Goal: Information Seeking & Learning: Compare options

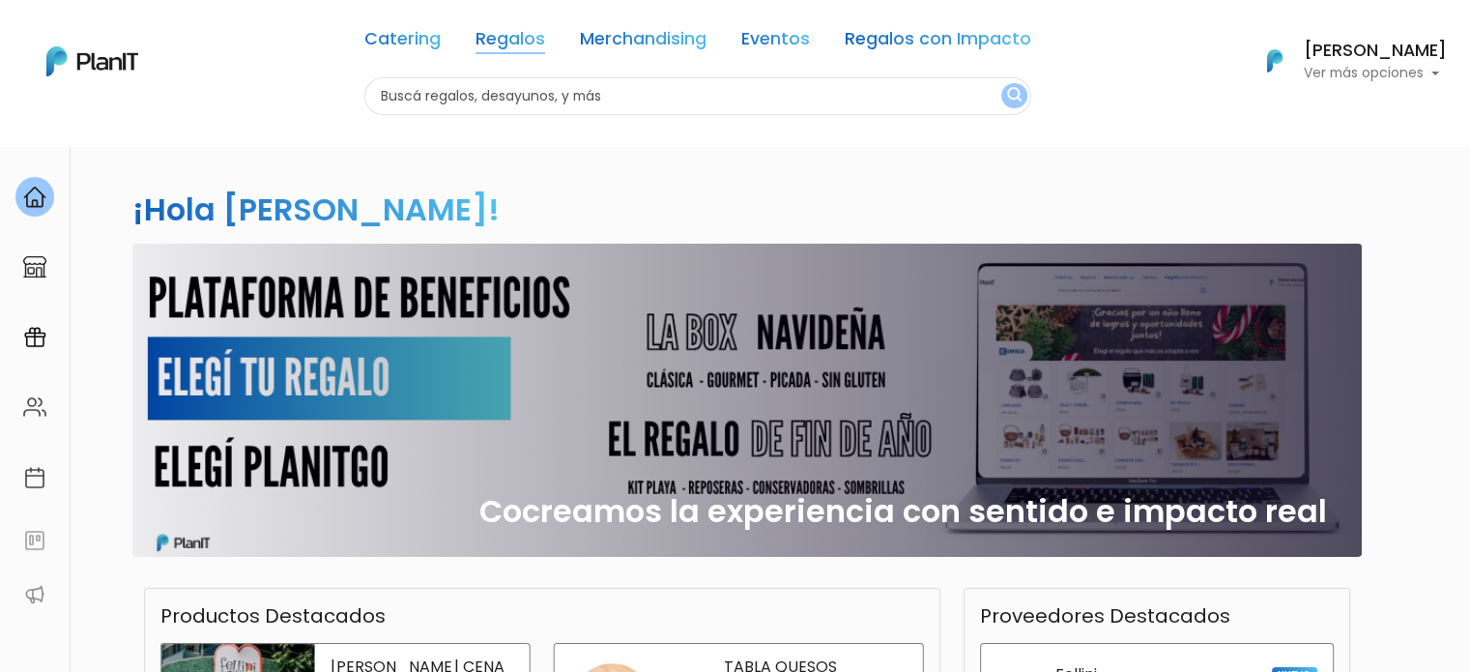
click at [525, 31] on link "Regalos" at bounding box center [510, 42] width 70 height 23
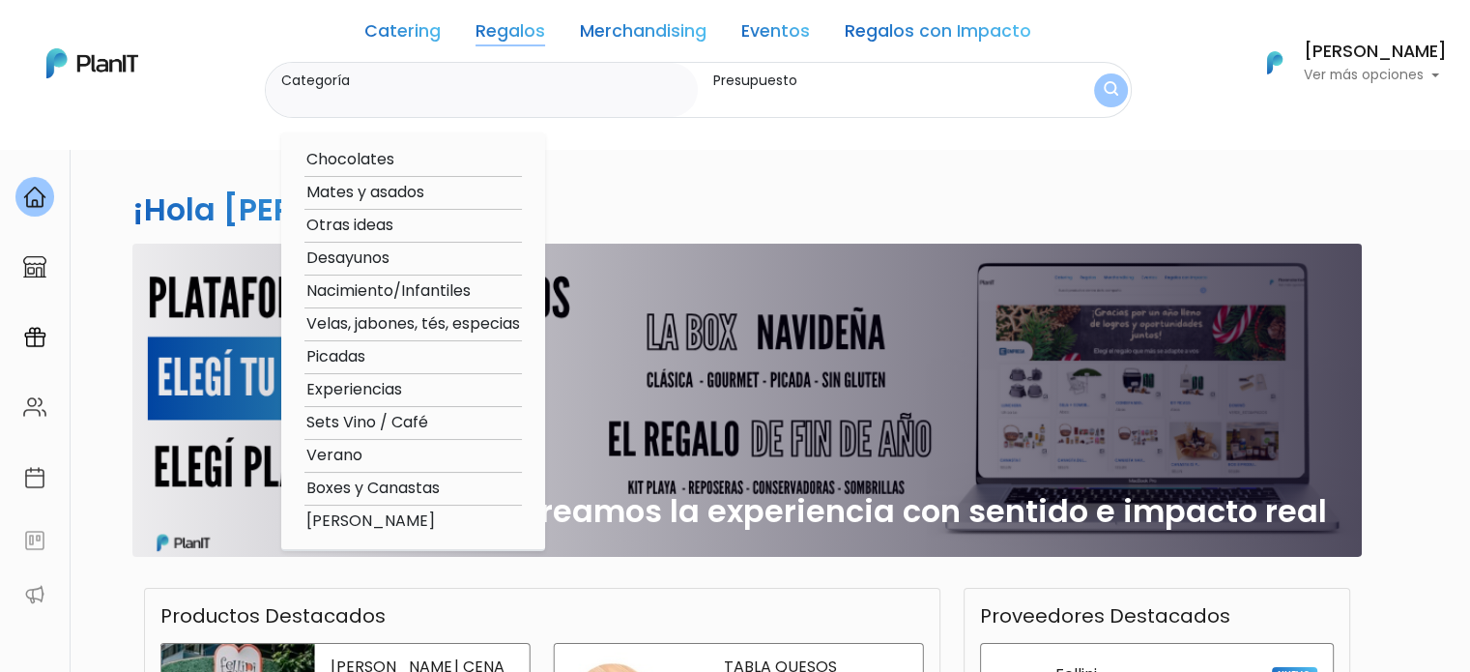
click at [428, 494] on option "Boxes y Canastas" at bounding box center [412, 488] width 217 height 24
type input "Boxes y Canastas"
type input "$0 - $1000"
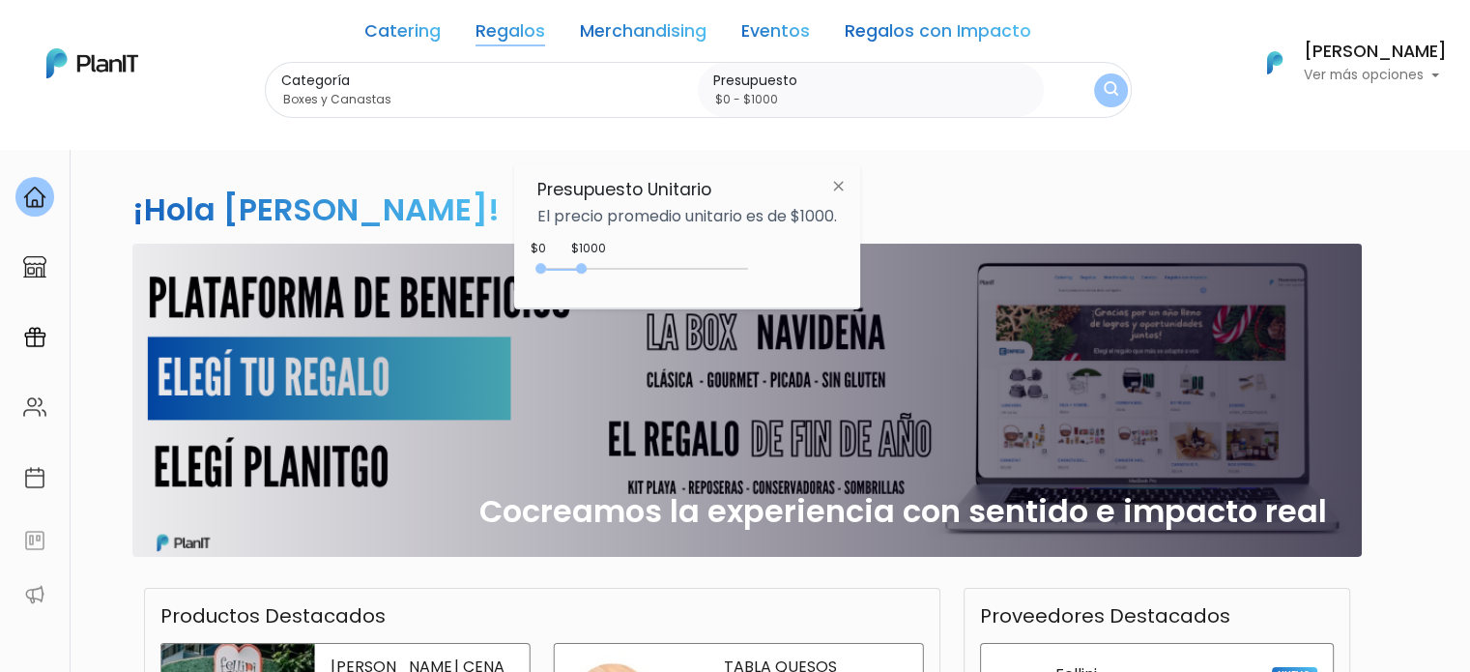
click at [1113, 95] on img "submit" at bounding box center [1111, 90] width 14 height 18
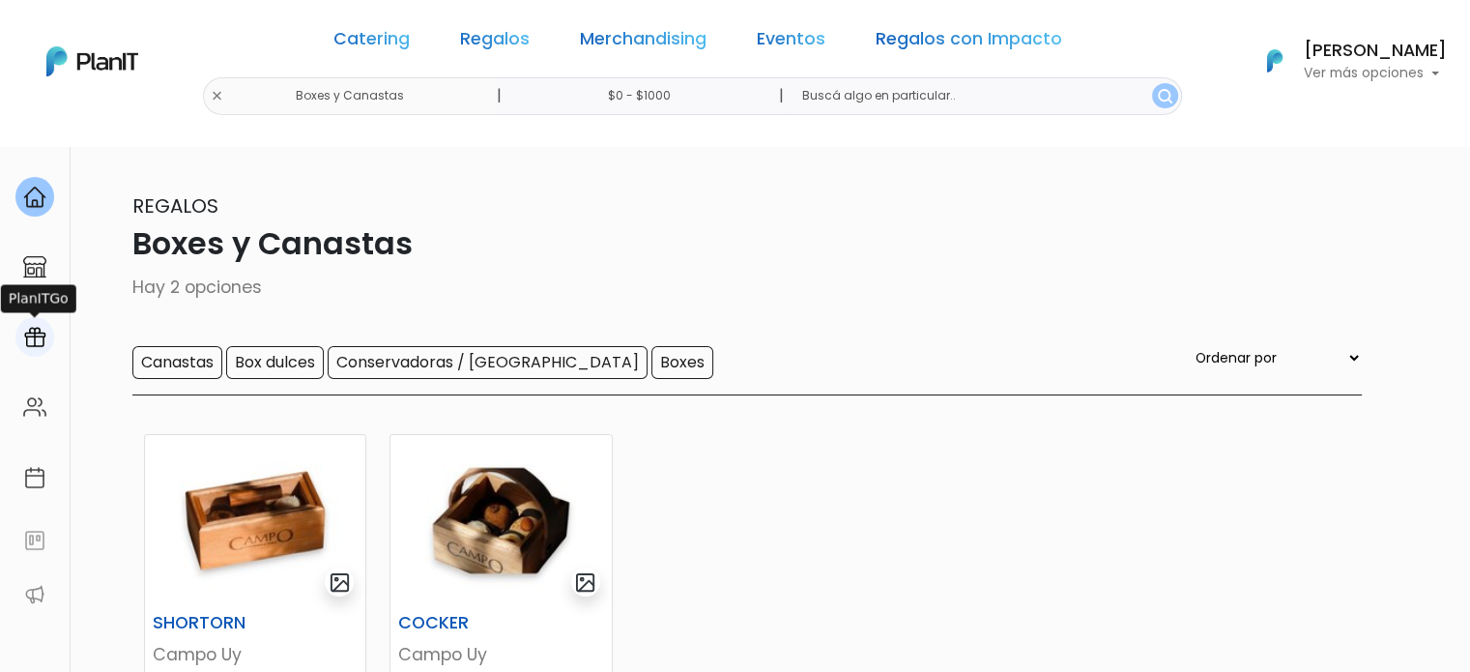
click at [43, 352] on div at bounding box center [34, 337] width 39 height 40
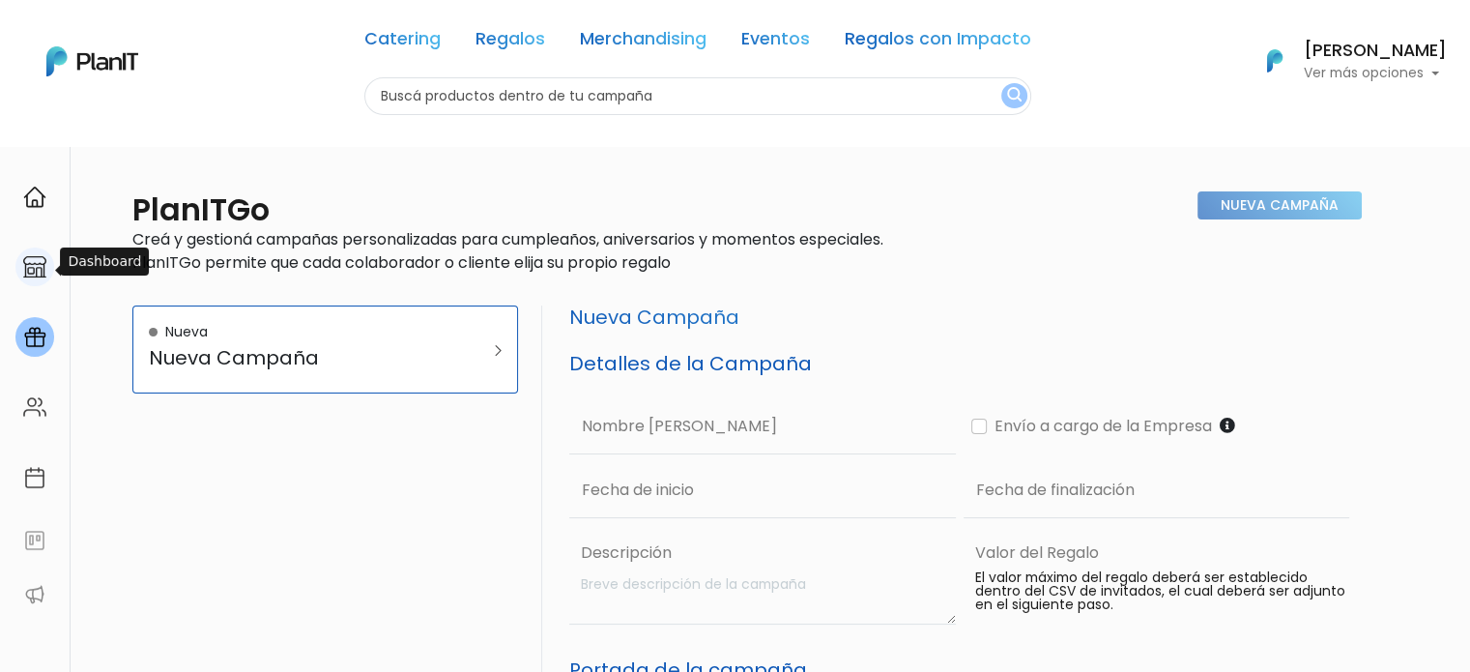
click at [33, 273] on img at bounding box center [34, 266] width 23 height 23
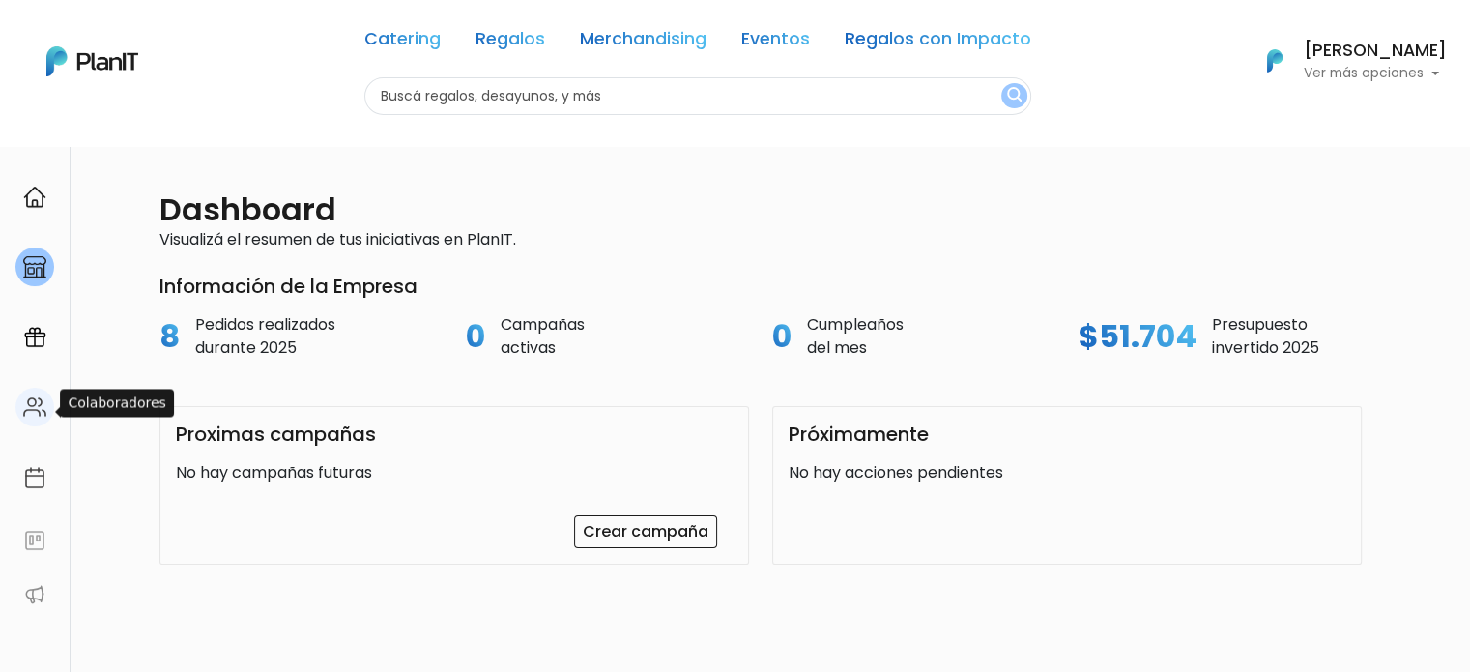
click at [46, 420] on div at bounding box center [34, 408] width 39 height 40
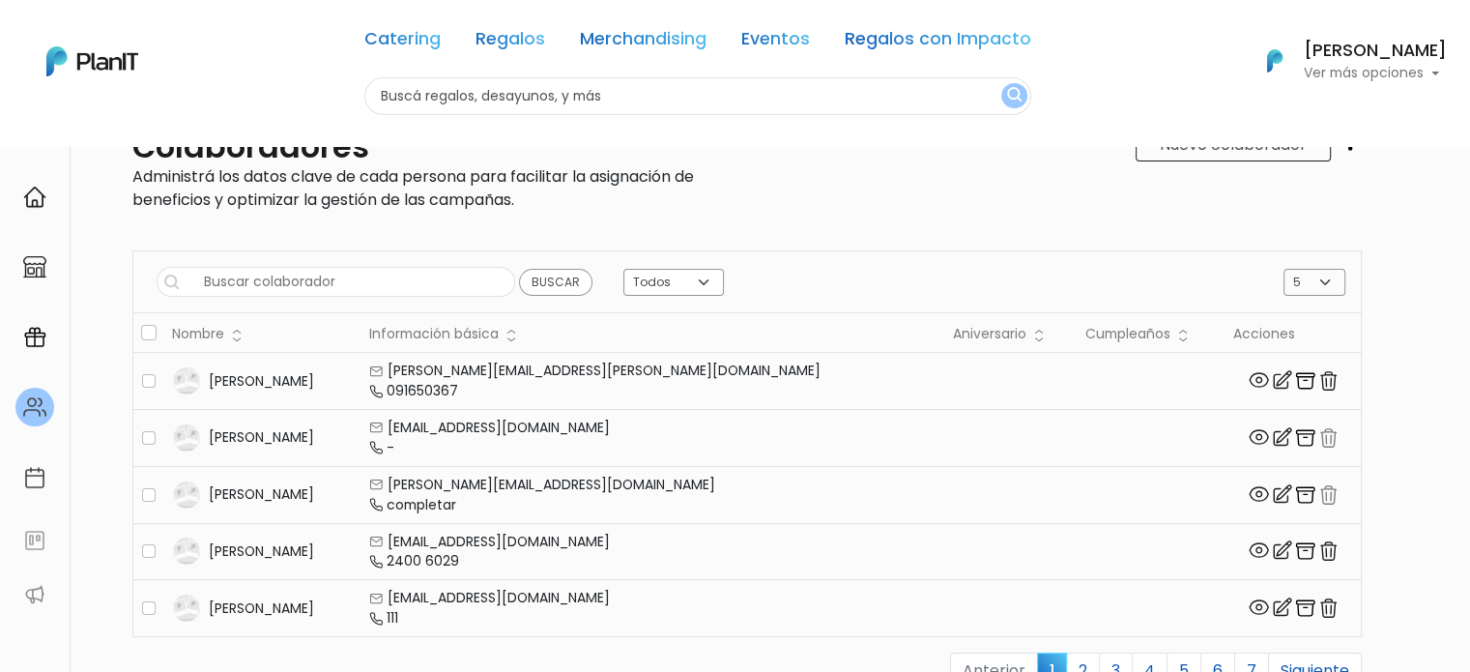
scroll to position [97, 0]
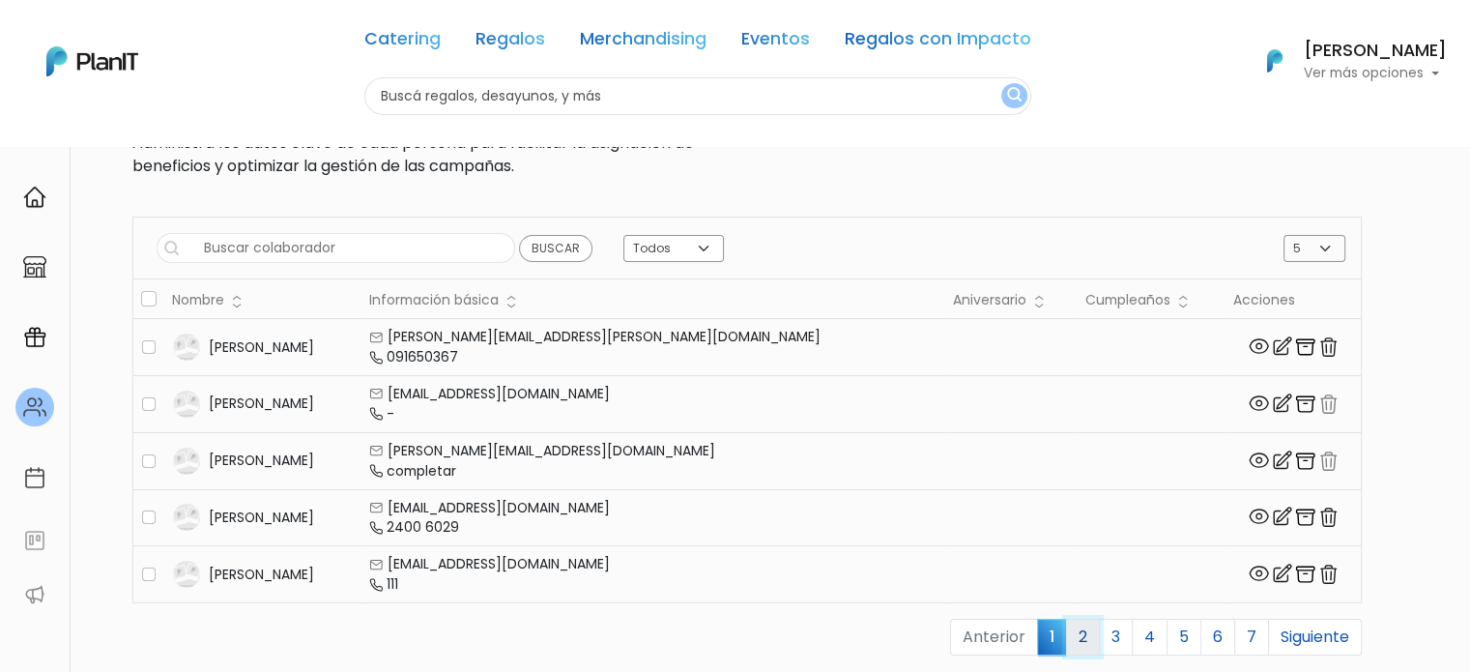
click at [1071, 635] on link "2" at bounding box center [1083, 636] width 34 height 37
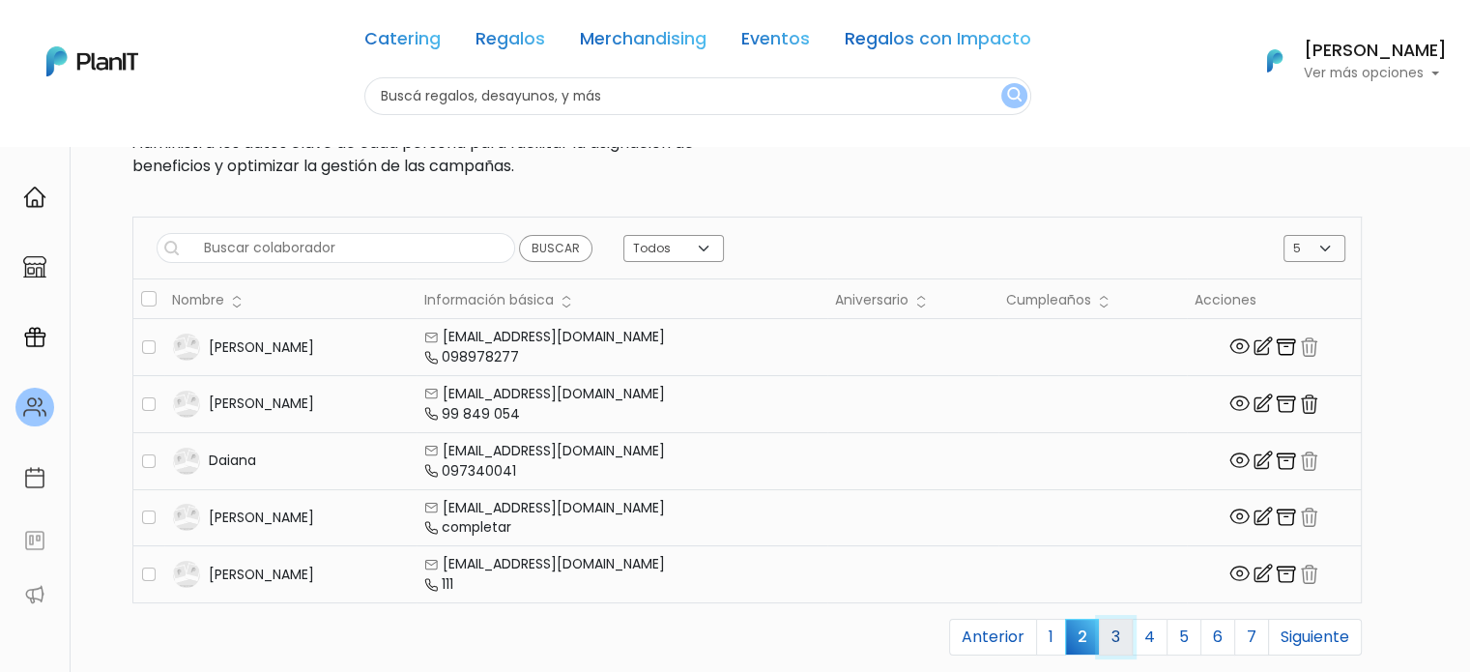
click at [1101, 633] on link "3" at bounding box center [1116, 636] width 34 height 37
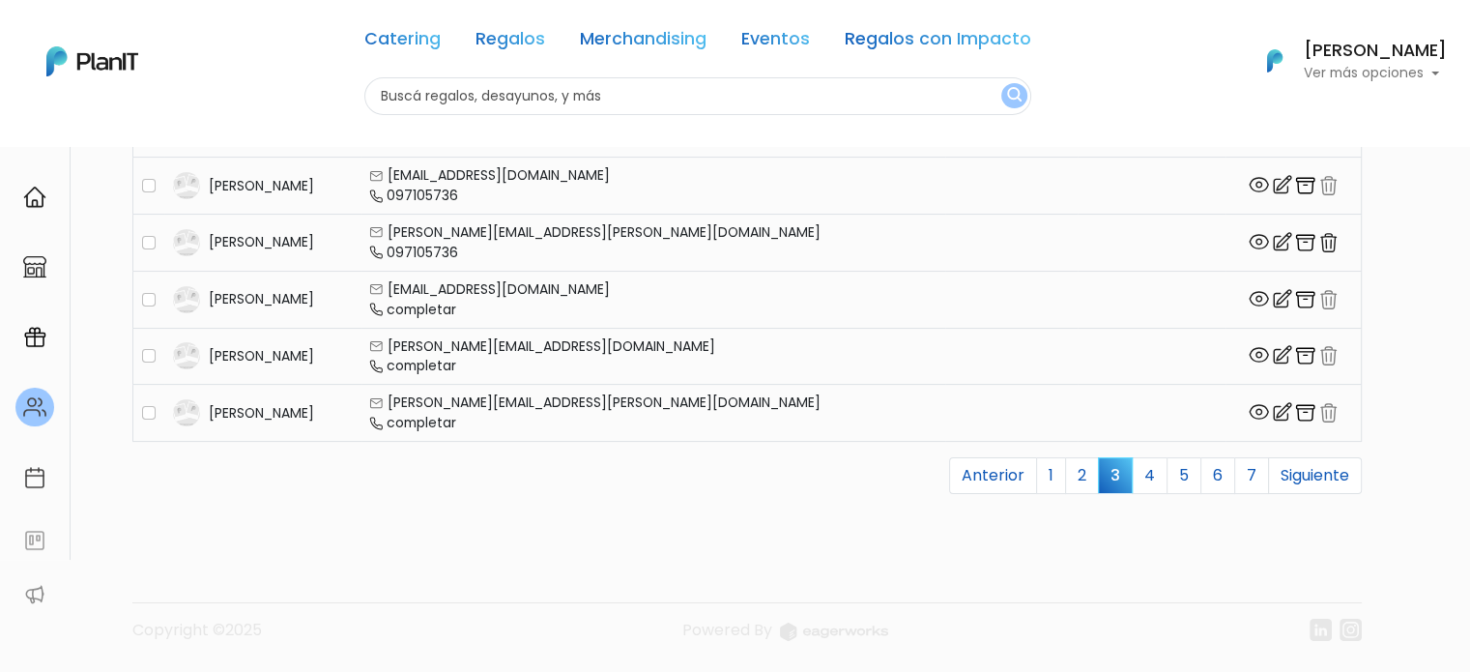
scroll to position [270, 0]
click at [1136, 462] on link "4" at bounding box center [1150, 475] width 36 height 37
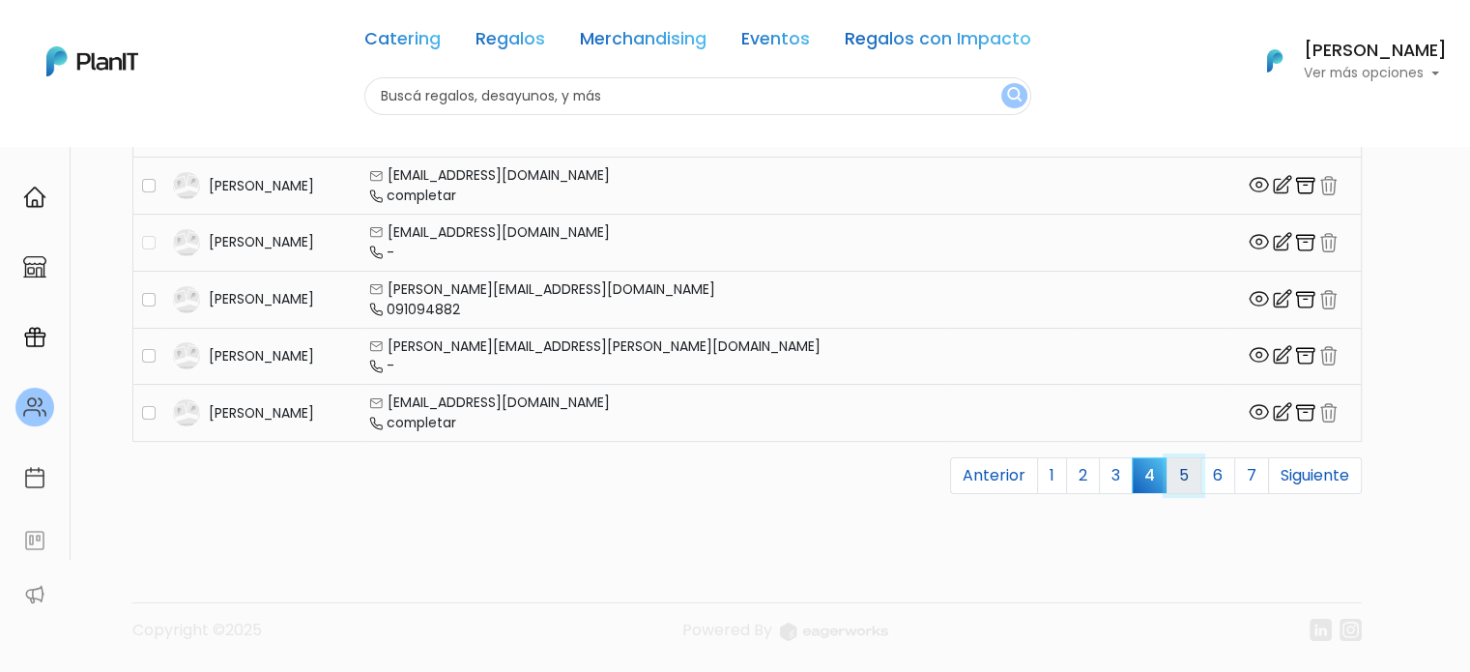
click at [1173, 457] on link "5" at bounding box center [1183, 475] width 35 height 37
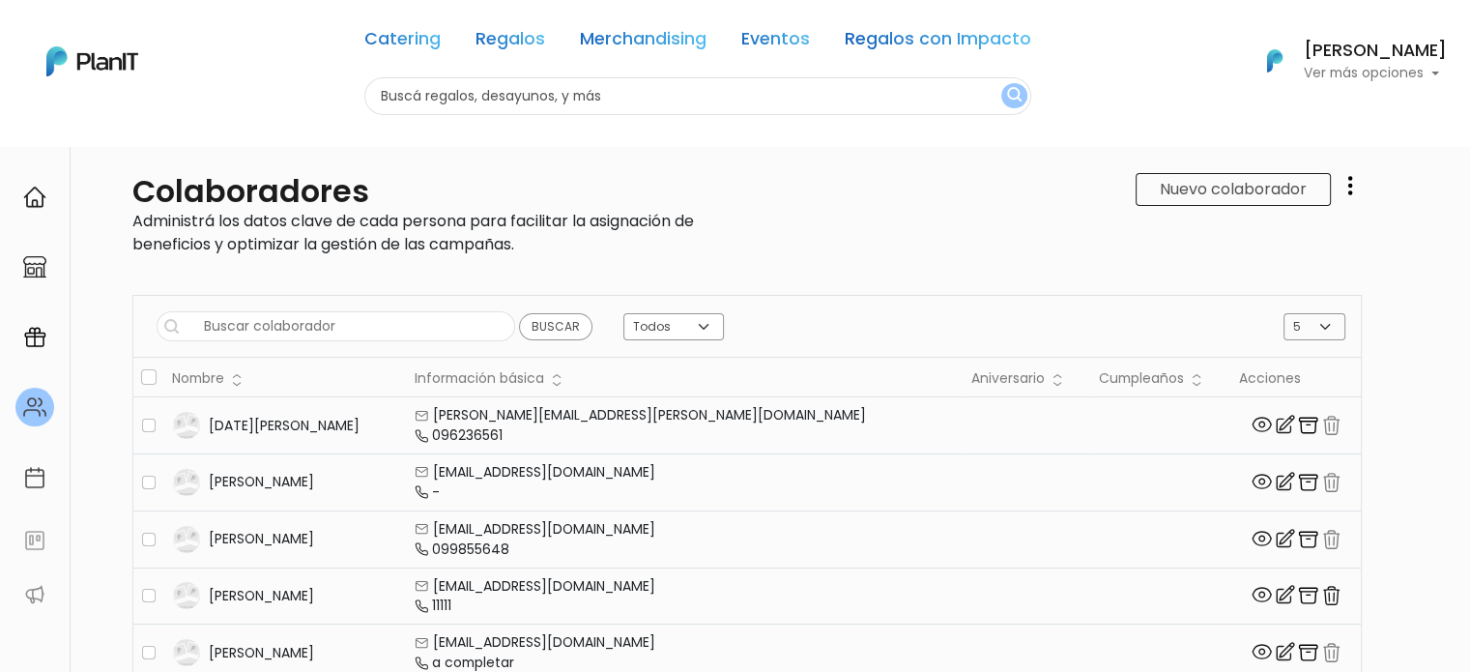
scroll to position [0, 0]
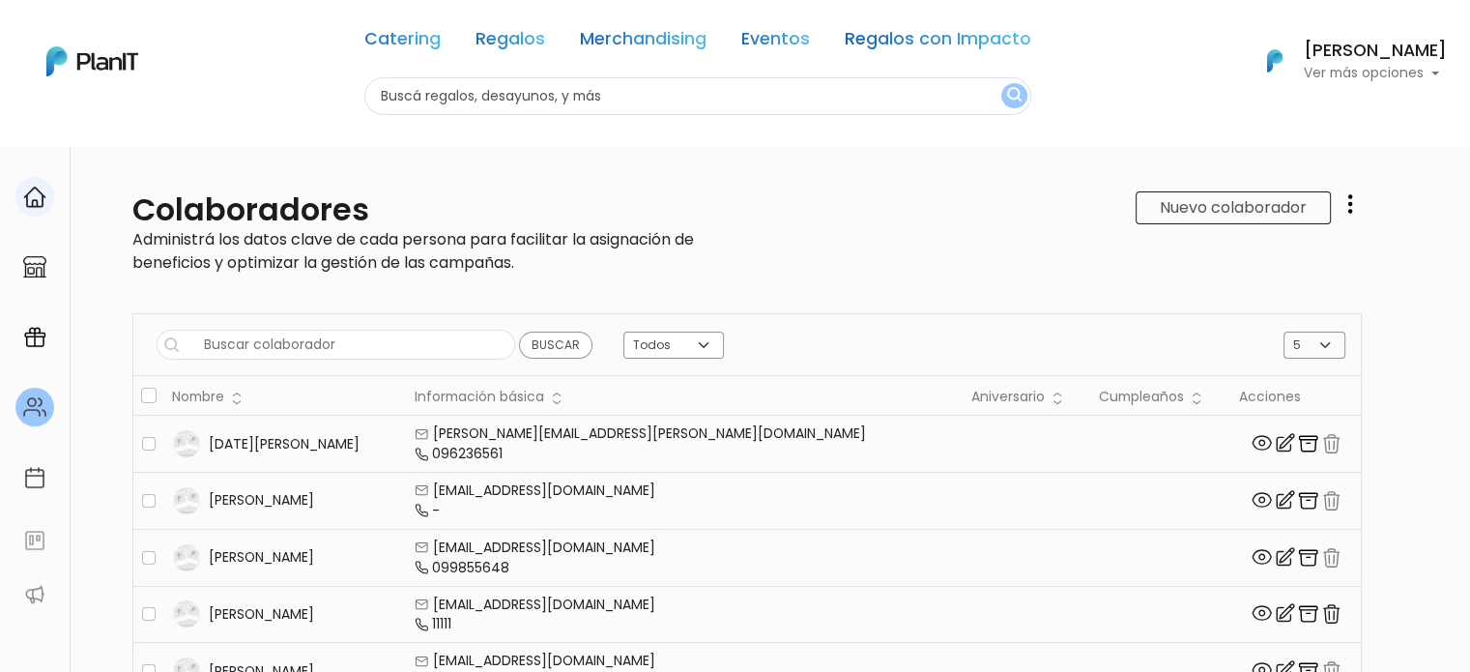
click at [35, 213] on div at bounding box center [34, 197] width 39 height 40
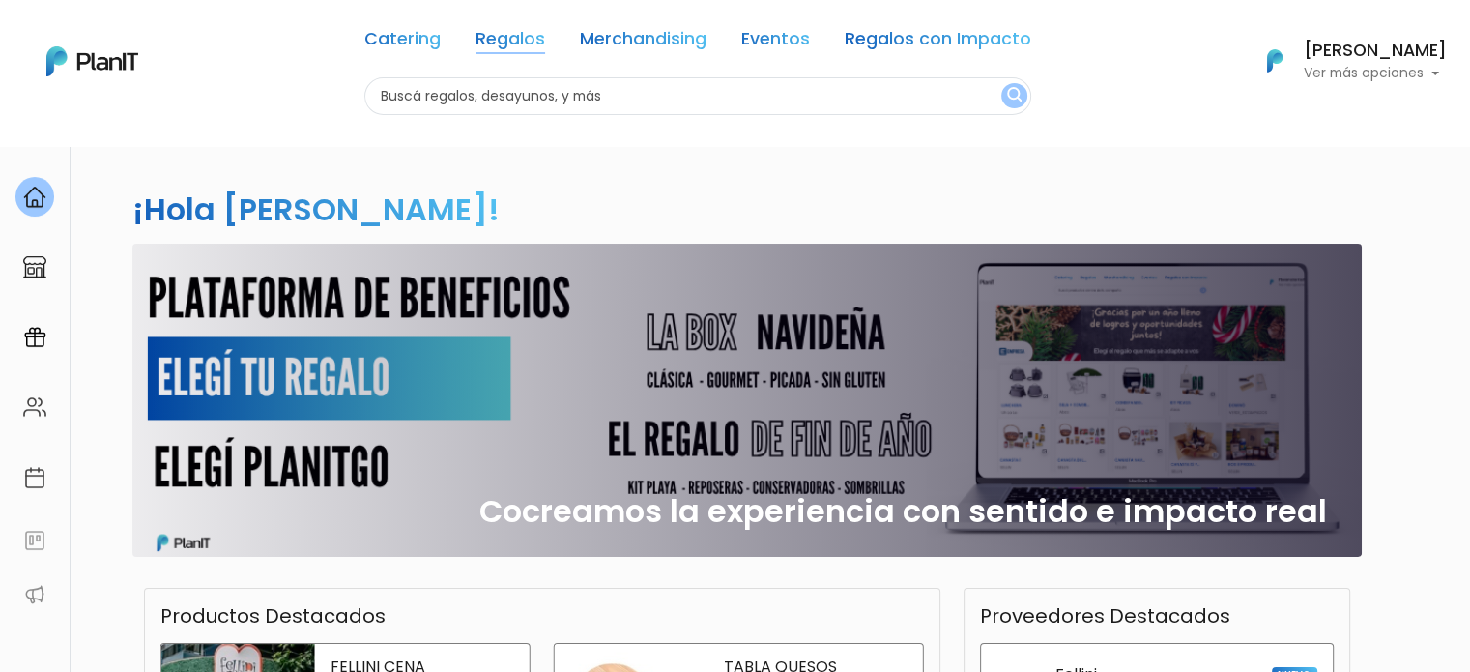
click at [502, 41] on link "Regalos" at bounding box center [510, 42] width 70 height 23
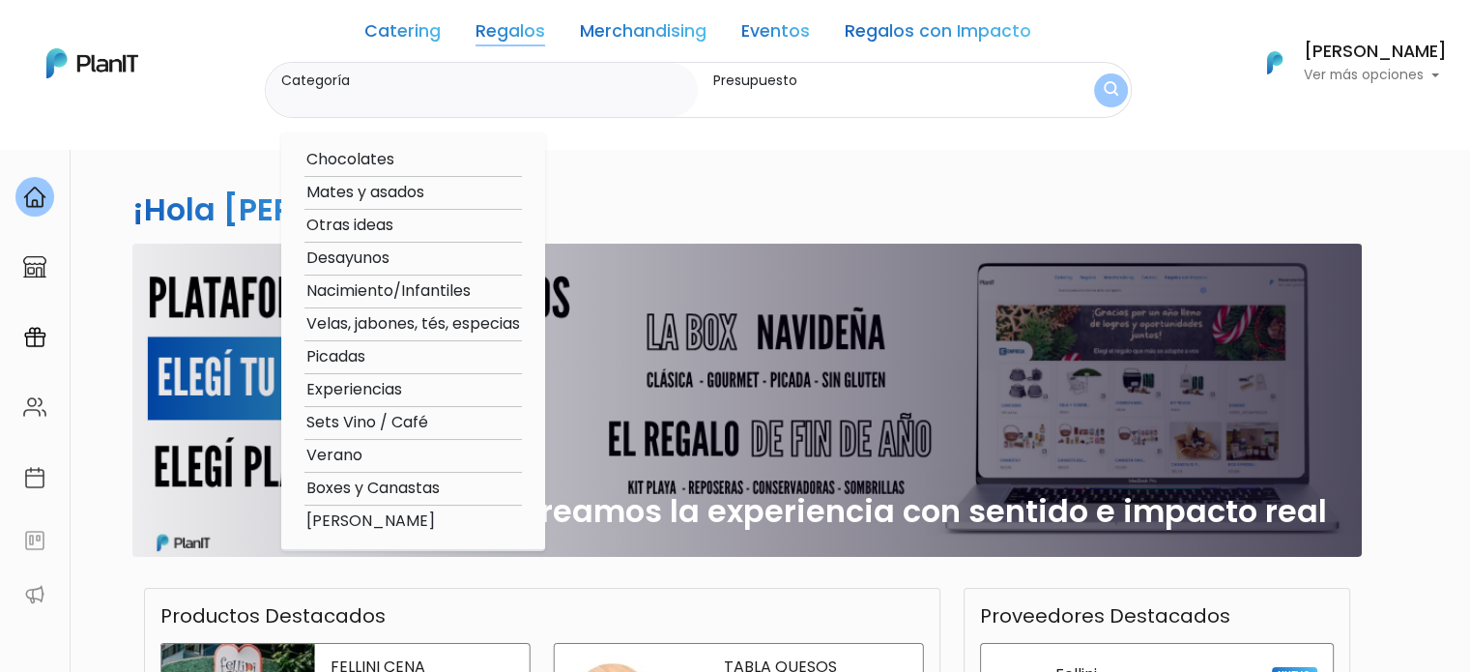
click at [647, 30] on link "Merchandising" at bounding box center [643, 34] width 127 height 23
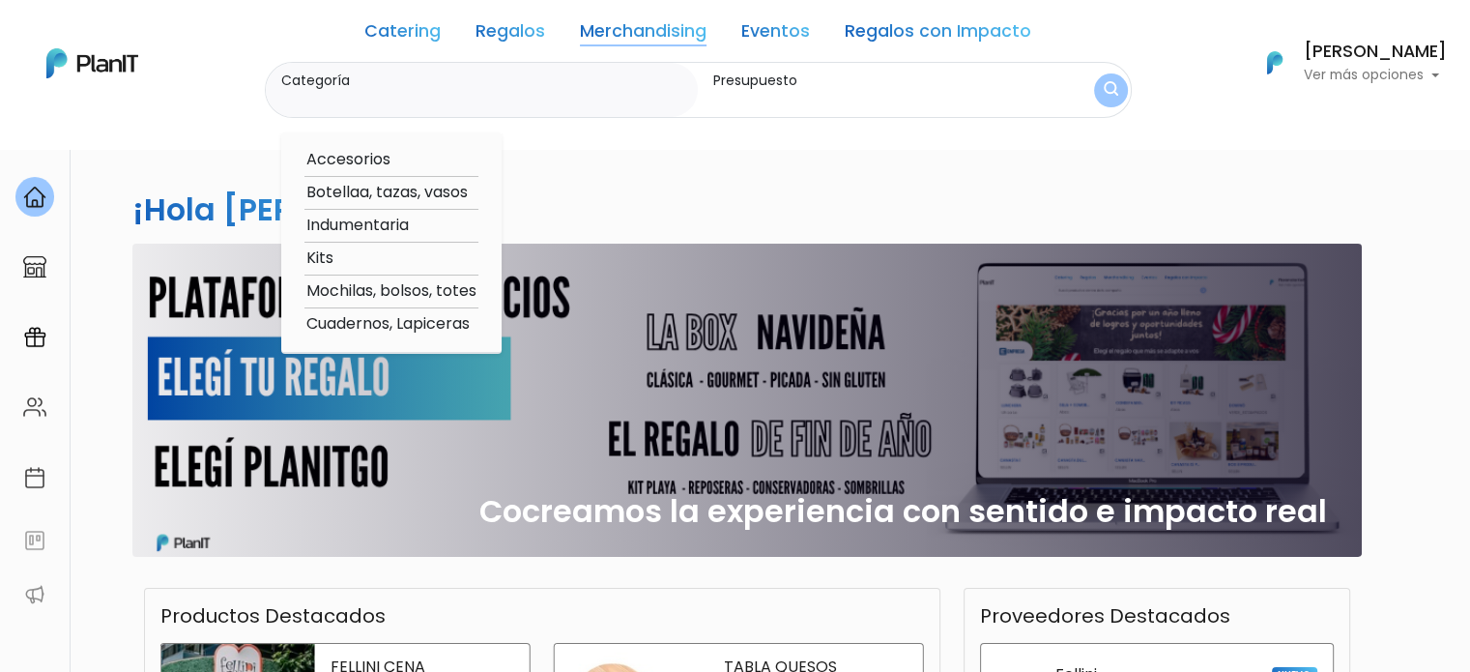
click at [626, 34] on link "Merchandising" at bounding box center [643, 34] width 127 height 23
click at [356, 258] on option "Kits" at bounding box center [391, 258] width 174 height 24
type input "Kits"
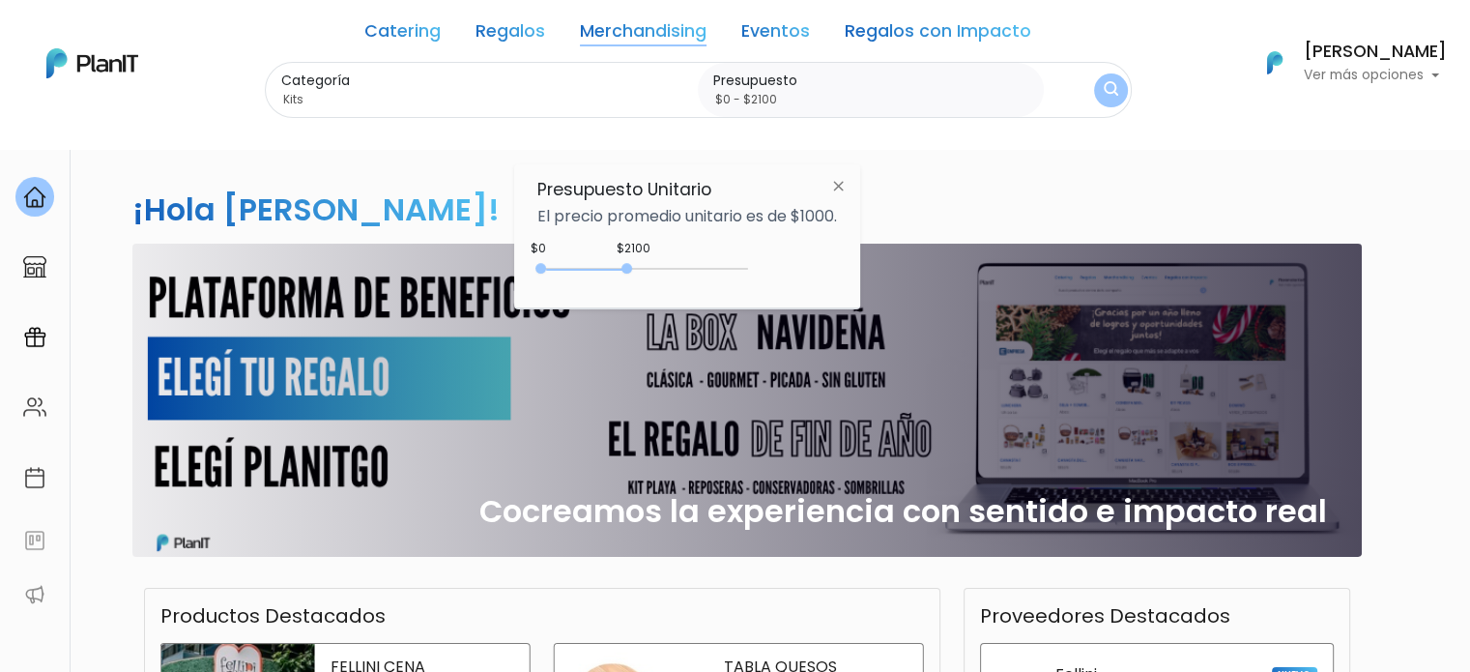
type input "$0 - $2150"
drag, startPoint x: 584, startPoint y: 269, endPoint x: 633, endPoint y: 268, distance: 49.3
click at [633, 268] on div at bounding box center [628, 268] width 11 height 11
click at [1119, 92] on img "submit" at bounding box center [1110, 91] width 20 height 26
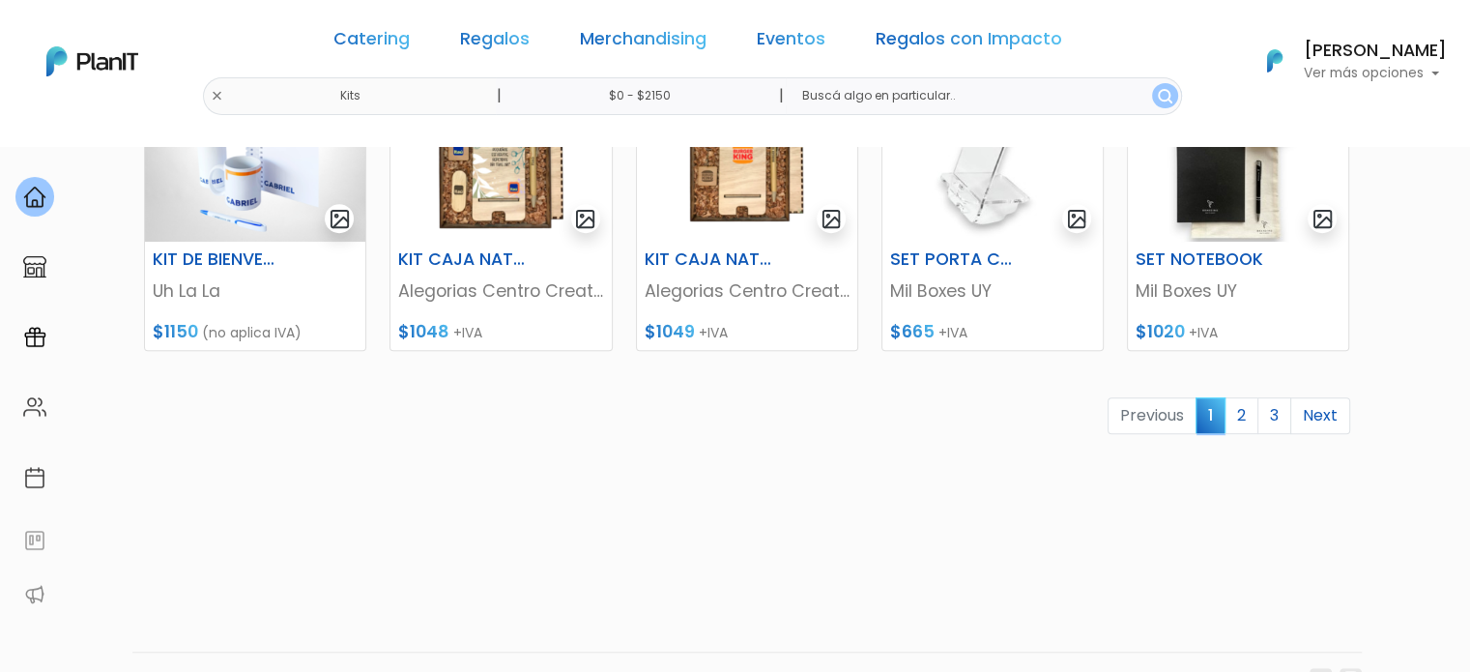
scroll to position [1018, 0]
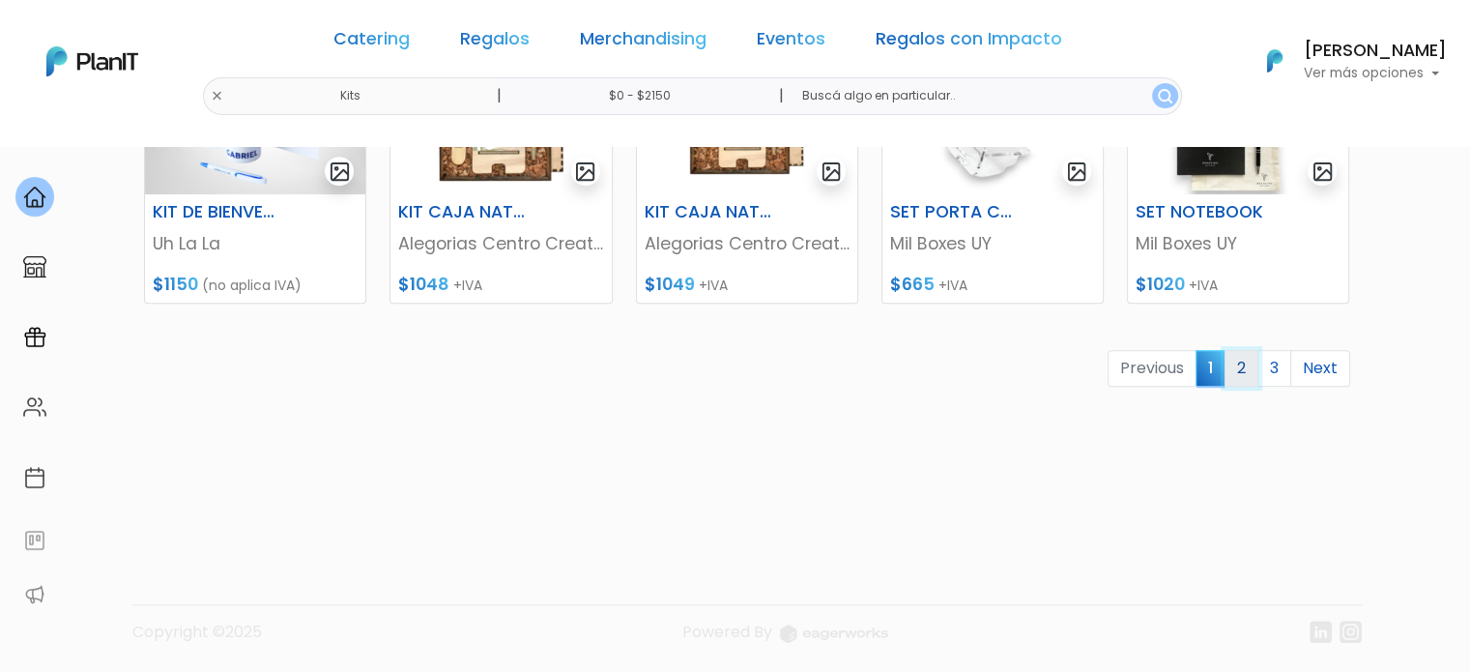
click at [1245, 368] on link "2" at bounding box center [1241, 368] width 34 height 37
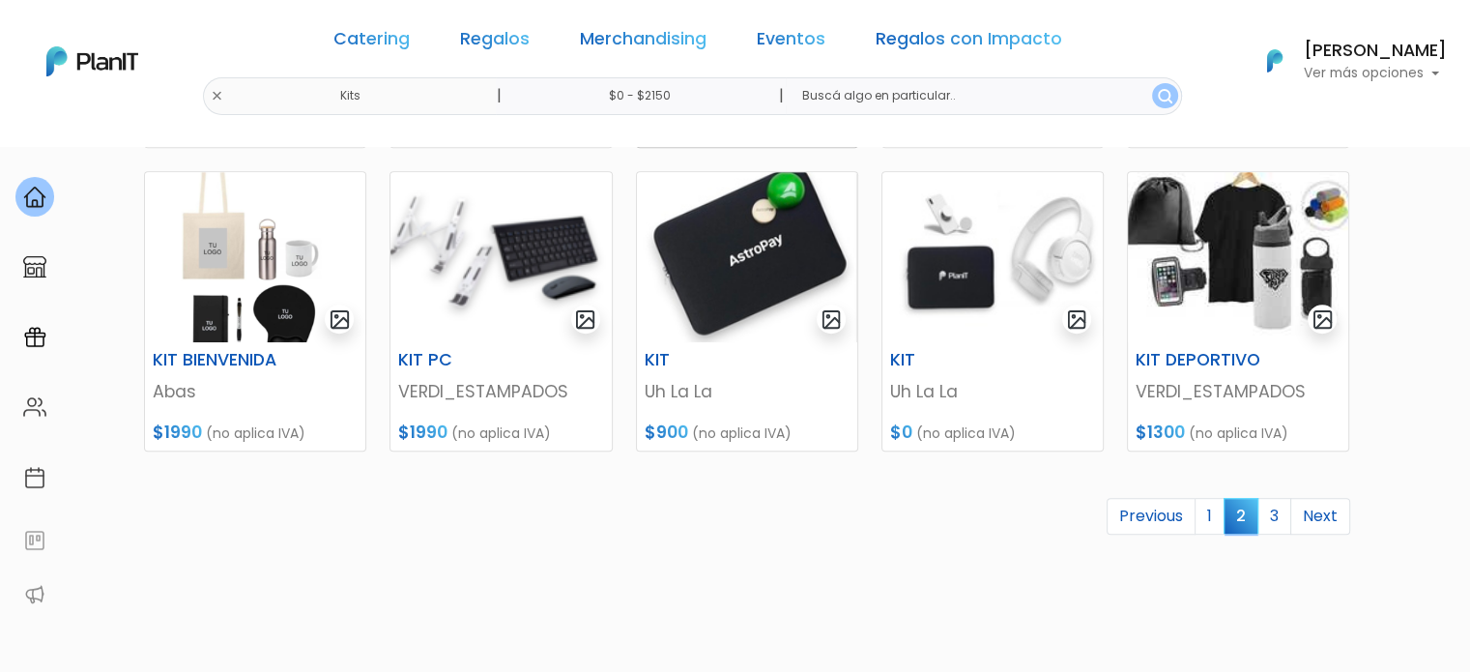
scroll to position [966, 0]
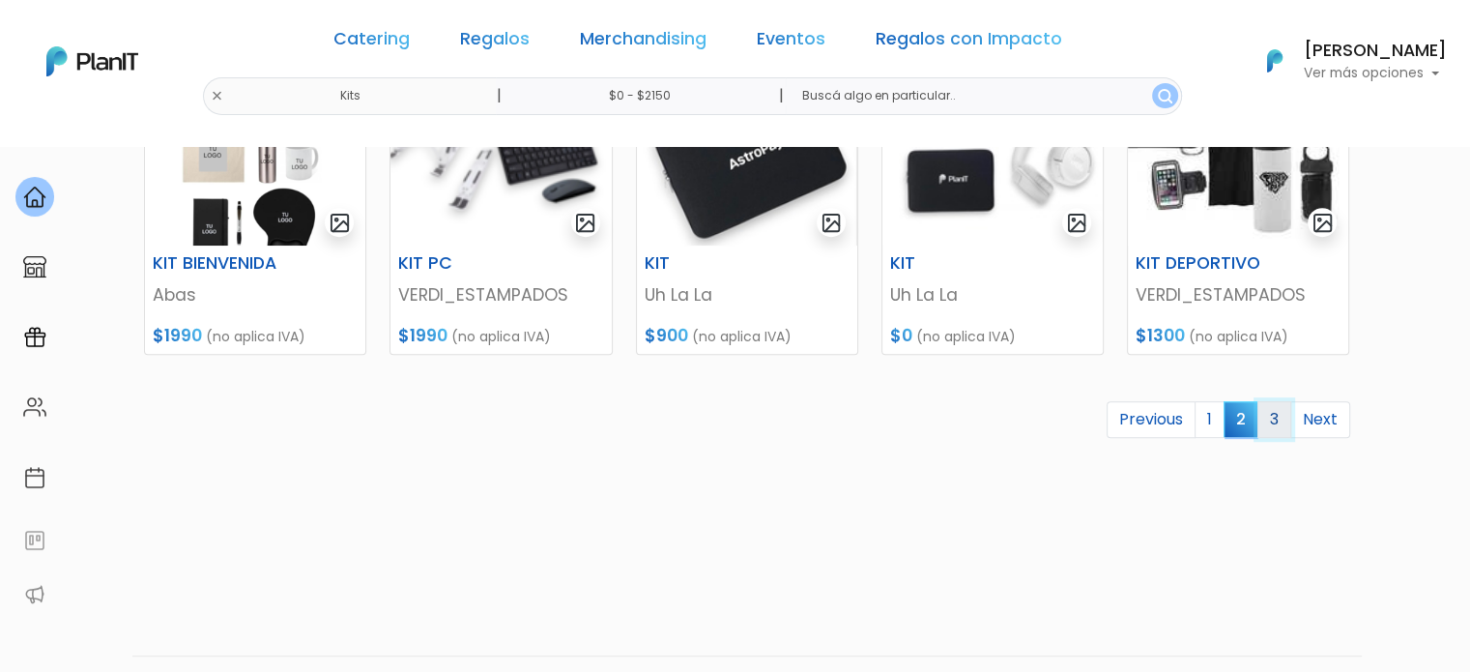
click at [1275, 423] on link "3" at bounding box center [1274, 419] width 34 height 37
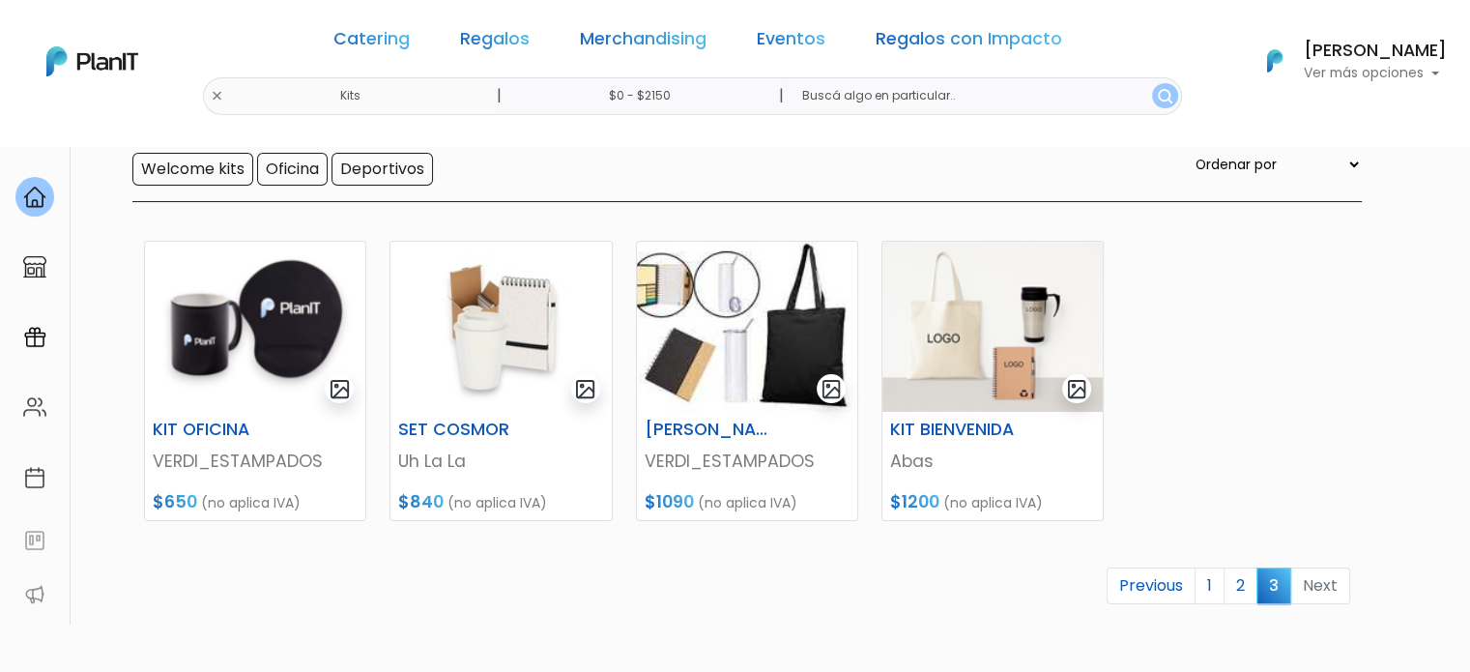
scroll to position [290, 0]
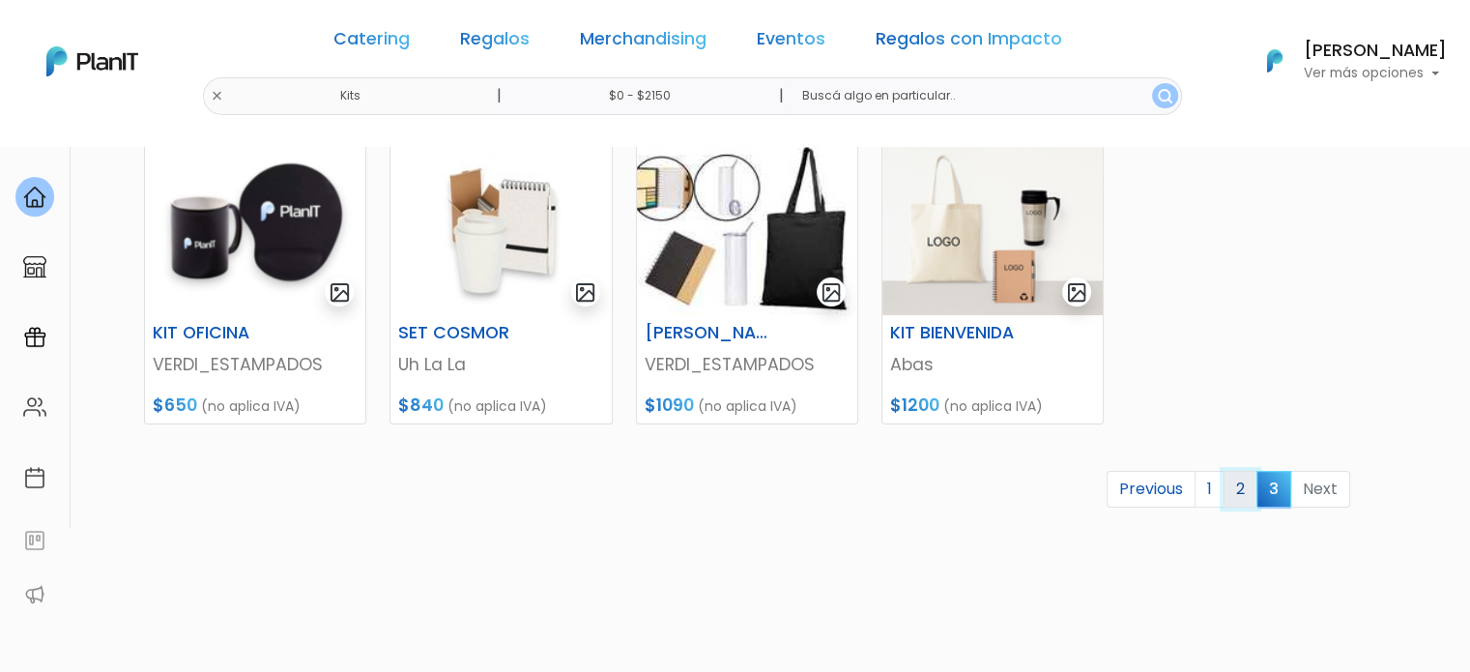
click at [1249, 492] on link "2" at bounding box center [1240, 489] width 34 height 37
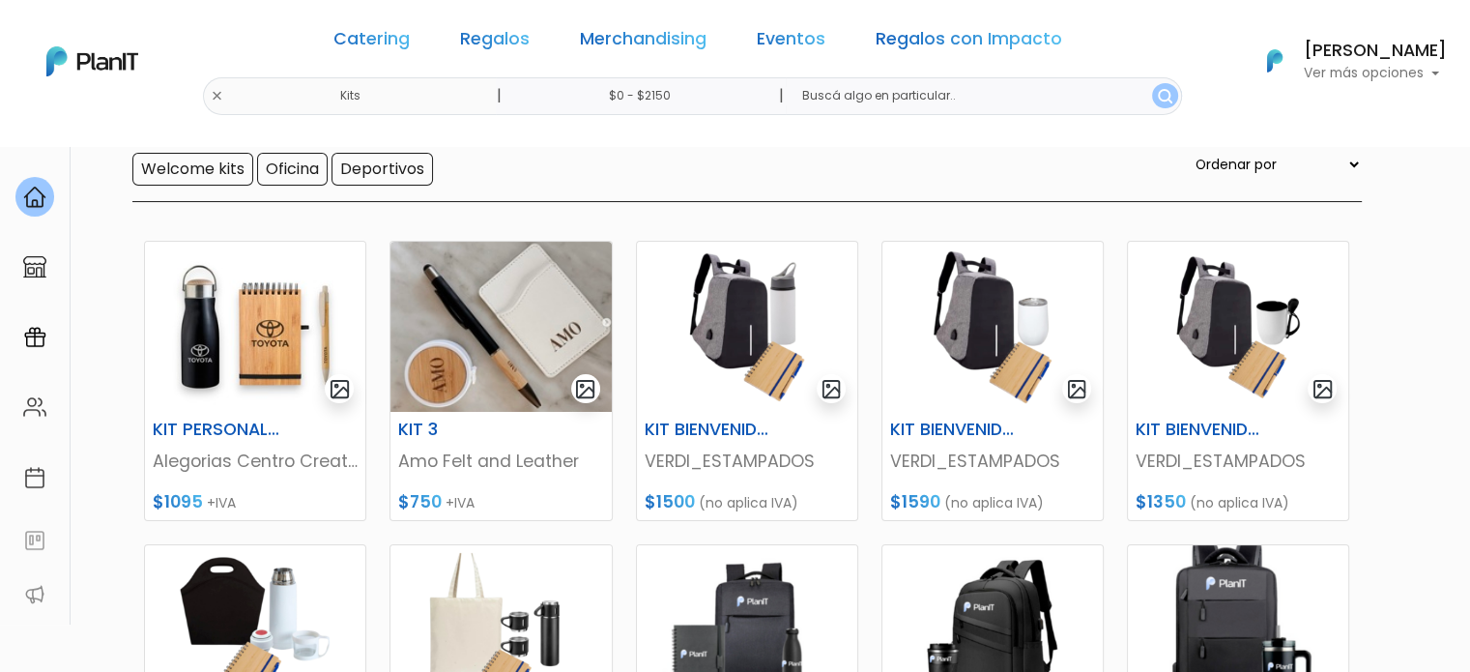
scroll to position [193, 0]
click at [630, 35] on link "Merchandising" at bounding box center [643, 42] width 127 height 23
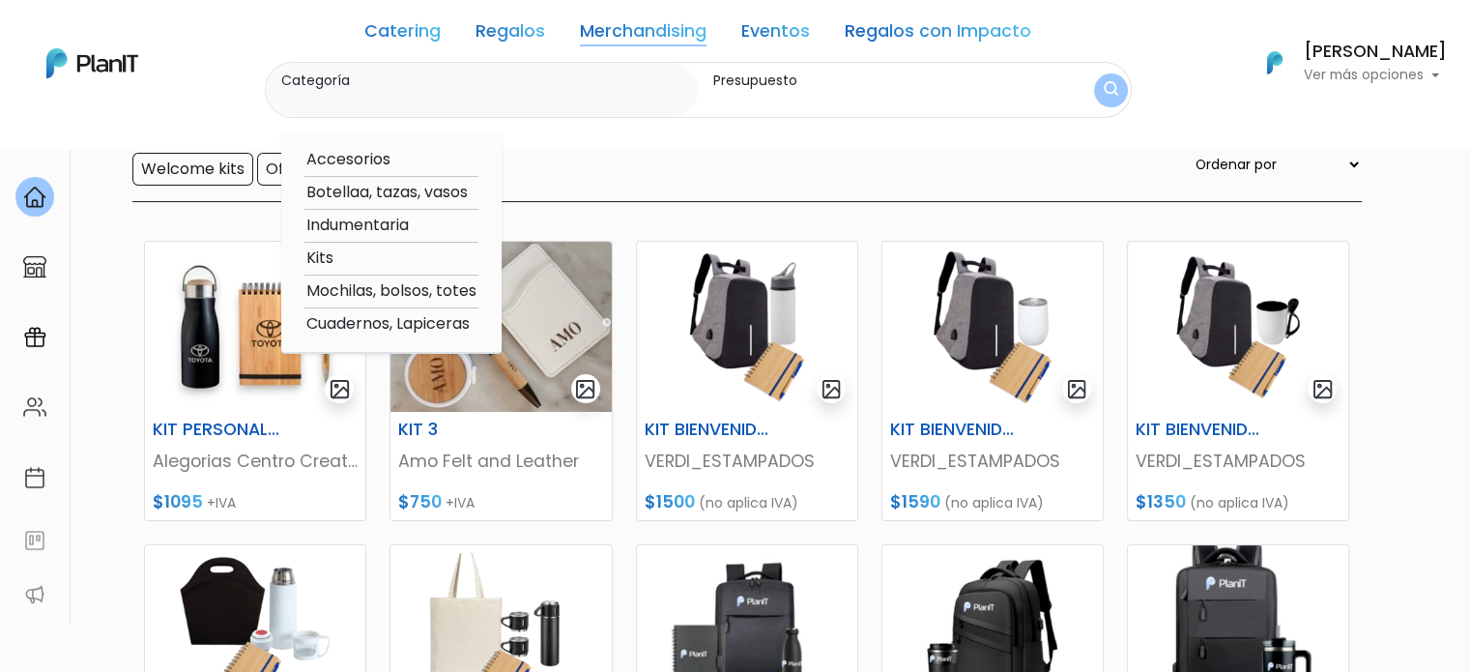
click at [653, 27] on link "Merchandising" at bounding box center [643, 34] width 127 height 23
click at [653, 28] on link "Merchandising" at bounding box center [643, 34] width 127 height 23
click at [530, 35] on link "Regalos" at bounding box center [510, 34] width 70 height 23
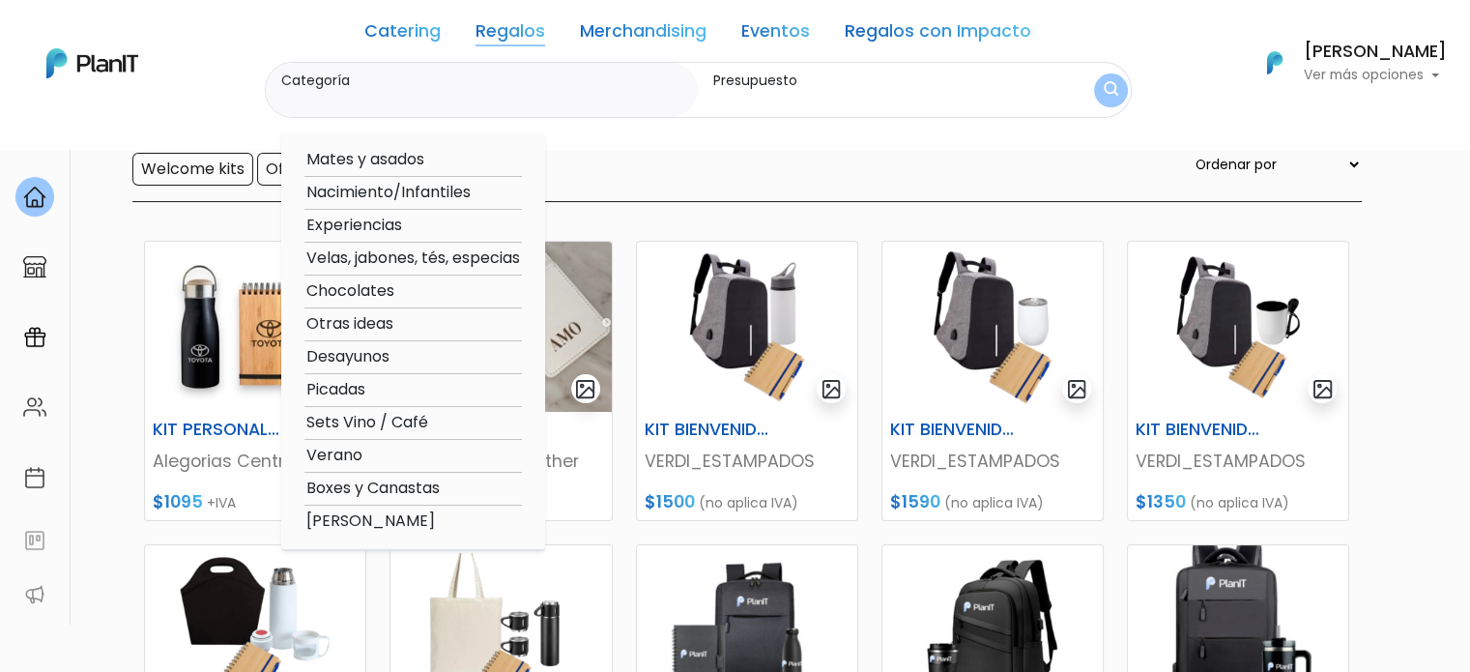
click at [920, 34] on link "Regalos con Impacto" at bounding box center [938, 34] width 187 height 23
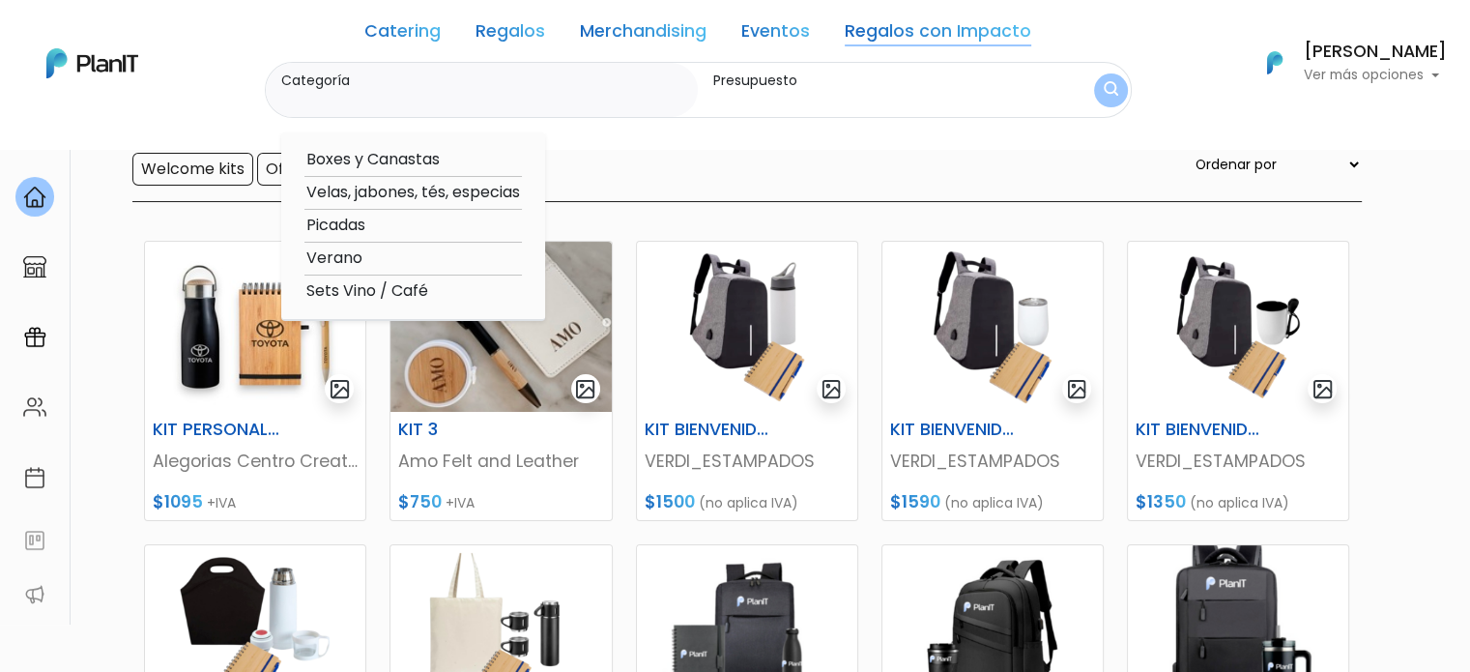
click at [340, 257] on option "Verano" at bounding box center [412, 258] width 217 height 24
type input "Verano"
type input "$0 - $2150"
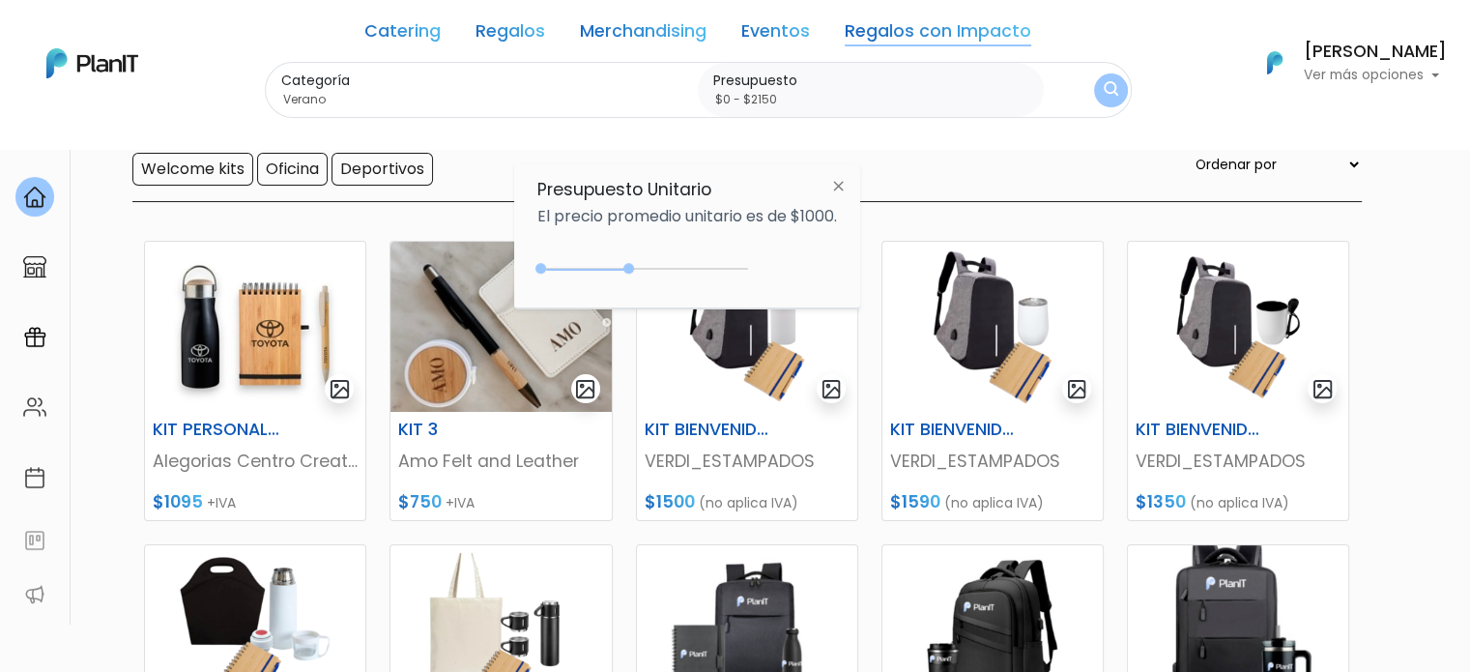
click at [1109, 88] on img "submit" at bounding box center [1111, 90] width 14 height 18
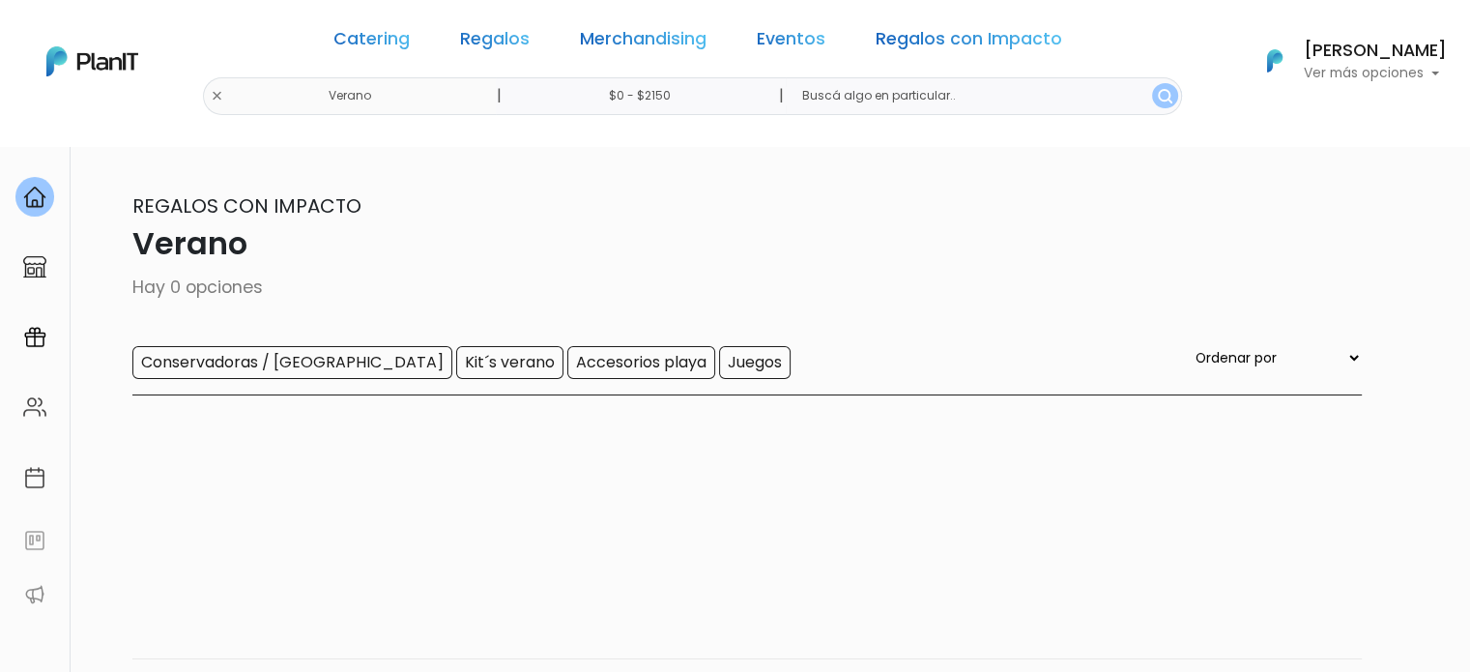
click at [456, 355] on input "Kit´s verano" at bounding box center [509, 362] width 107 height 33
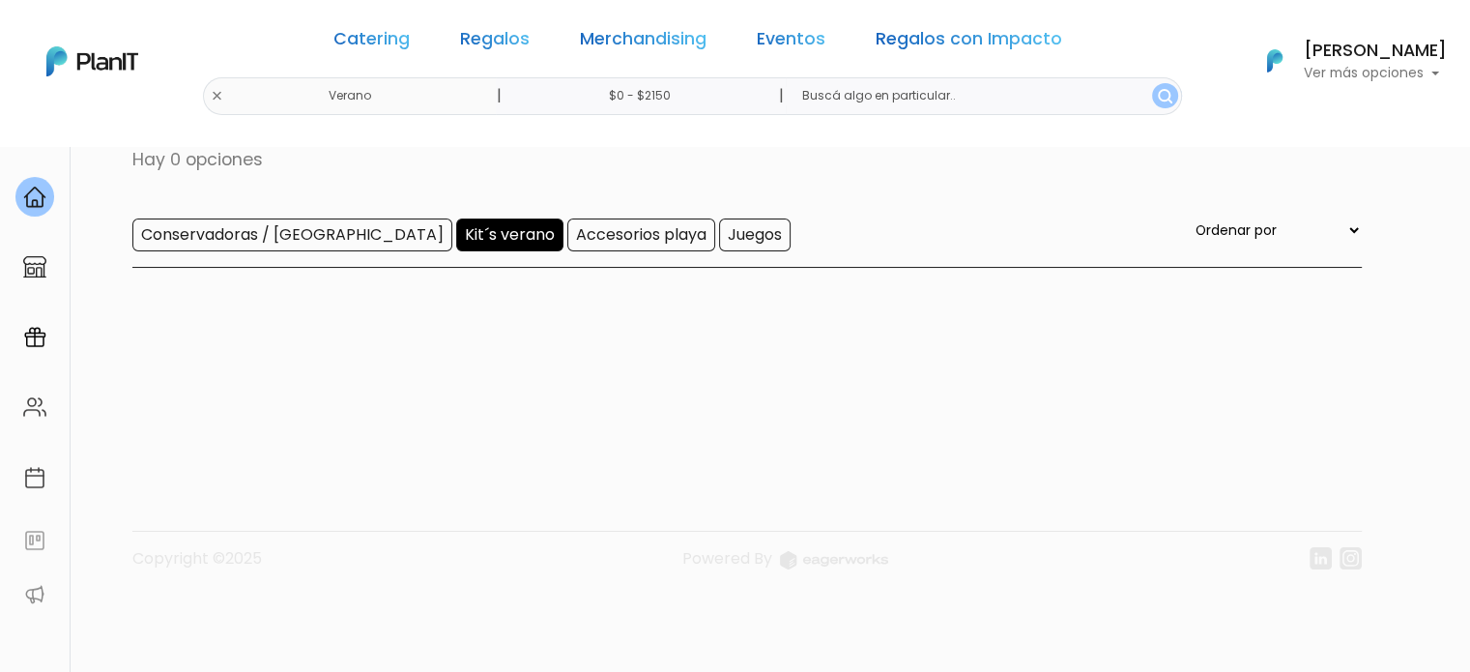
scroll to position [146, 0]
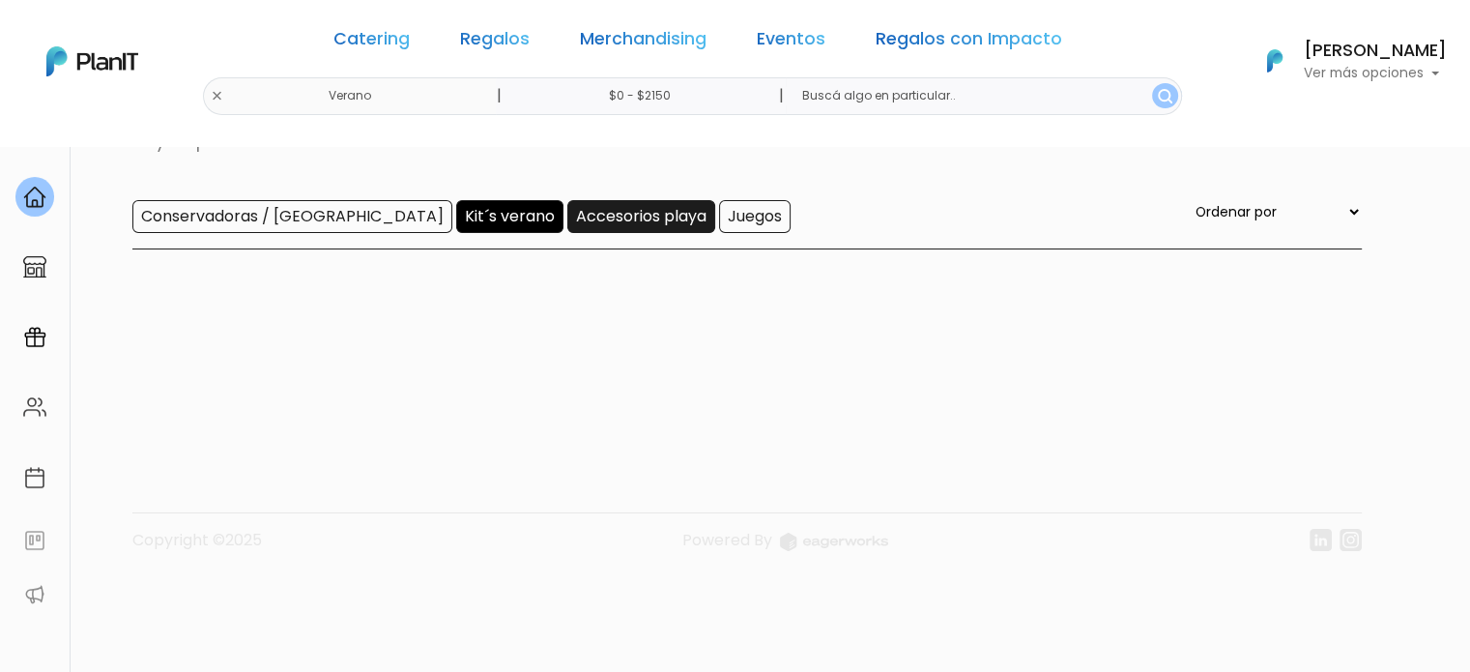
click at [567, 221] on input "Accesorios playa" at bounding box center [641, 216] width 148 height 33
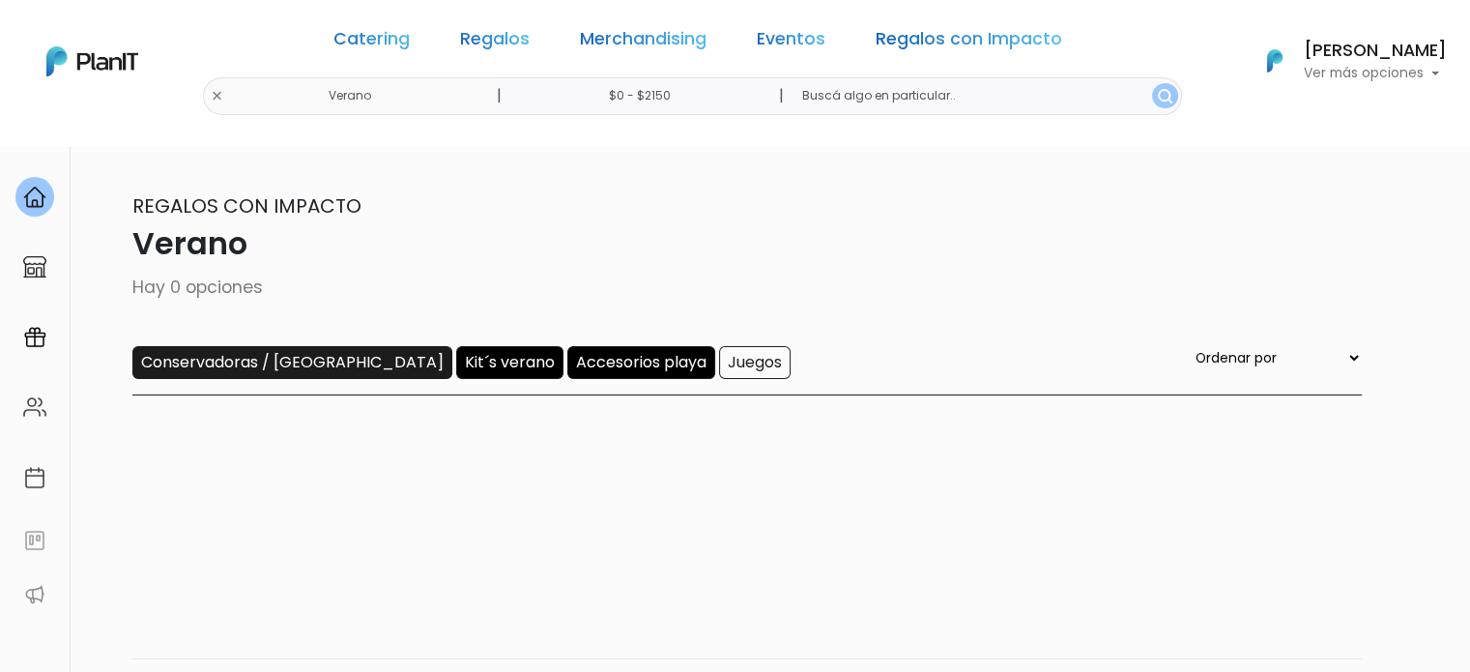
click at [236, 367] on input "Conservadoras / [GEOGRAPHIC_DATA]" at bounding box center [292, 362] width 320 height 33
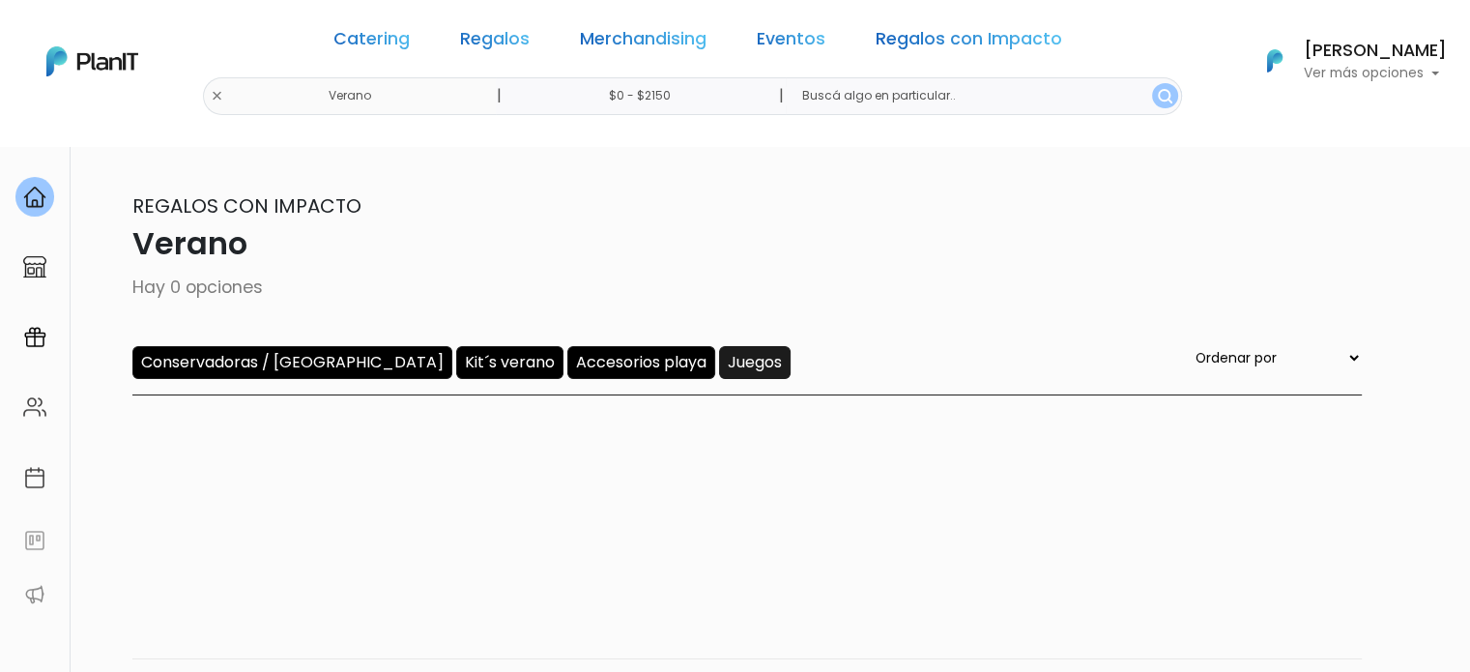
click at [719, 368] on input "Juegos" at bounding box center [755, 362] width 72 height 33
click at [634, 91] on input "$0 - $2150" at bounding box center [643, 96] width 294 height 38
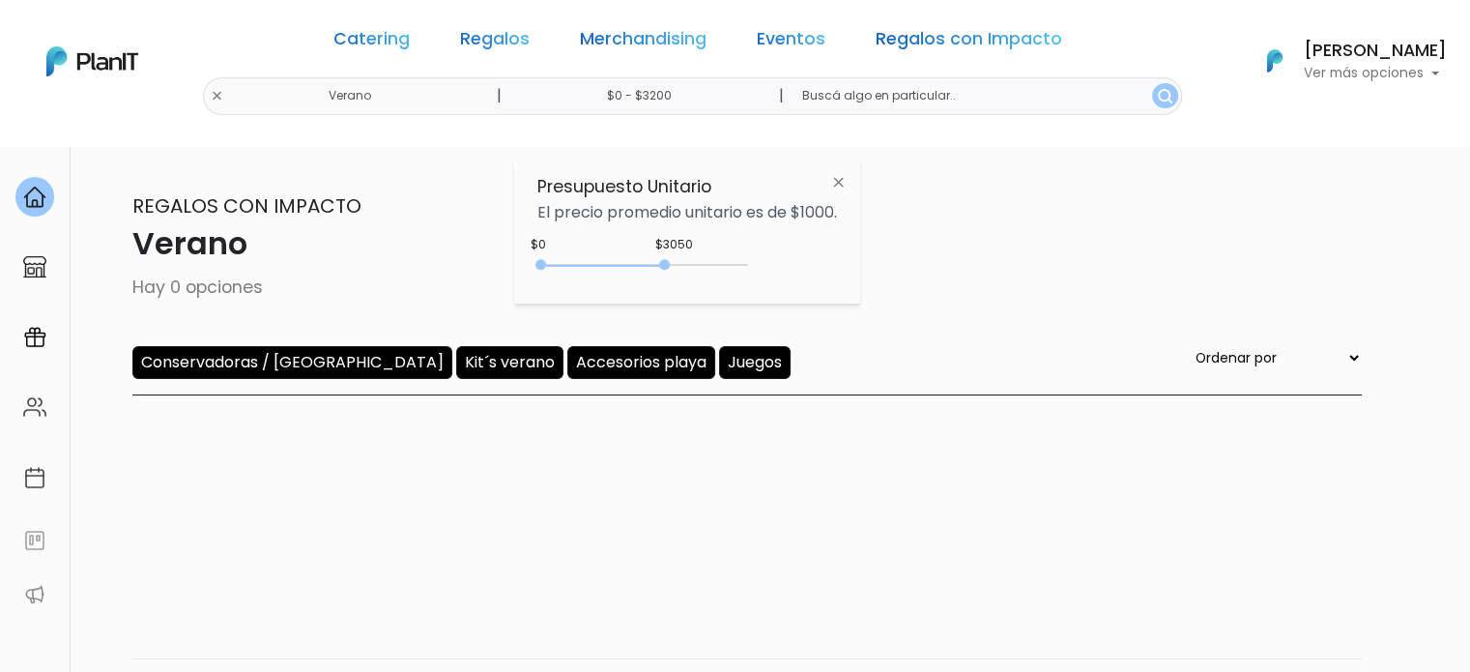
type input "$0 - $3250"
drag, startPoint x: 628, startPoint y: 266, endPoint x: 676, endPoint y: 268, distance: 48.4
click at [676, 268] on div at bounding box center [673, 264] width 11 height 11
click at [1158, 97] on img "submit" at bounding box center [1165, 96] width 14 height 14
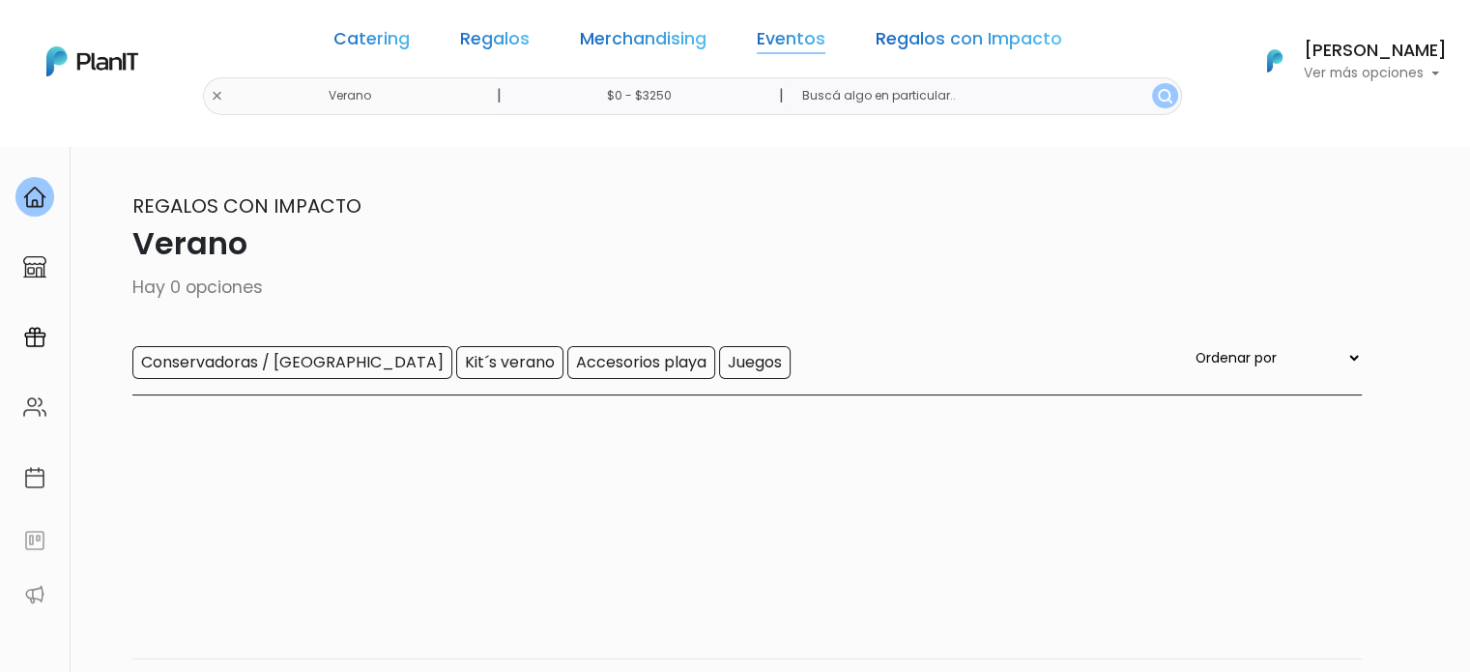
click at [773, 47] on link "Eventos" at bounding box center [791, 42] width 69 height 23
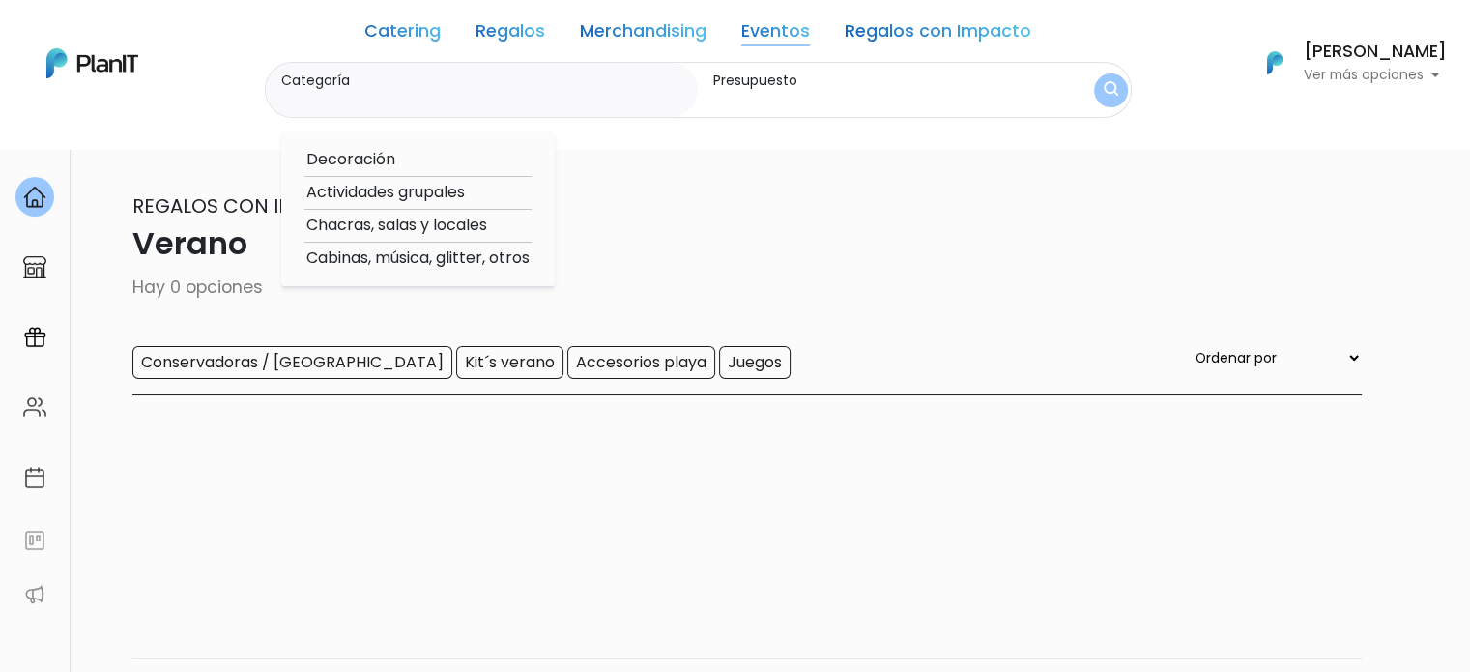
click at [912, 23] on link "Regalos con Impacto" at bounding box center [938, 34] width 187 height 23
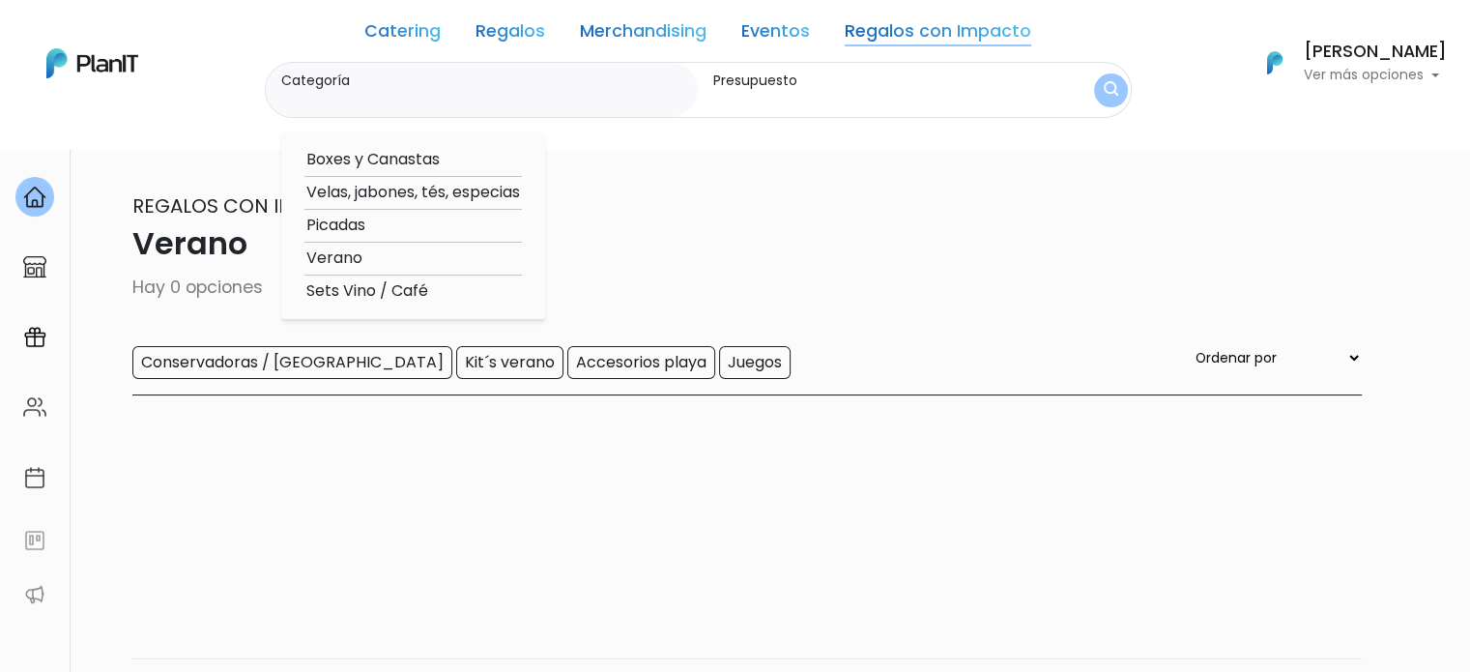
click at [645, 31] on link "Merchandising" at bounding box center [643, 34] width 127 height 23
click at [644, 26] on link "Merchandising" at bounding box center [643, 34] width 127 height 23
click at [419, 31] on link "Catering" at bounding box center [402, 34] width 76 height 23
click at [516, 23] on link "Regalos" at bounding box center [510, 34] width 70 height 23
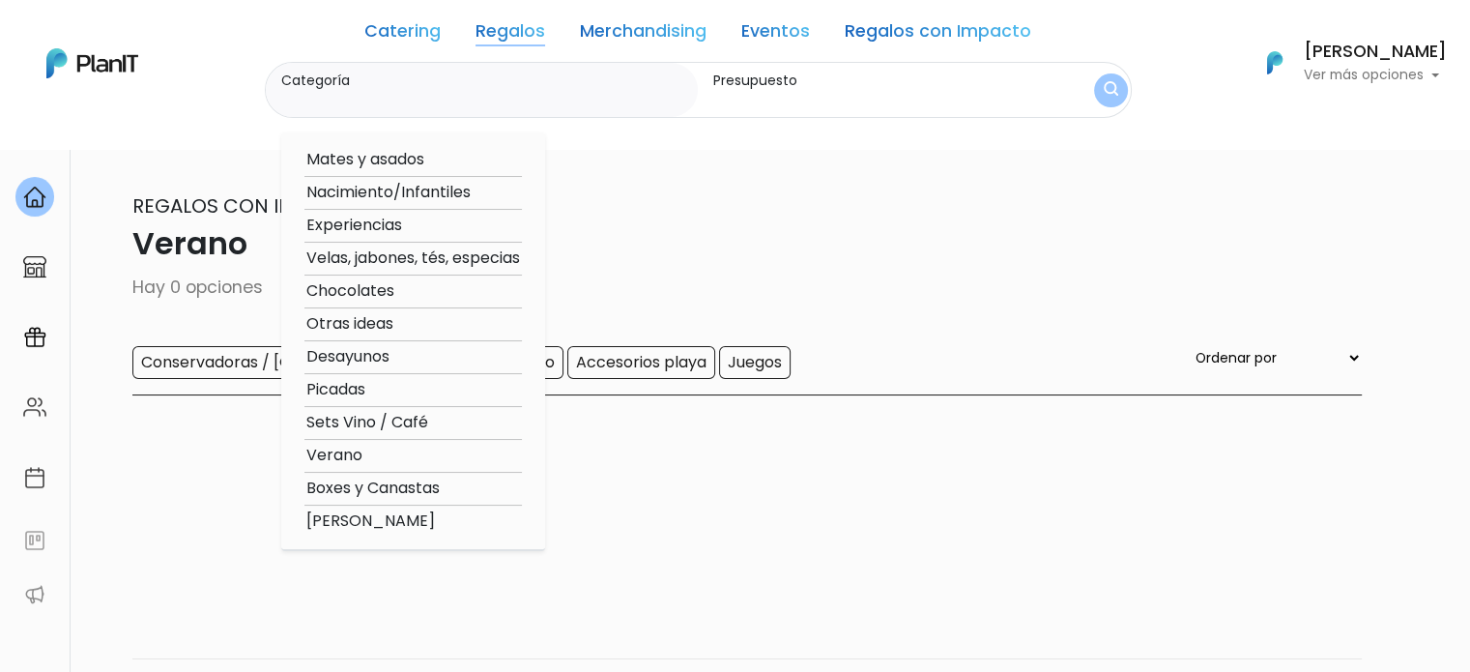
click at [384, 325] on option "Otras ideas" at bounding box center [412, 324] width 217 height 24
type input "Otras ideas"
type input "$0 - $3250"
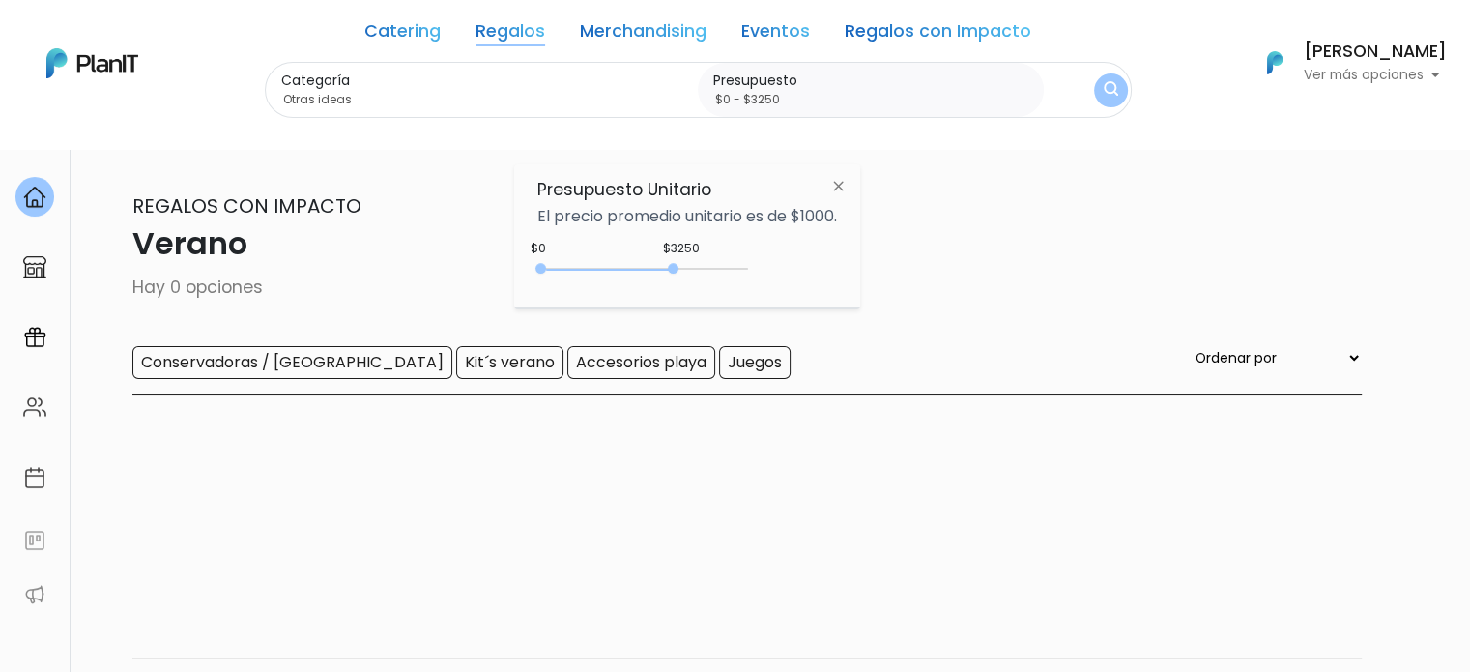
click at [1098, 86] on button "submit" at bounding box center [1111, 90] width 34 height 34
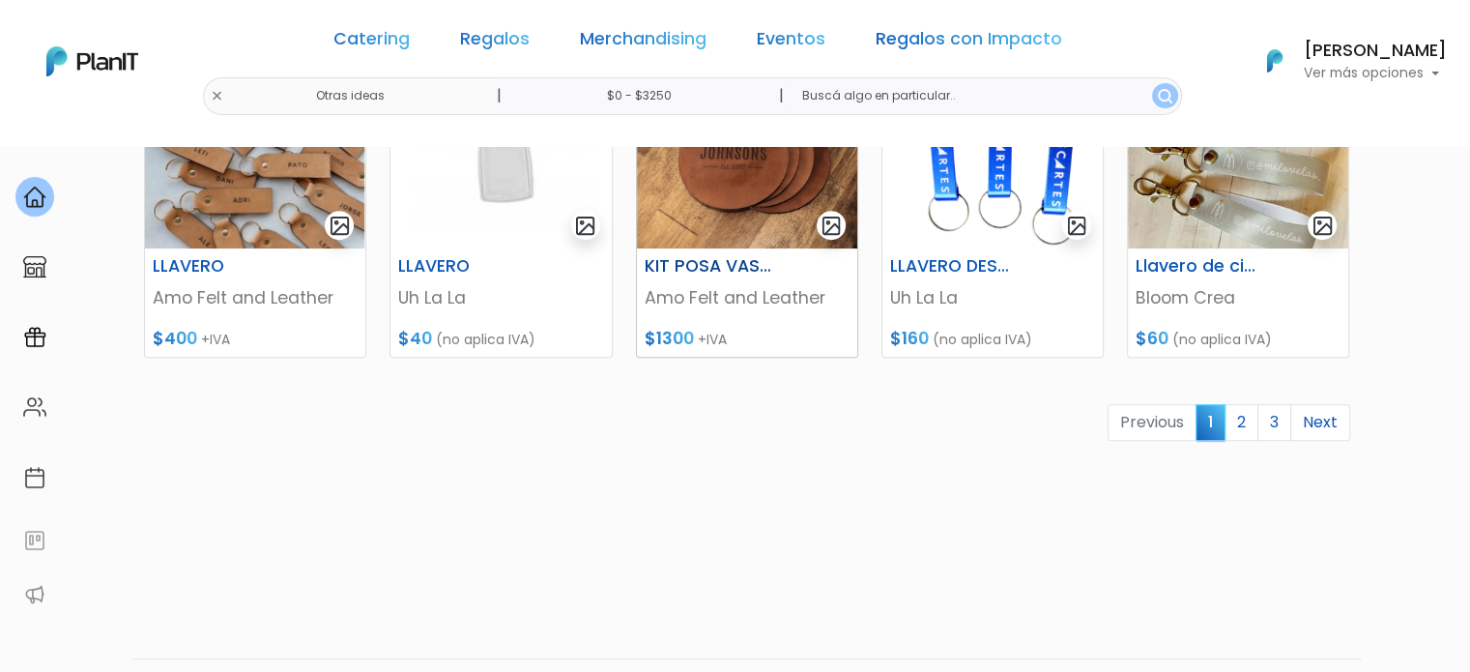
scroll to position [966, 0]
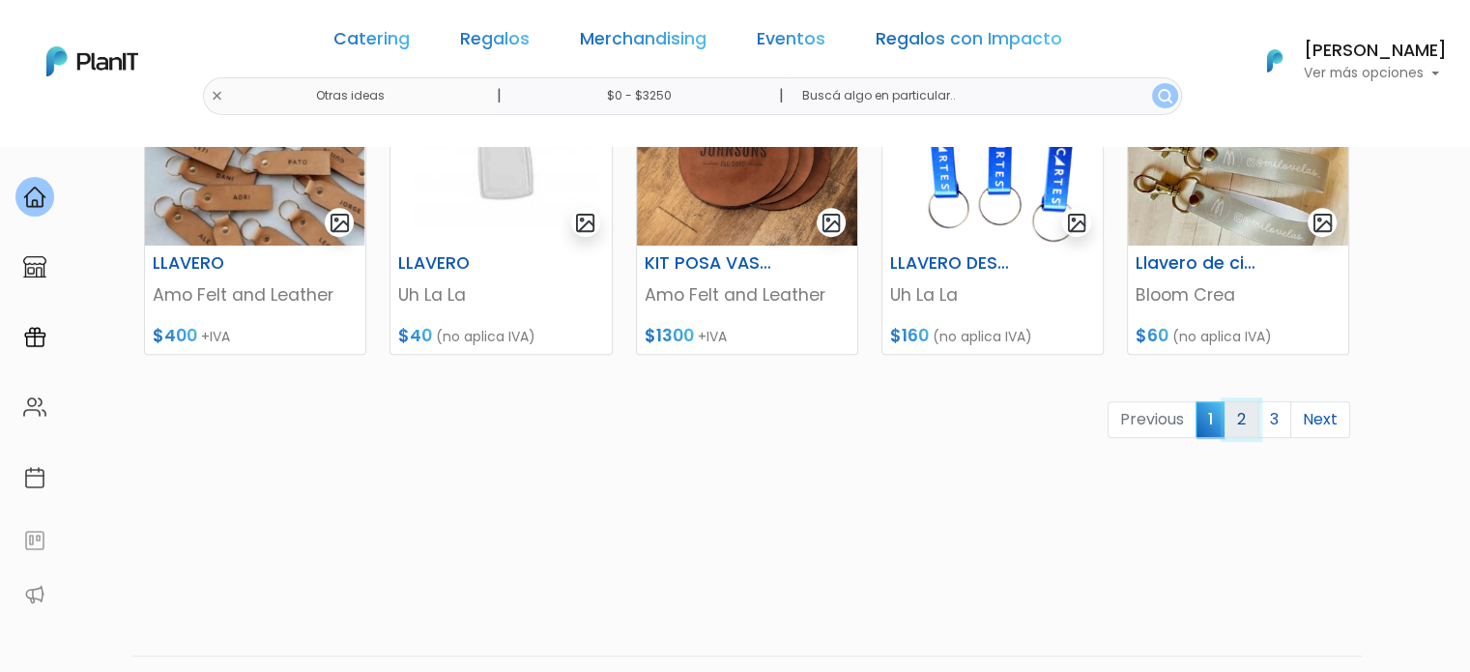
click at [1248, 424] on link "2" at bounding box center [1241, 419] width 34 height 37
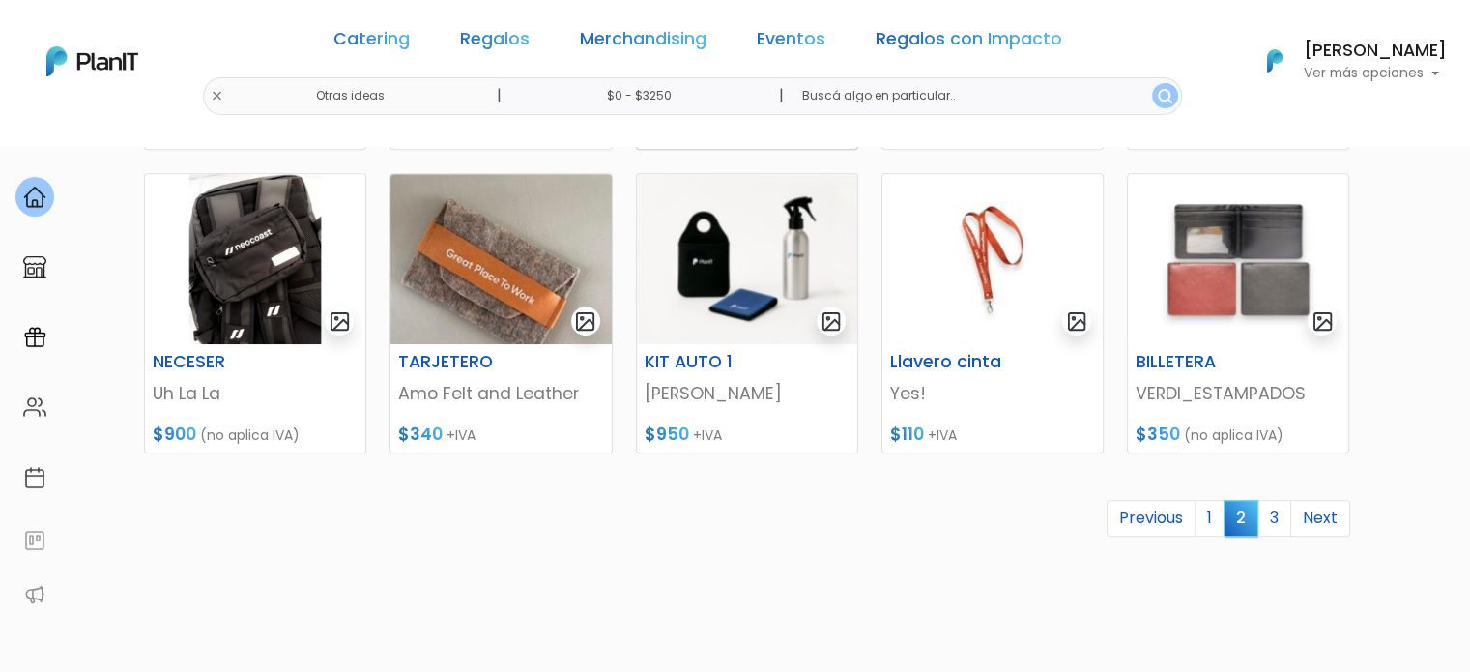
scroll to position [870, 0]
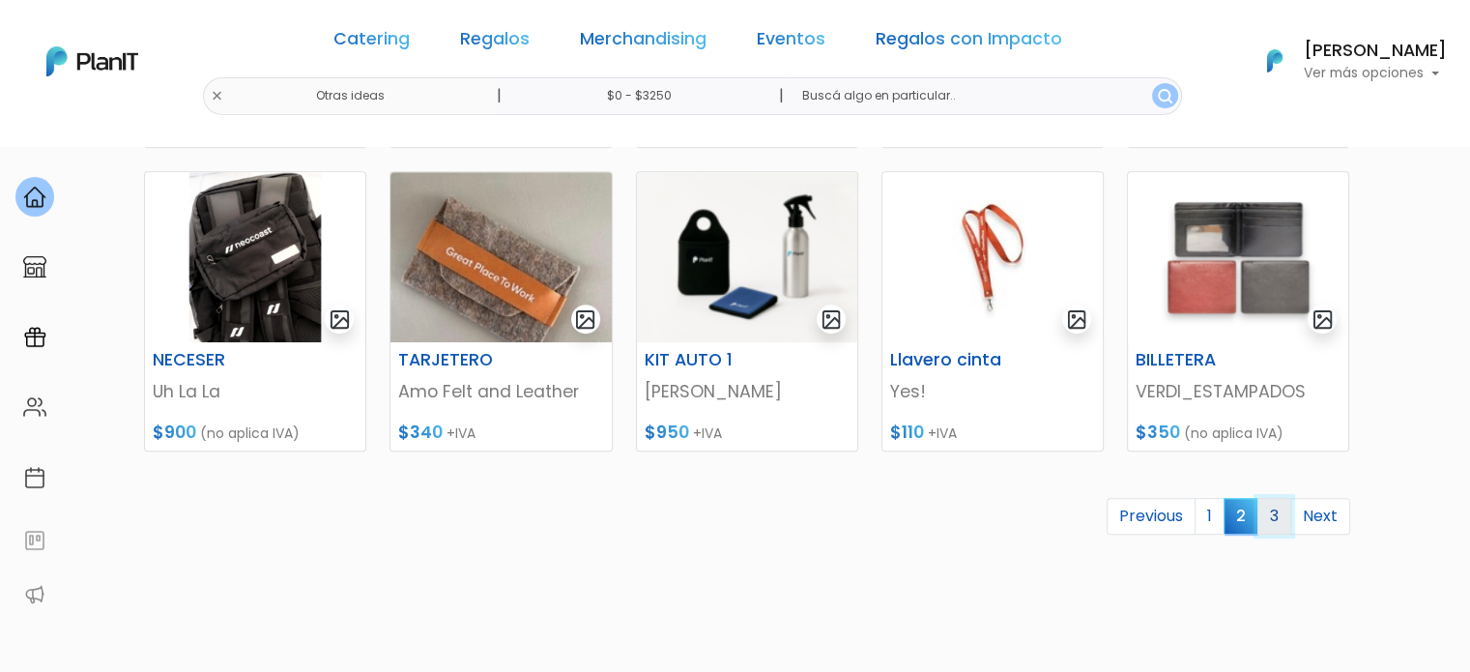
click at [1273, 529] on link "3" at bounding box center [1274, 516] width 34 height 37
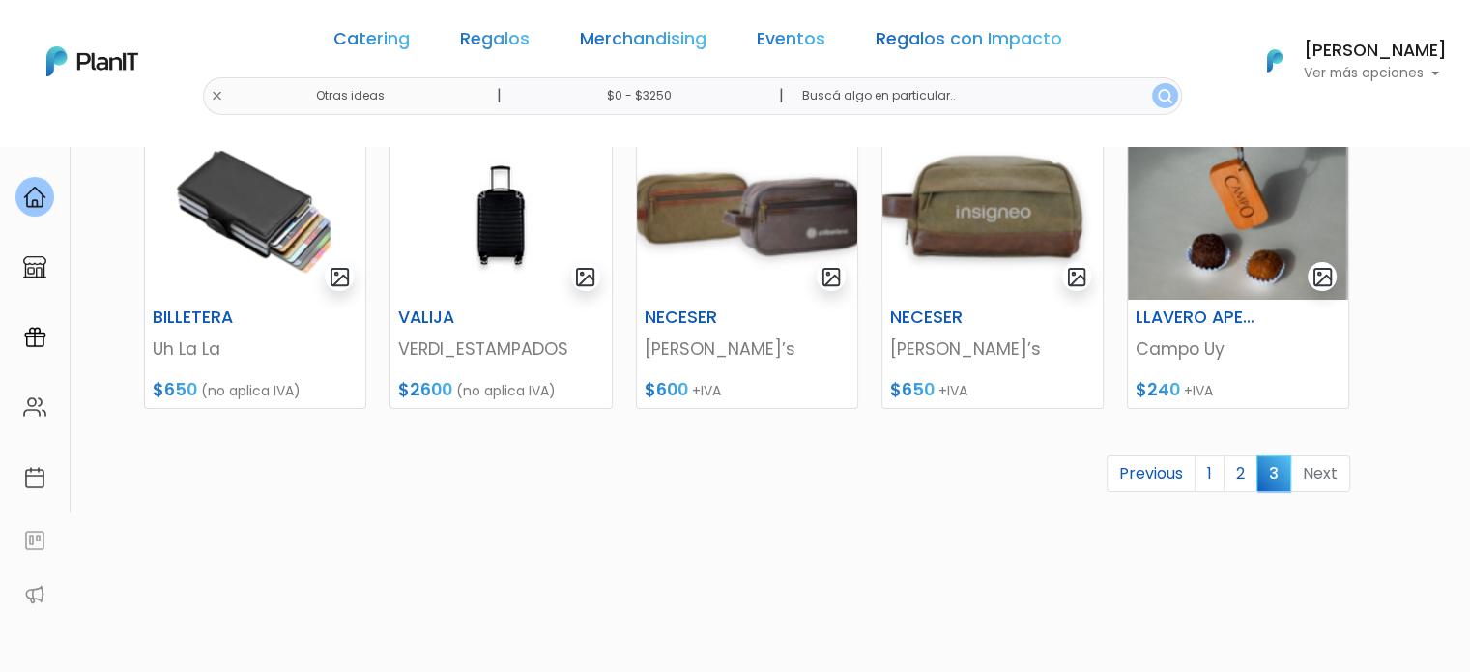
scroll to position [121, 0]
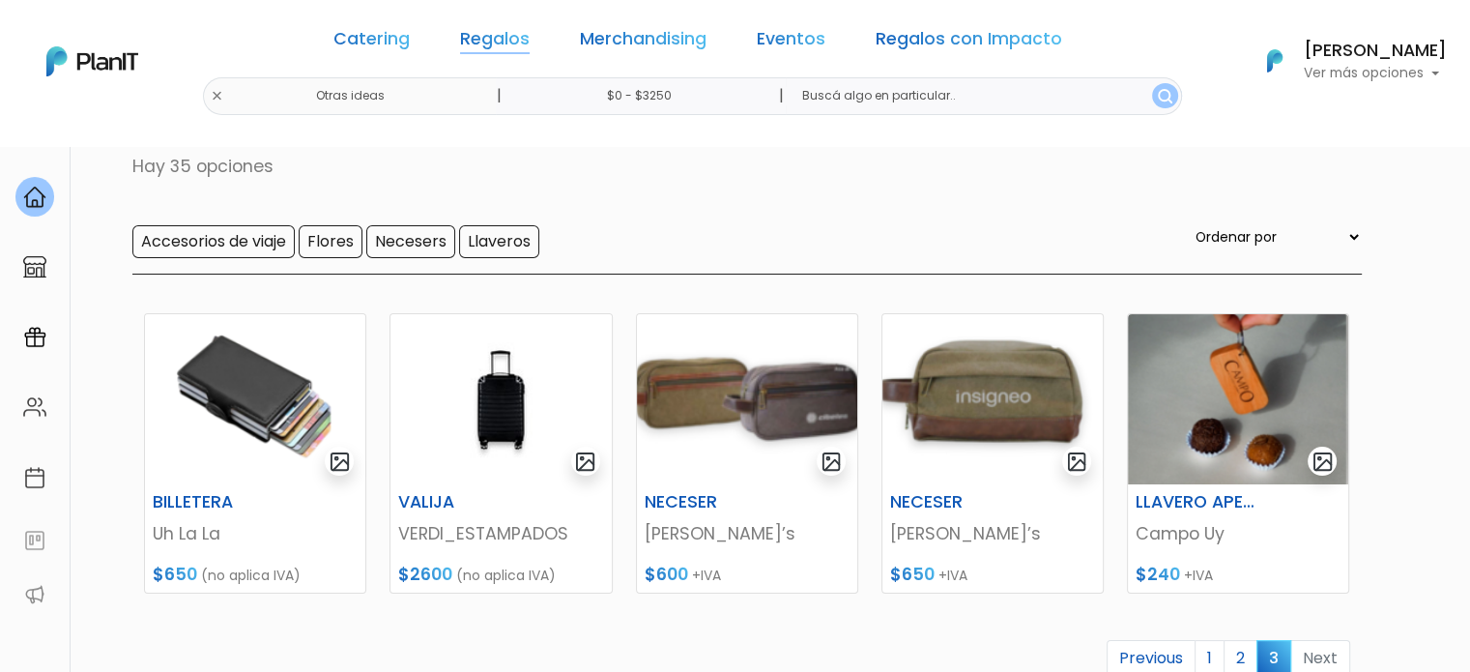
click at [514, 42] on link "Regalos" at bounding box center [495, 42] width 70 height 23
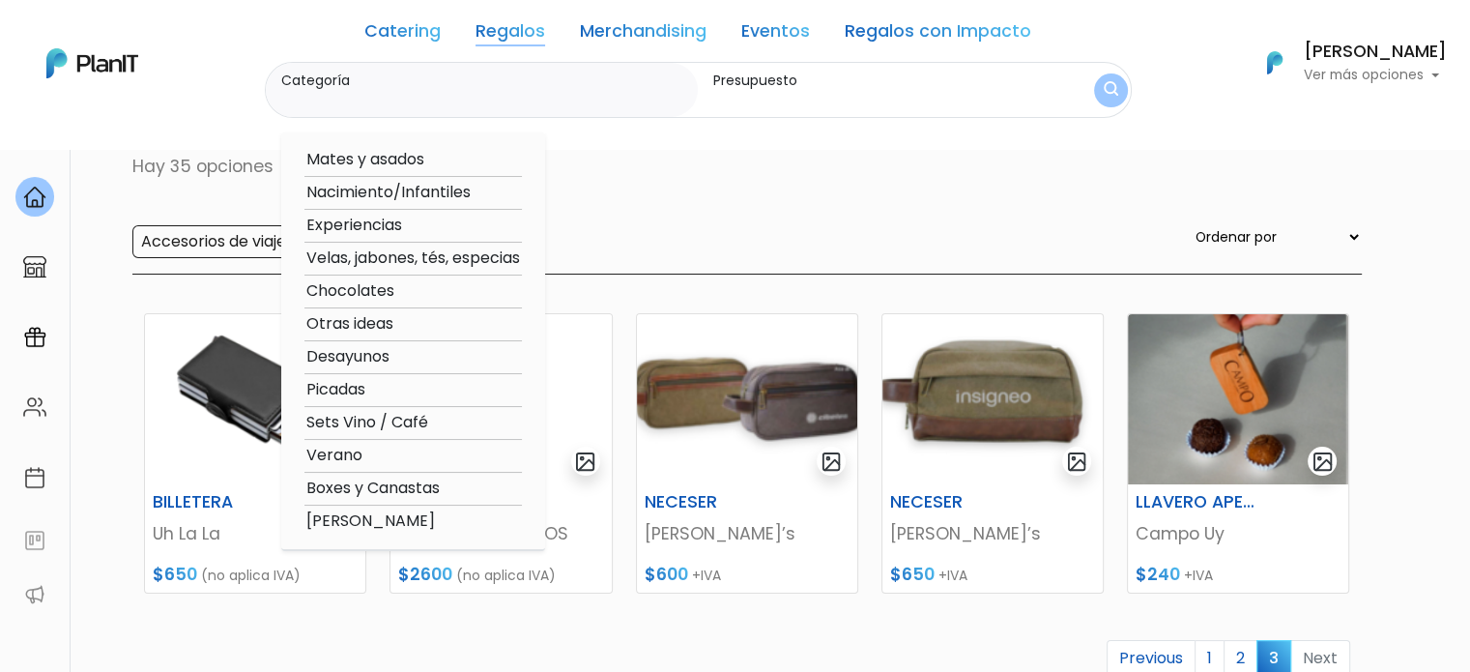
click at [396, 30] on link "Catering" at bounding box center [402, 34] width 76 height 23
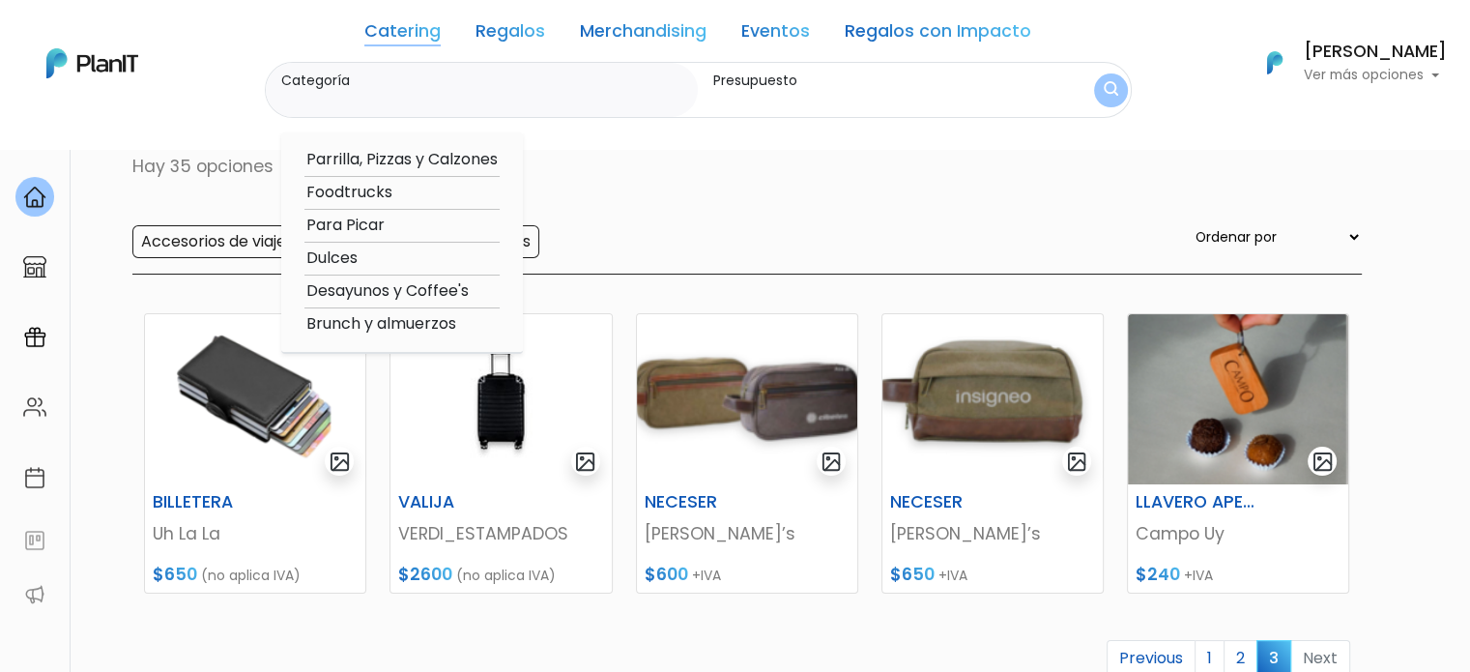
click at [634, 38] on link "Merchandising" at bounding box center [643, 34] width 127 height 23
click at [379, 161] on option "Accesorios" at bounding box center [391, 160] width 174 height 24
type input "Accesorios"
type input "$0 - $3250"
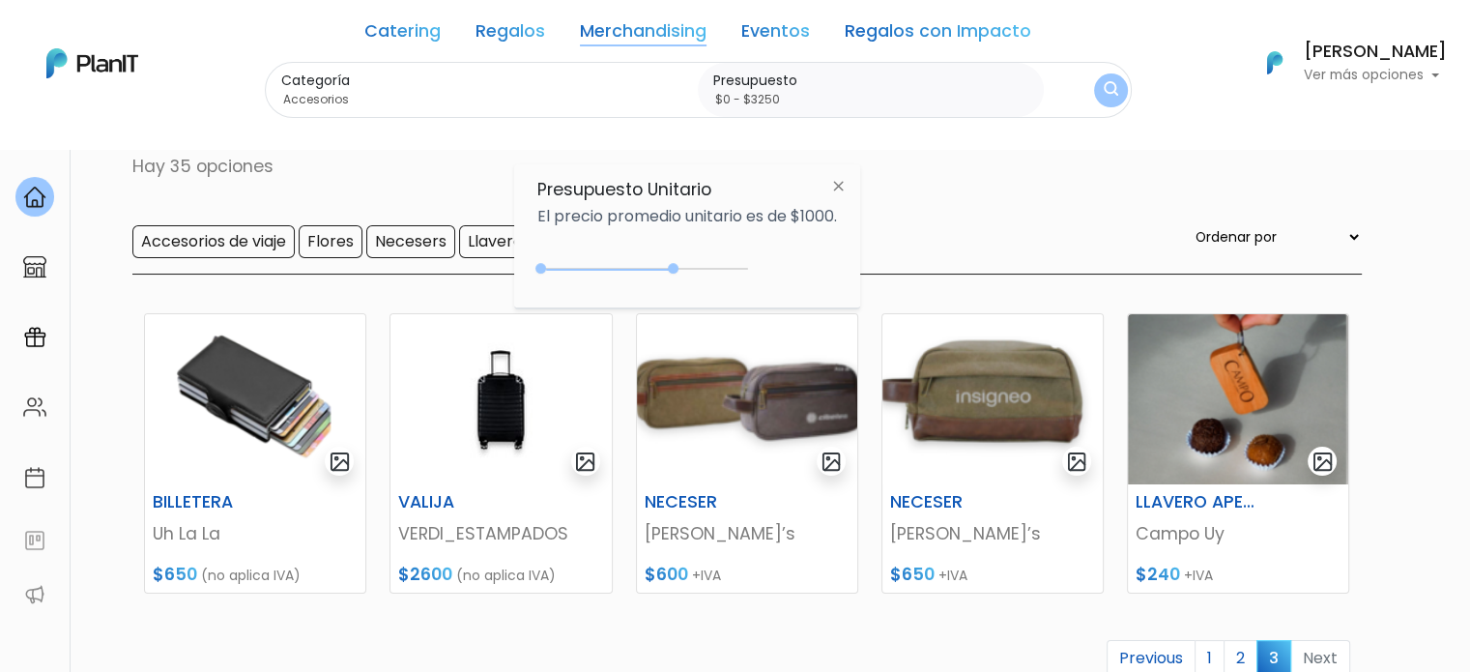
click at [1110, 101] on button "submit" at bounding box center [1111, 90] width 34 height 34
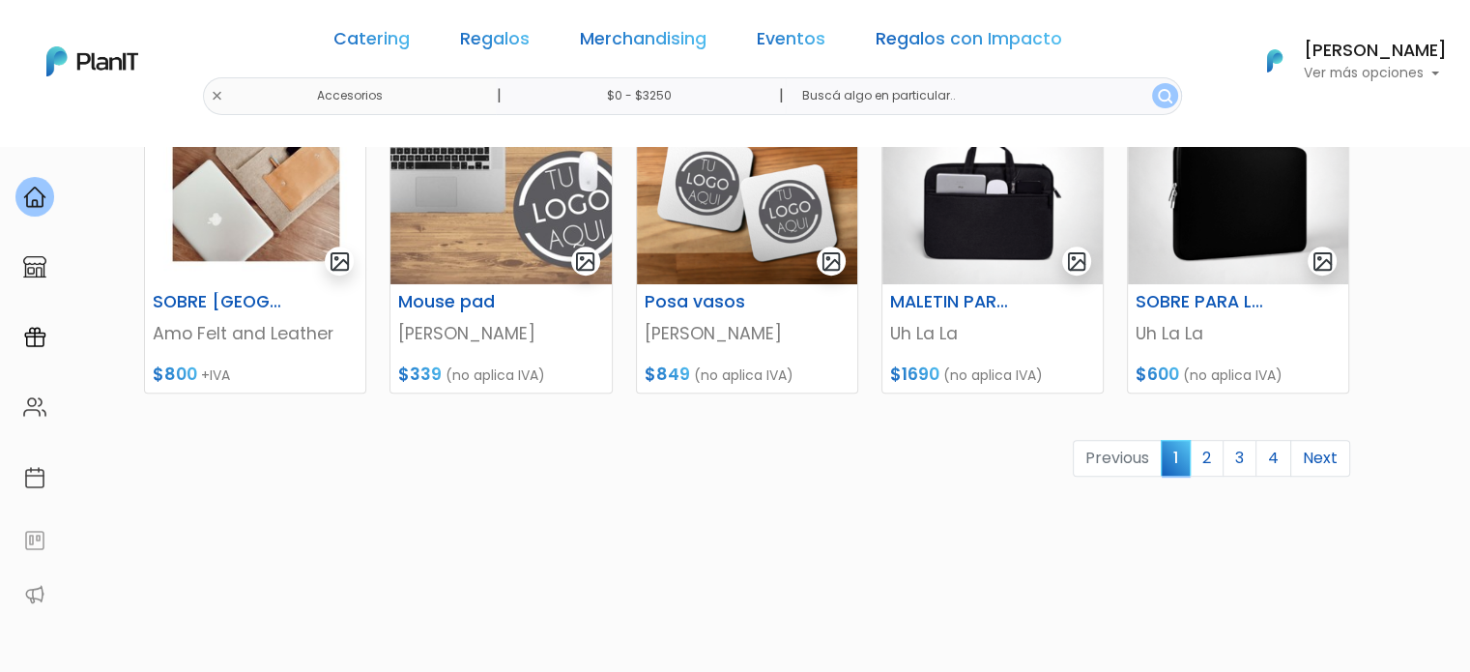
scroll to position [966, 0]
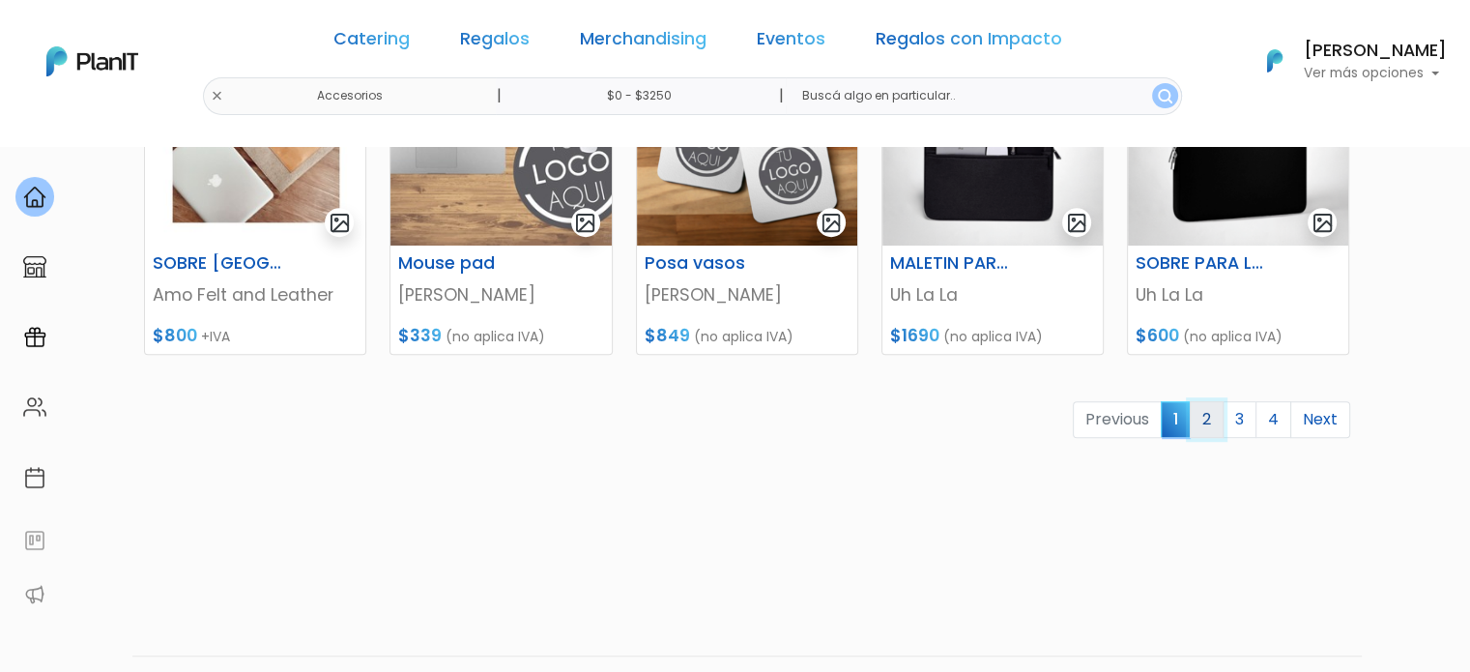
click at [1212, 429] on link "2" at bounding box center [1207, 419] width 34 height 37
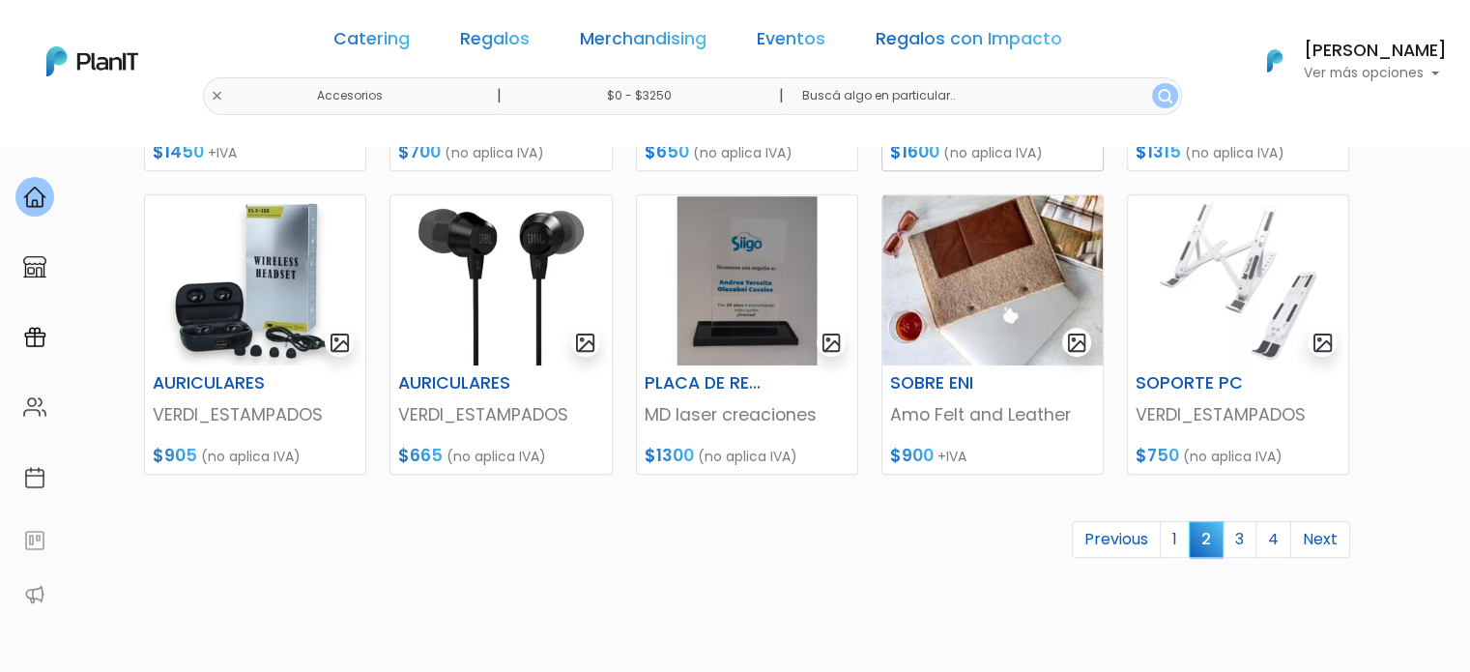
scroll to position [870, 0]
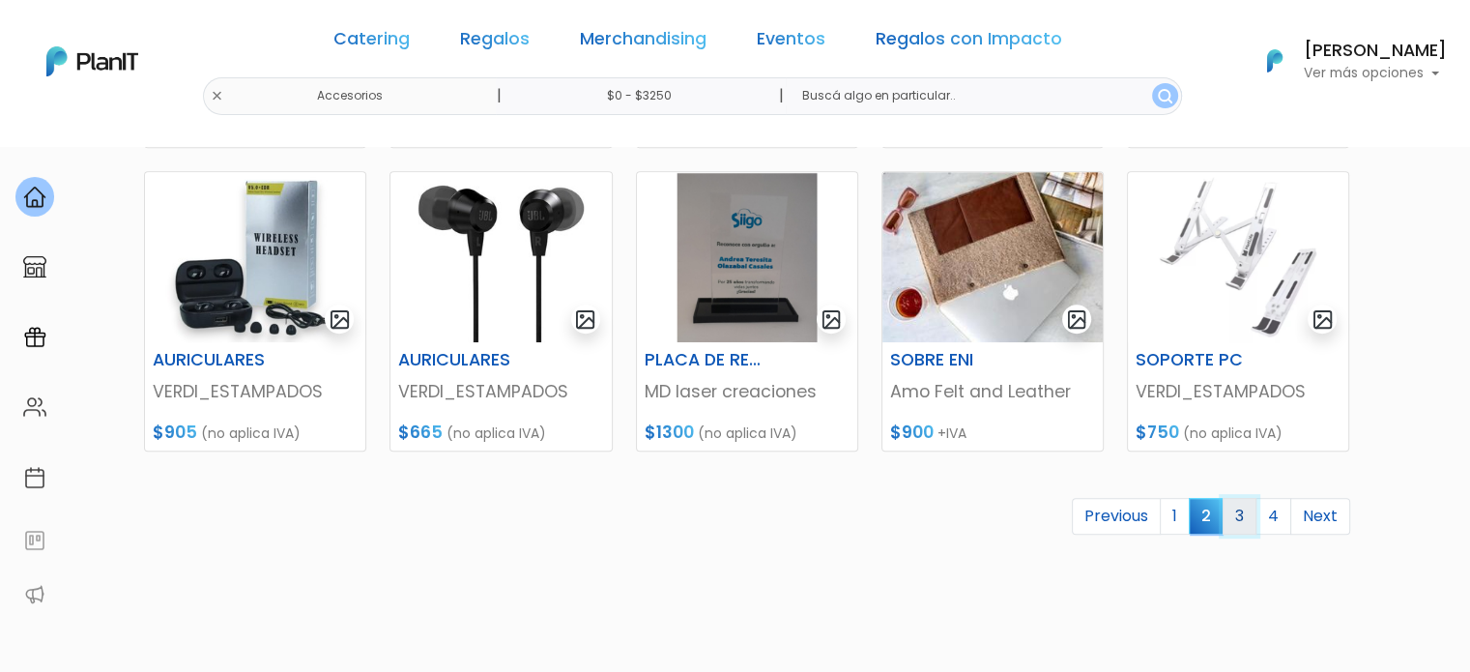
click at [1245, 518] on link "3" at bounding box center [1239, 516] width 34 height 37
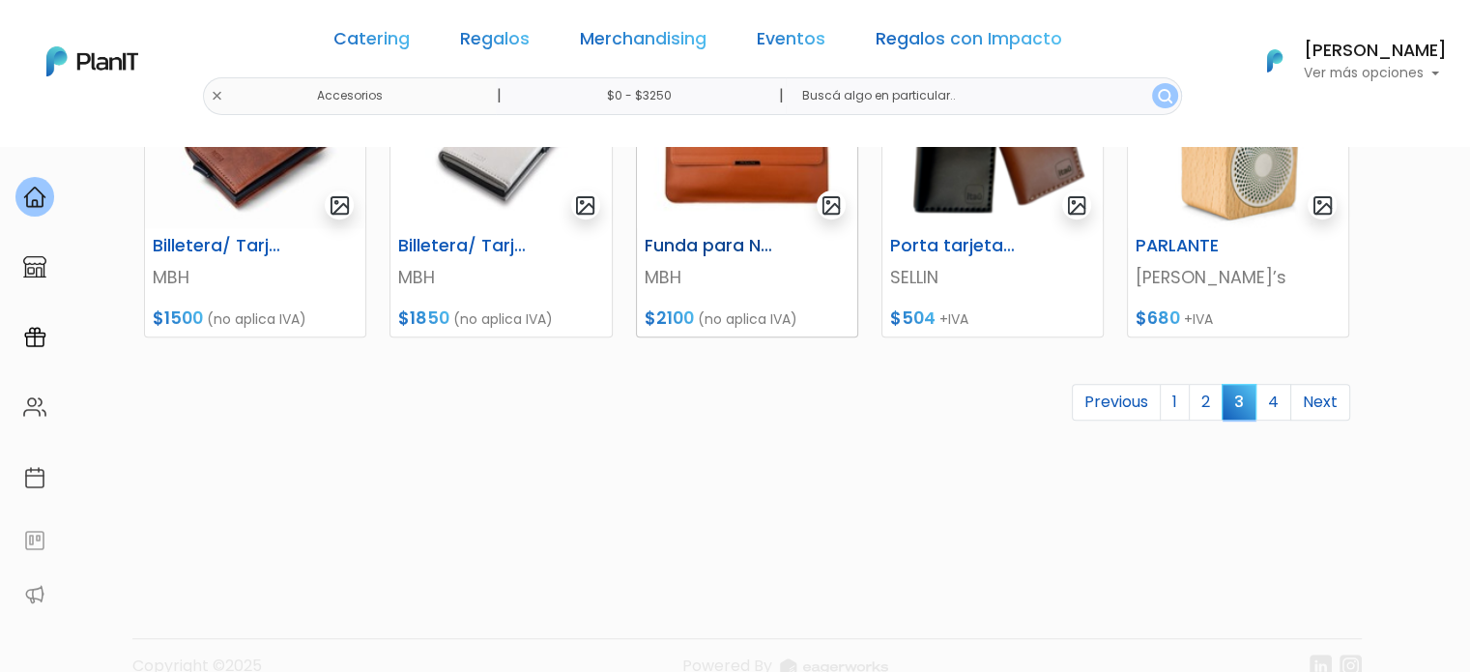
scroll to position [1018, 0]
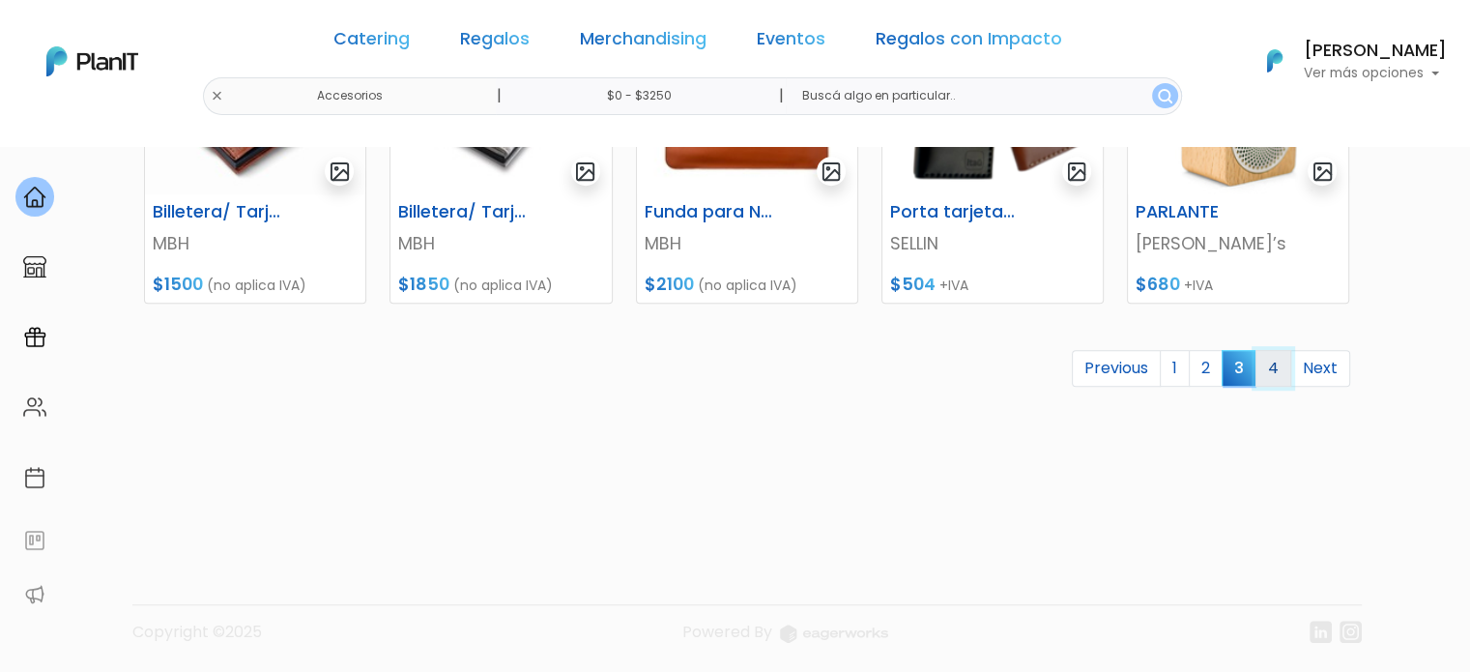
click at [1280, 365] on link "4" at bounding box center [1273, 368] width 36 height 37
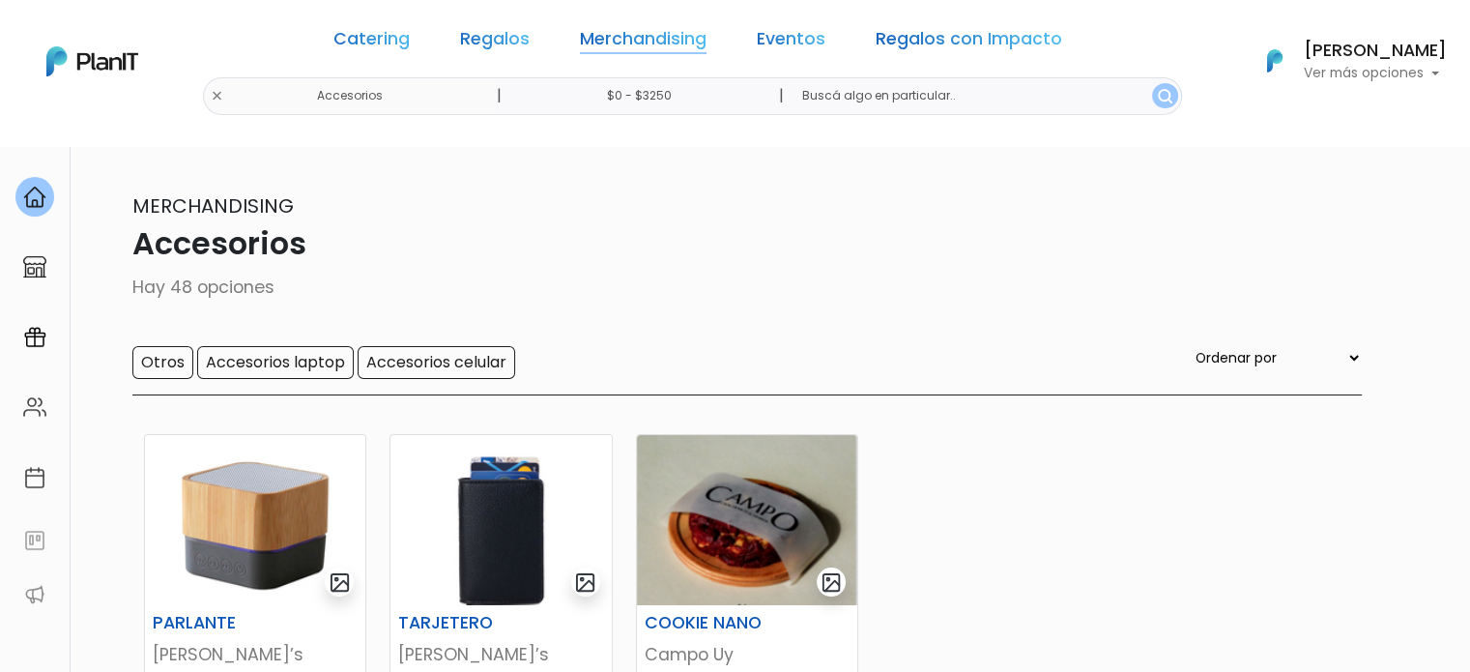
click at [677, 34] on link "Merchandising" at bounding box center [643, 42] width 127 height 23
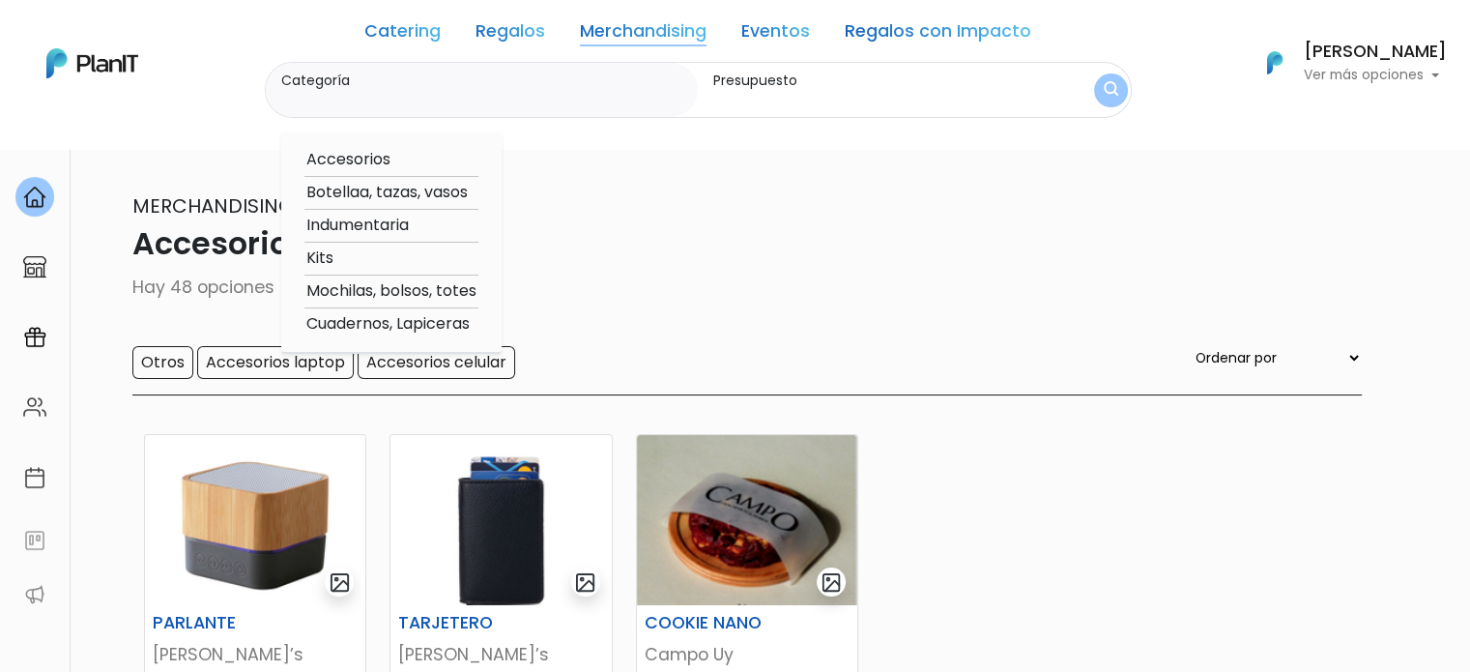
click at [378, 196] on option "Botellaa, tazas, vasos" at bounding box center [391, 193] width 174 height 24
type input "Botellaa, tazas, vasos"
type input "$0 - $3250"
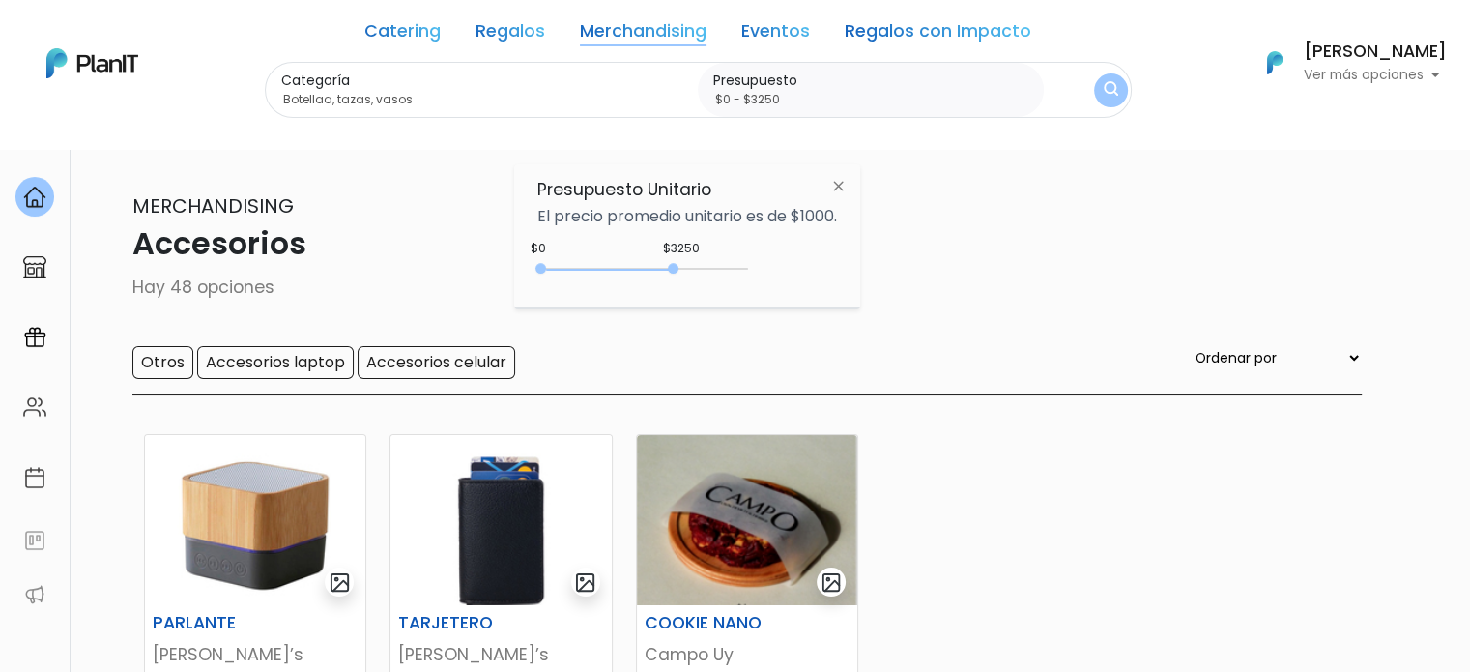
click at [1111, 100] on button "submit" at bounding box center [1111, 90] width 34 height 34
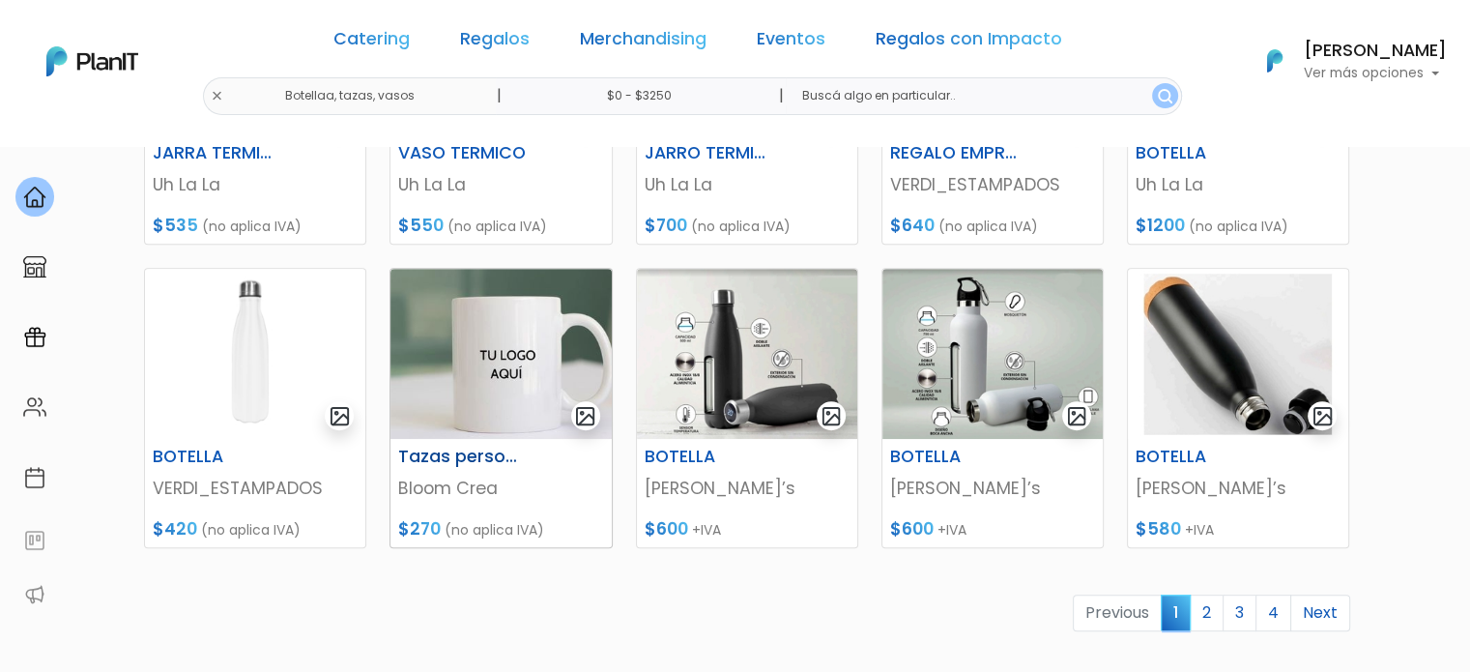
scroll to position [966, 0]
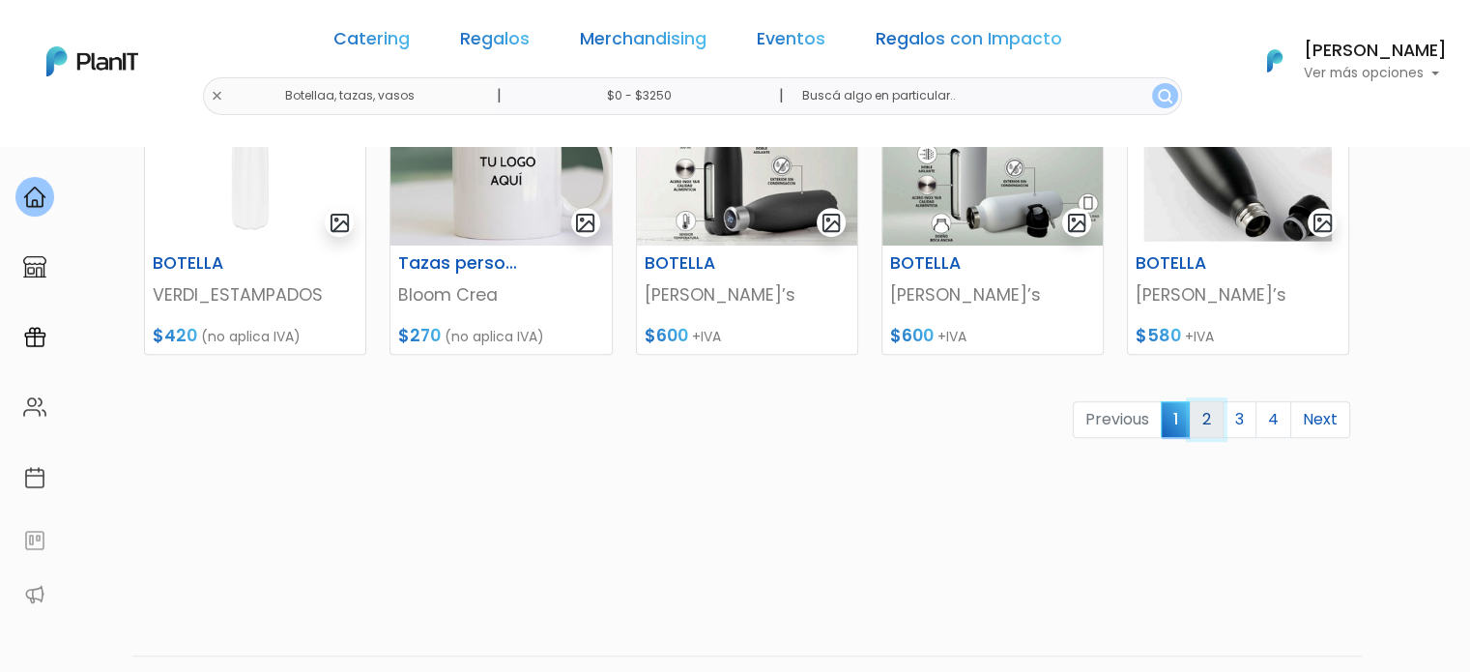
click at [1214, 428] on link "2" at bounding box center [1207, 419] width 34 height 37
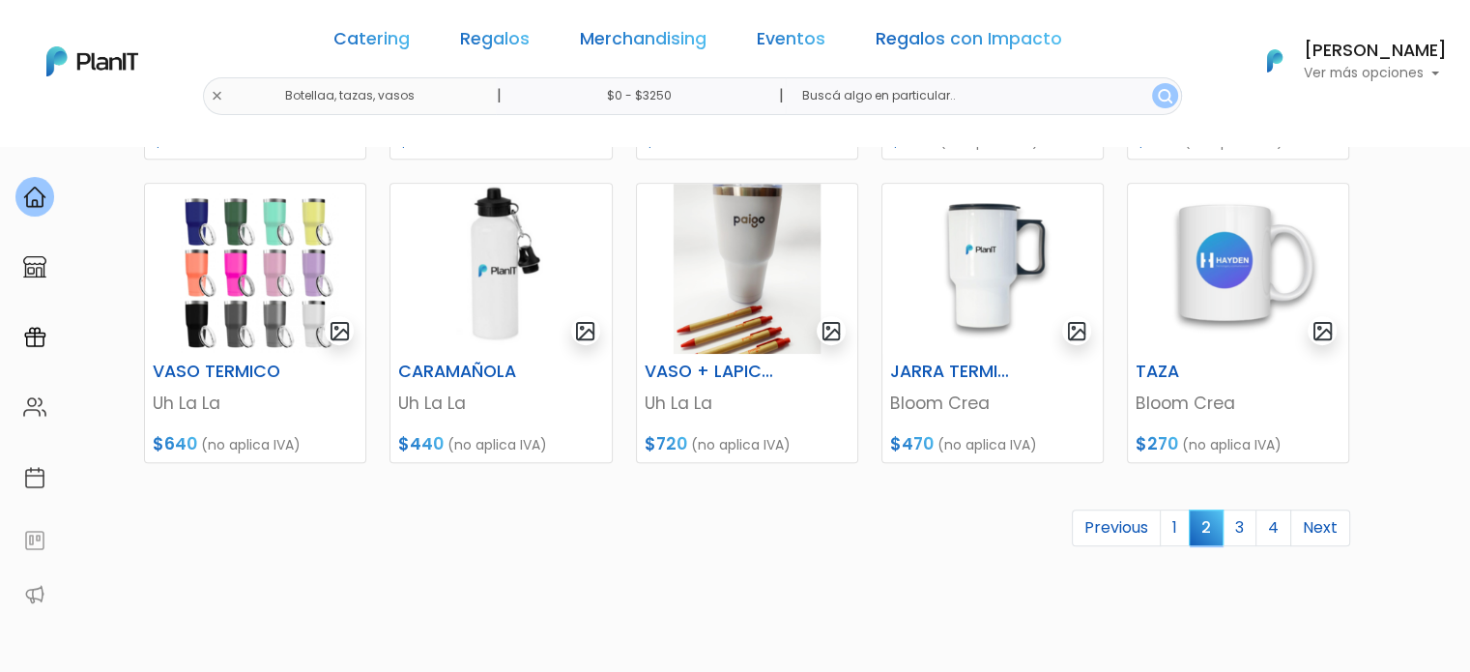
scroll to position [870, 0]
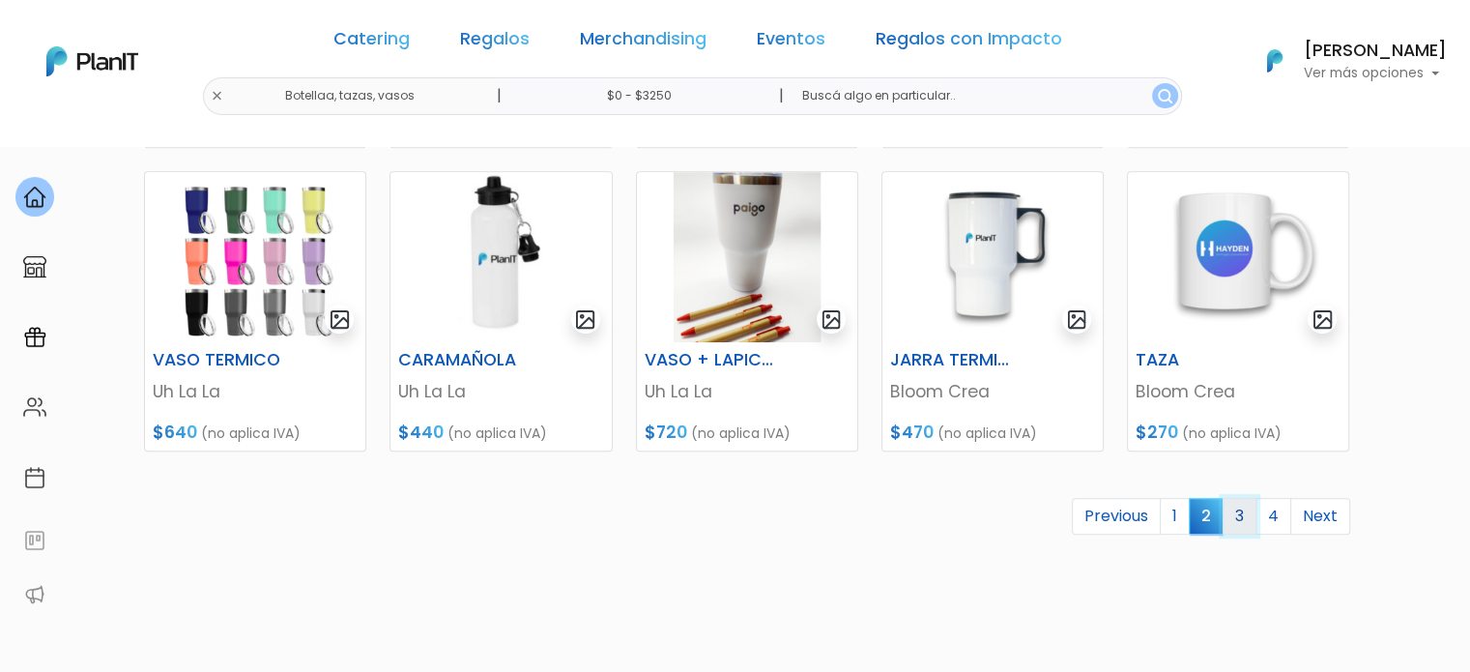
click at [1246, 510] on link "3" at bounding box center [1239, 516] width 34 height 37
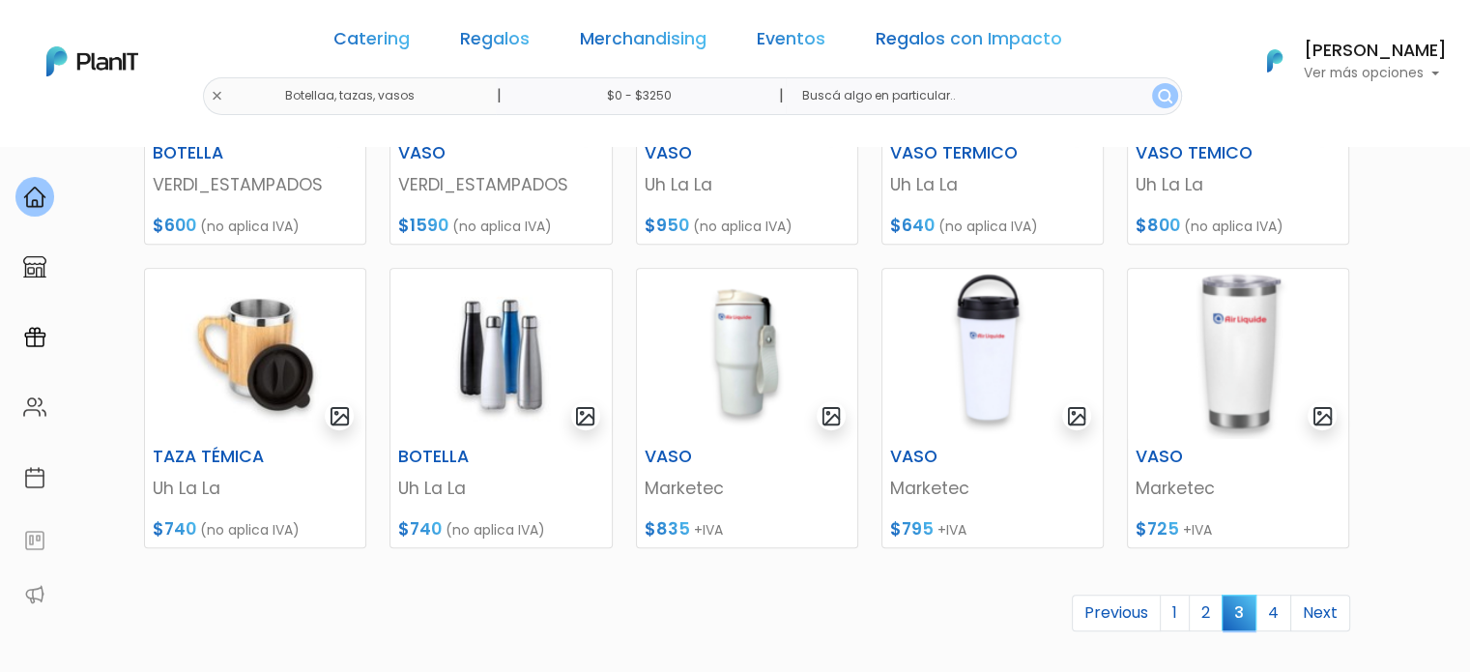
scroll to position [870, 0]
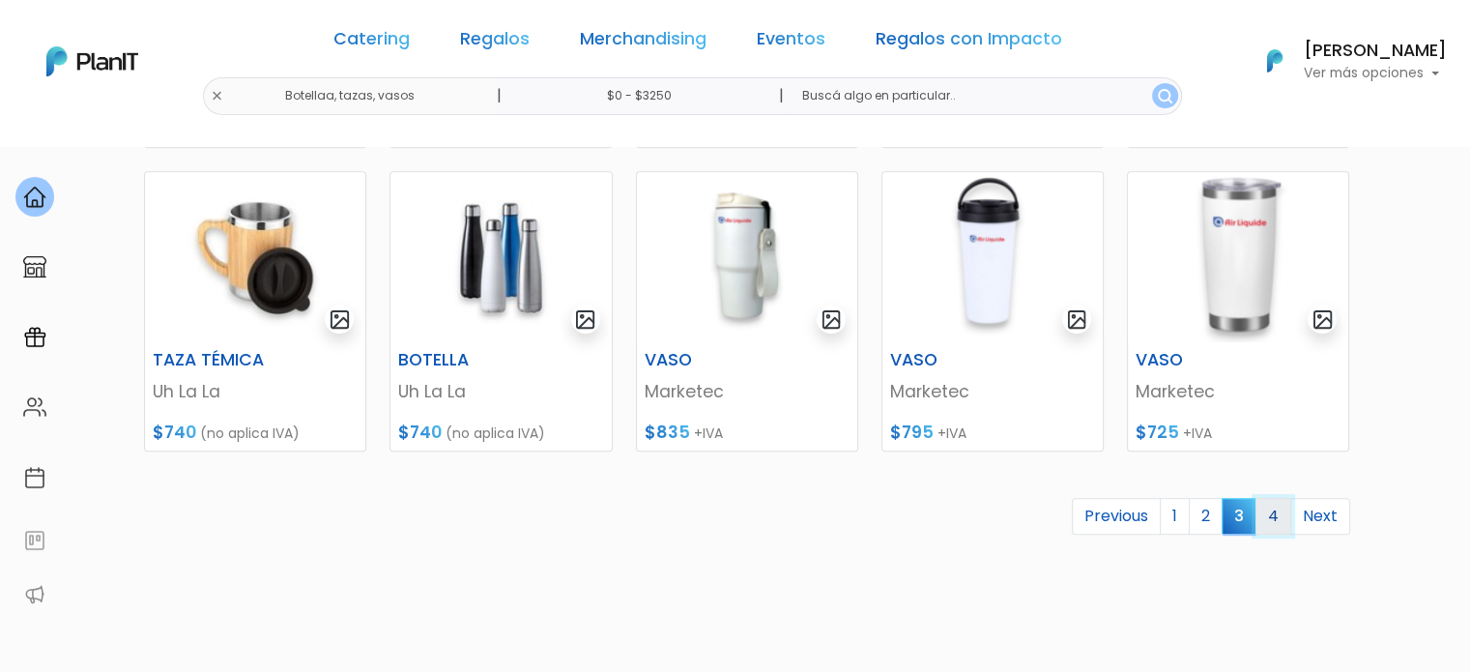
click at [1272, 520] on link "4" at bounding box center [1273, 516] width 36 height 37
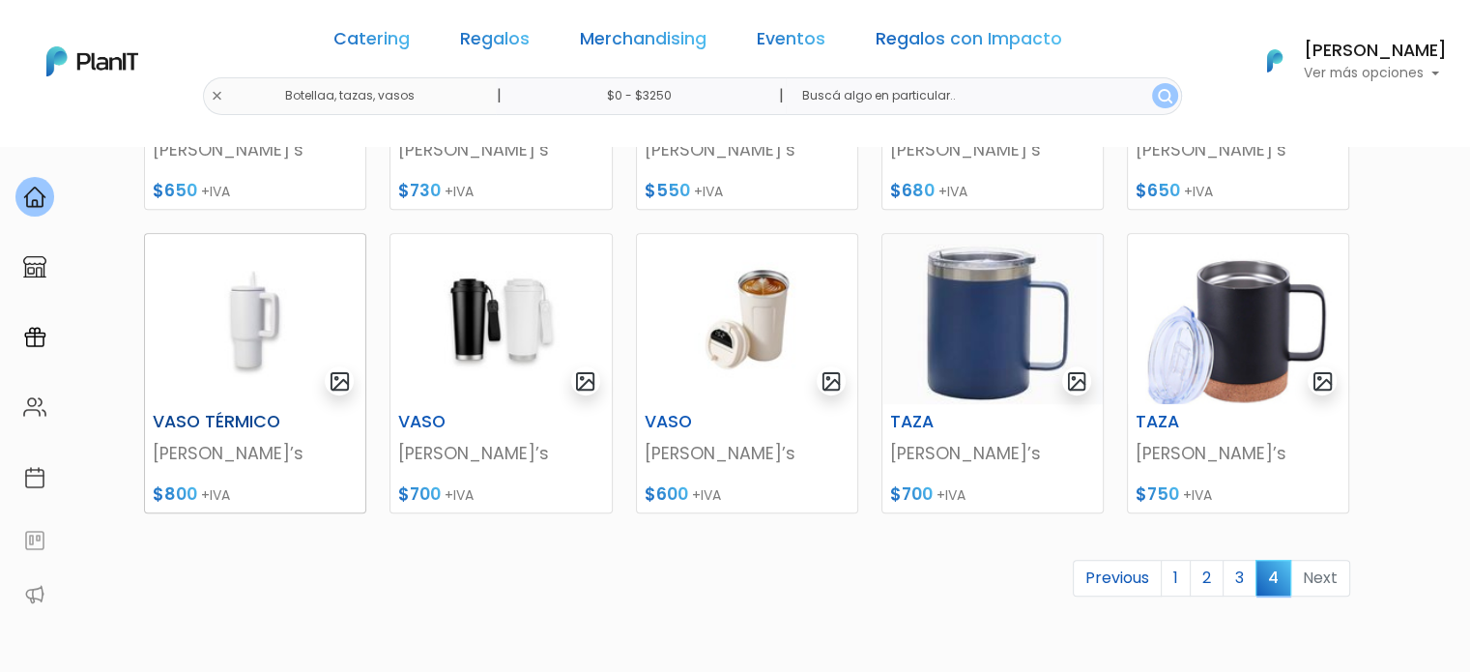
scroll to position [870, 0]
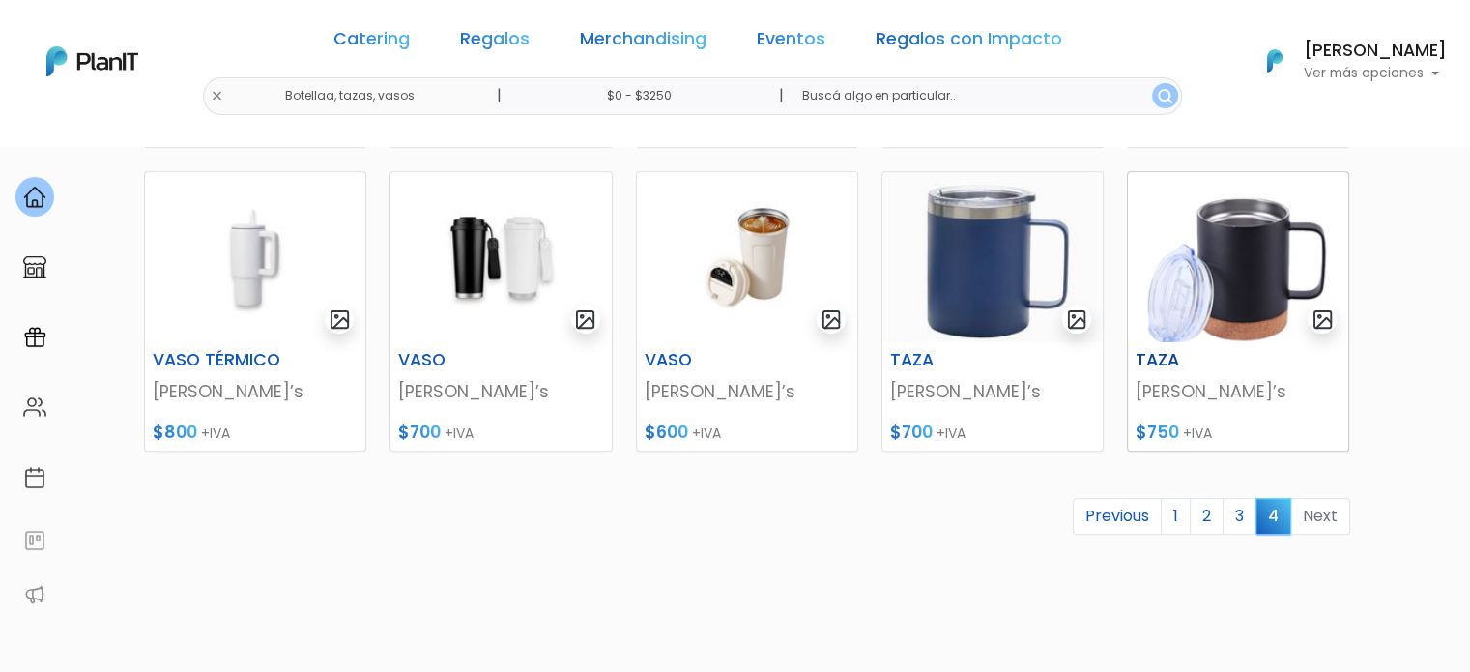
click at [1243, 282] on img at bounding box center [1238, 257] width 220 height 170
click at [23, 192] on img at bounding box center [34, 197] width 23 height 23
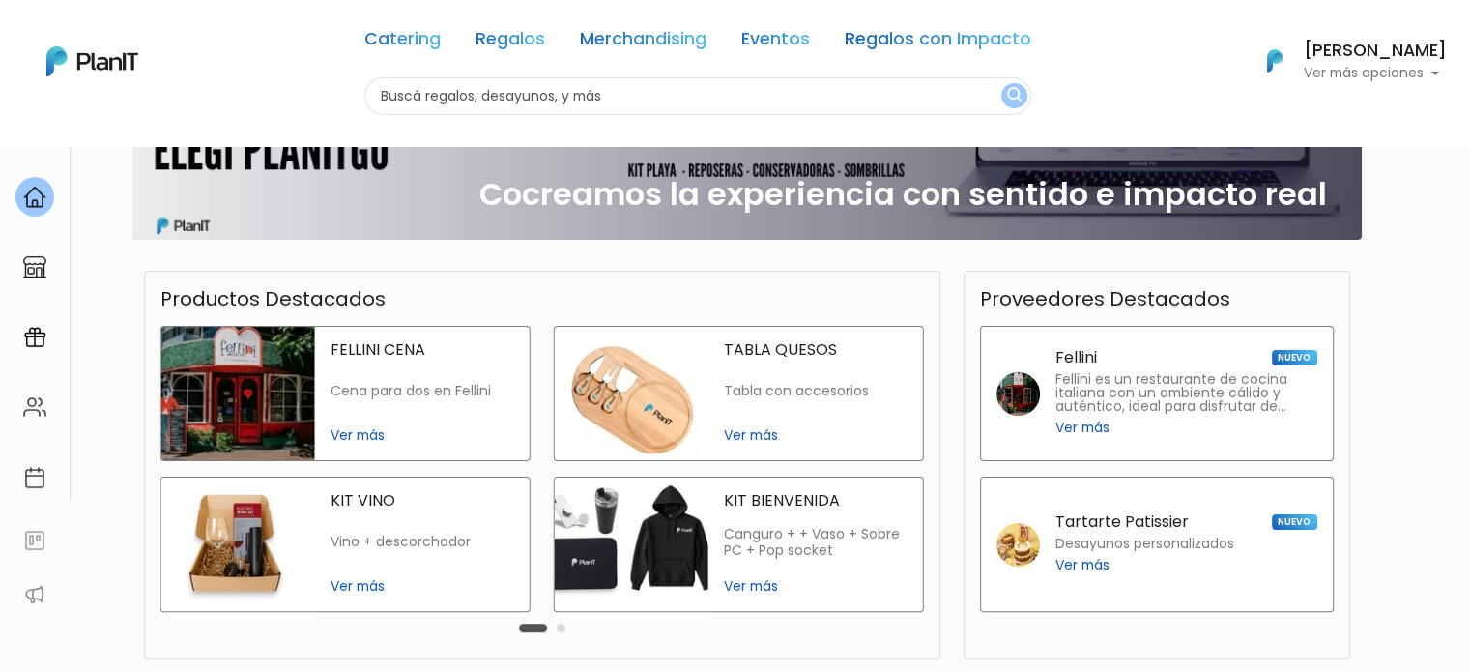
scroll to position [387, 0]
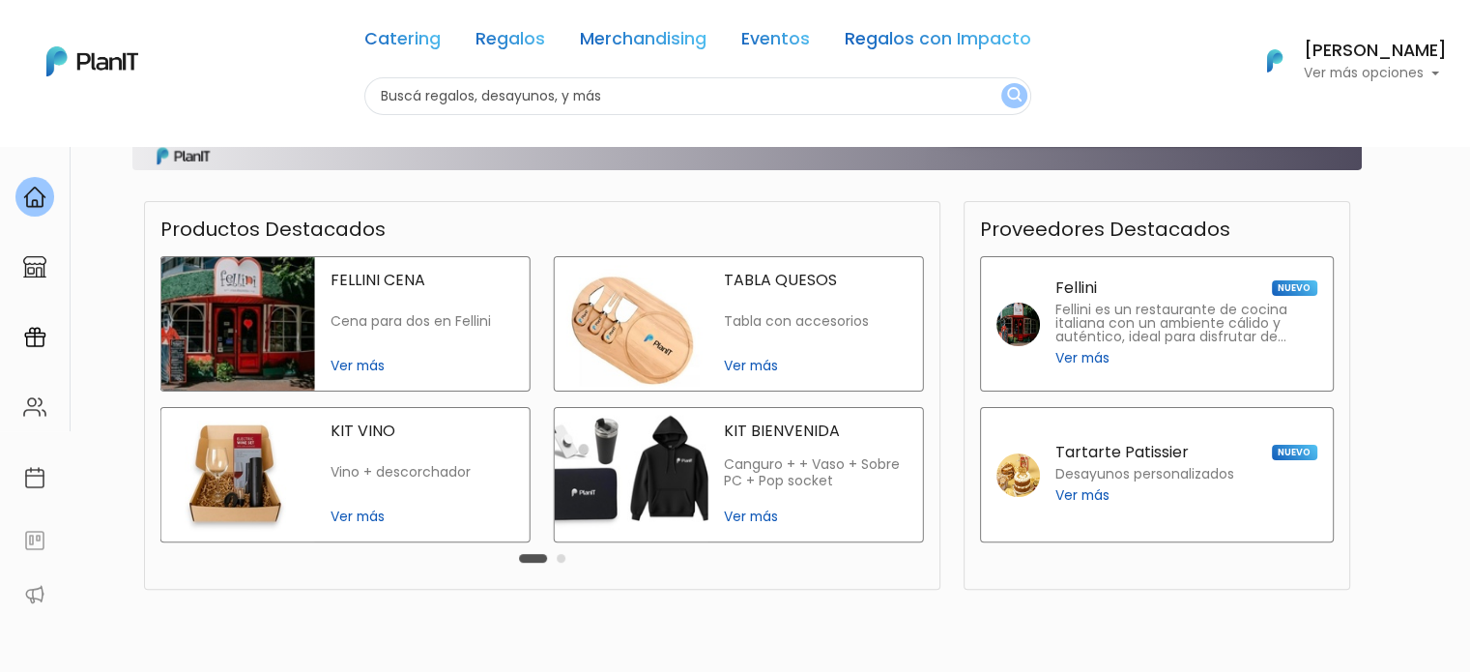
click at [754, 363] on span "Ver más" at bounding box center [816, 366] width 184 height 20
click at [746, 514] on span "Ver más" at bounding box center [816, 516] width 184 height 20
click at [562, 563] on div "Carousel Pagination" at bounding box center [542, 557] width 56 height 23
click at [561, 560] on button "Carousel Page 2" at bounding box center [561, 558] width 9 height 9
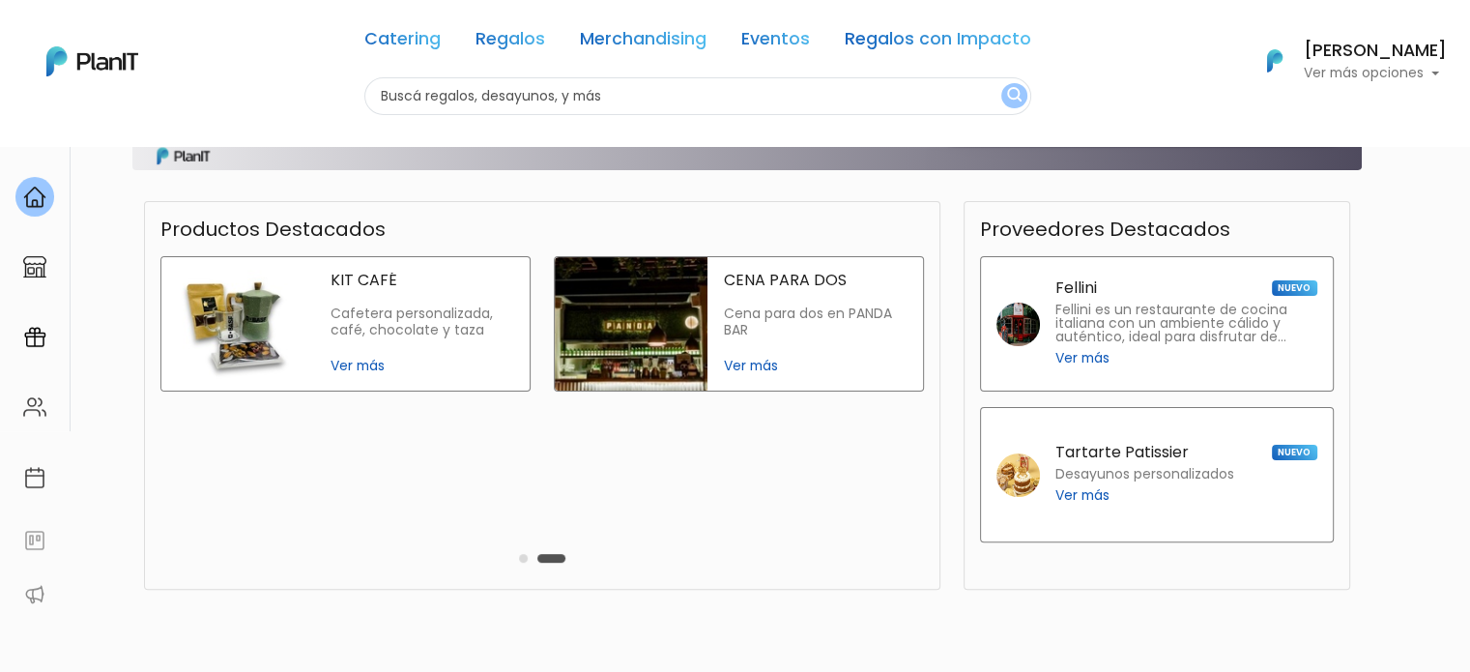
click at [366, 364] on span "Ver más" at bounding box center [422, 366] width 184 height 20
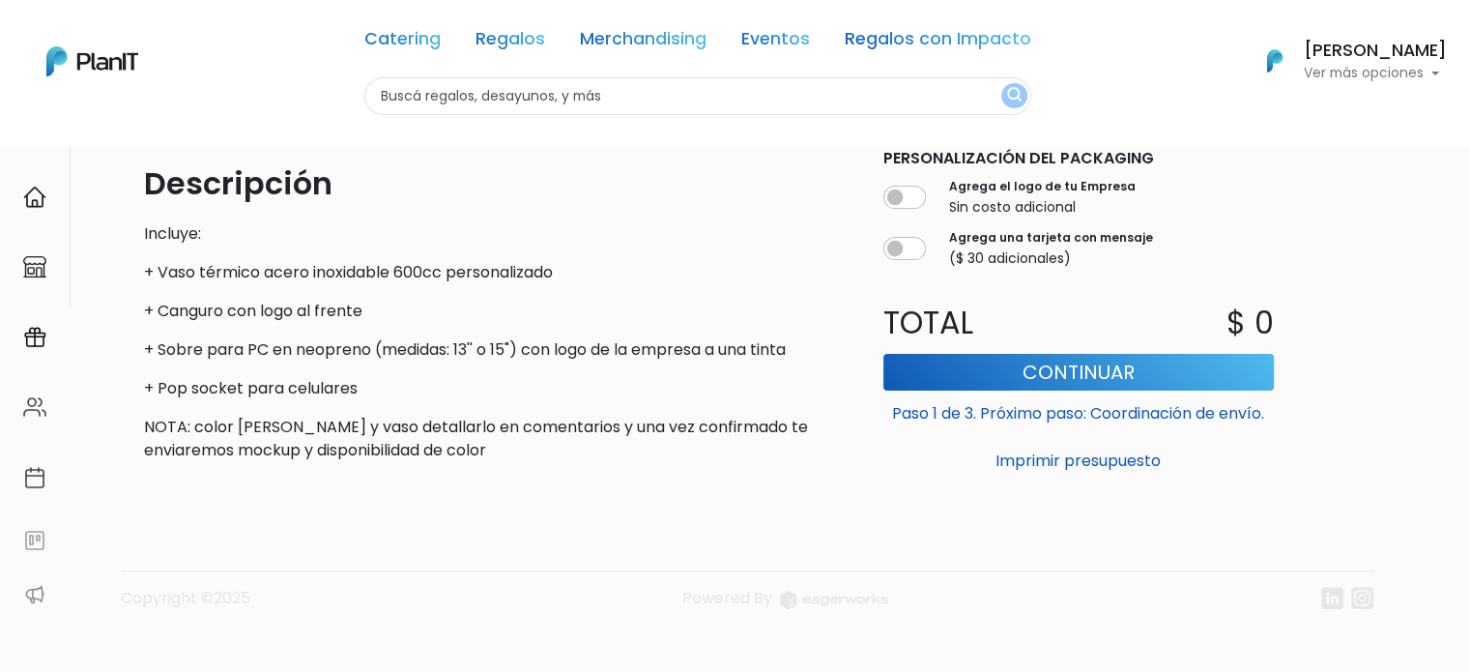
scroll to position [524, 0]
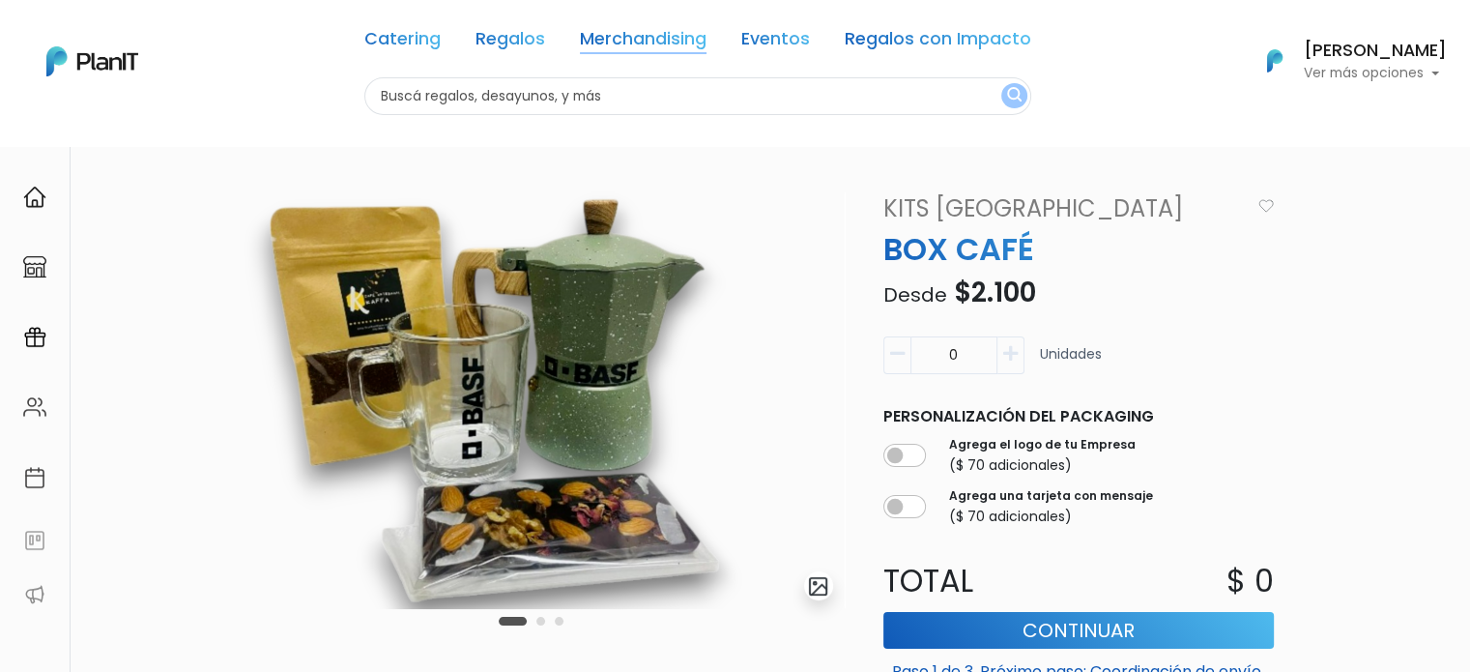
click at [662, 38] on link "Merchandising" at bounding box center [643, 42] width 127 height 23
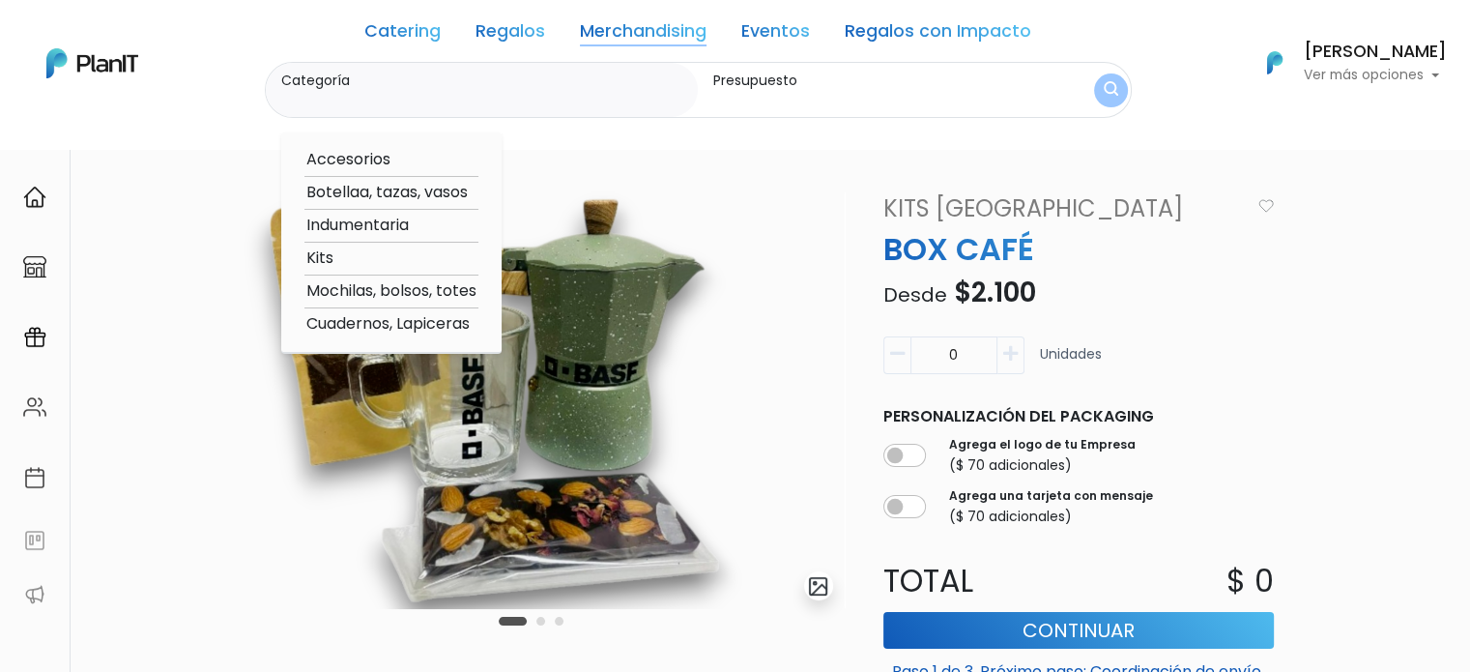
click at [324, 260] on option "Kits" at bounding box center [391, 258] width 174 height 24
type input "Kits"
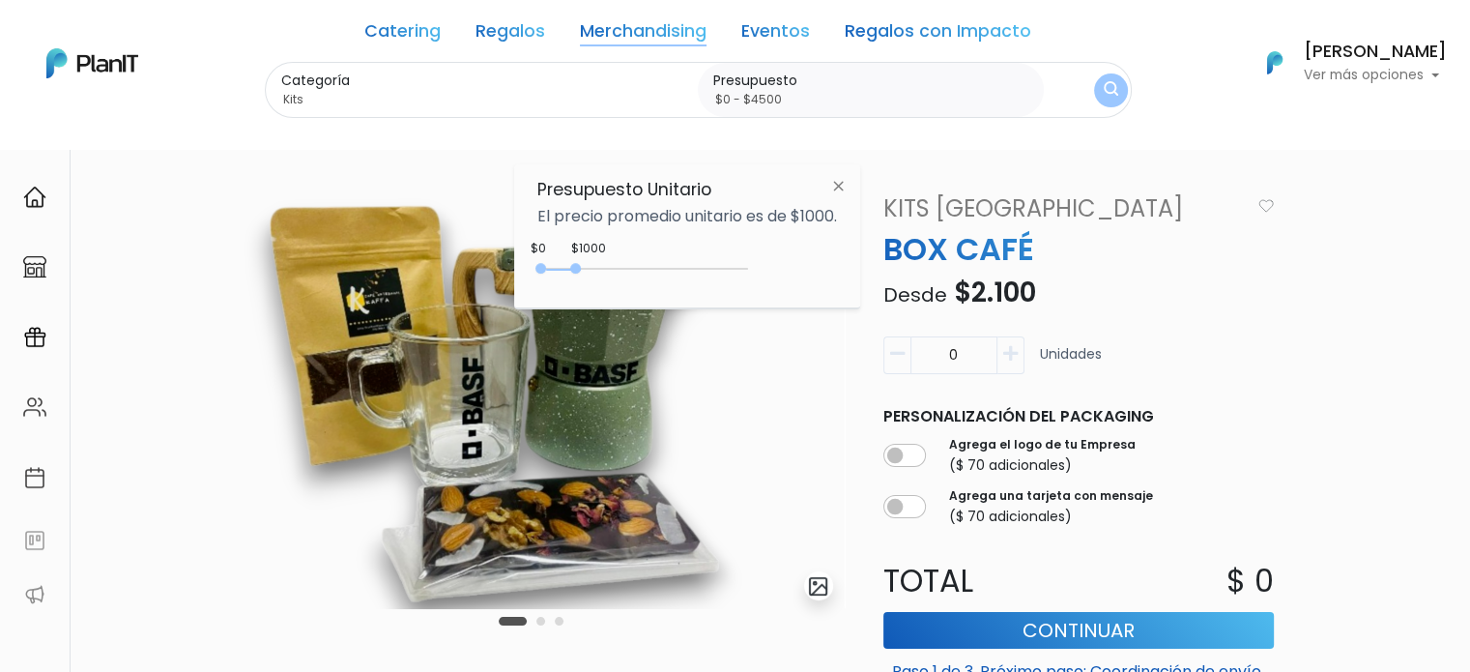
type input "$0 - $4650"
drag, startPoint x: 580, startPoint y: 273, endPoint x: 733, endPoint y: 277, distance: 153.7
click at [733, 277] on div "0 : 4650 0 4650" at bounding box center [646, 272] width 203 height 19
click at [1108, 99] on img "submit" at bounding box center [1110, 90] width 14 height 18
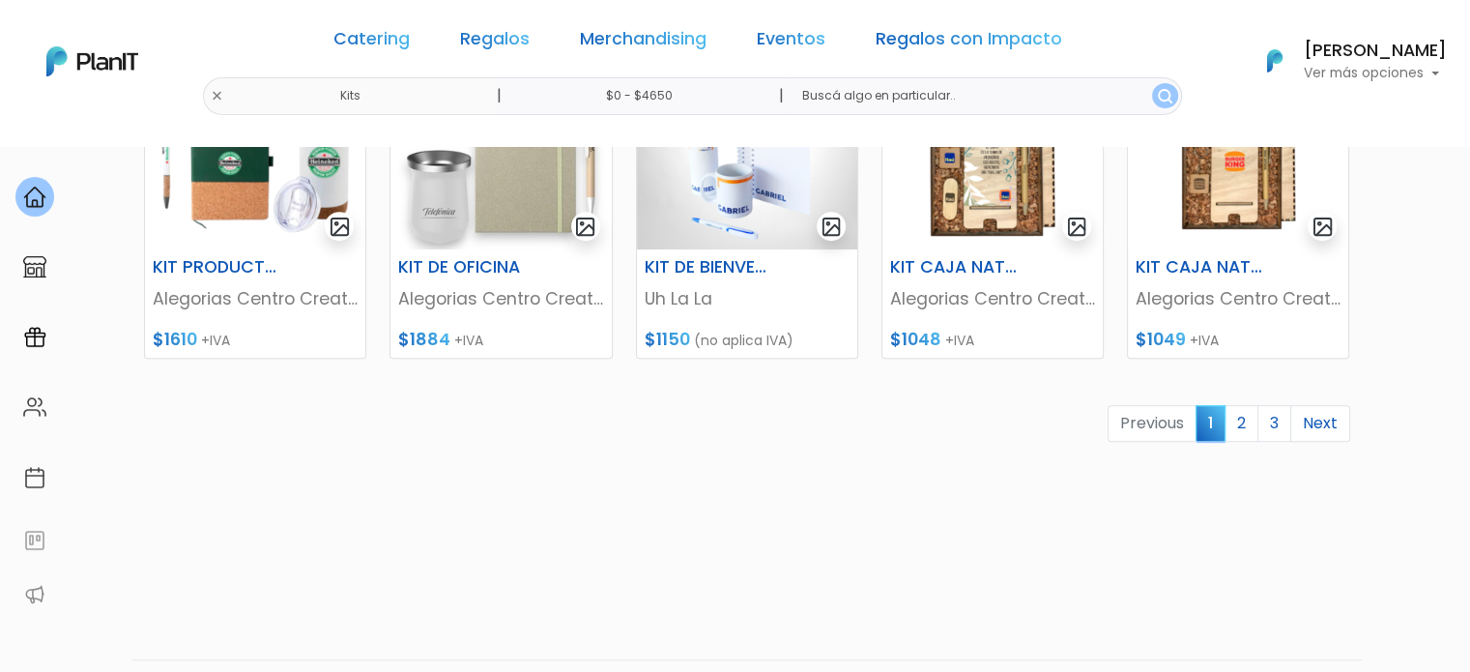
scroll to position [966, 0]
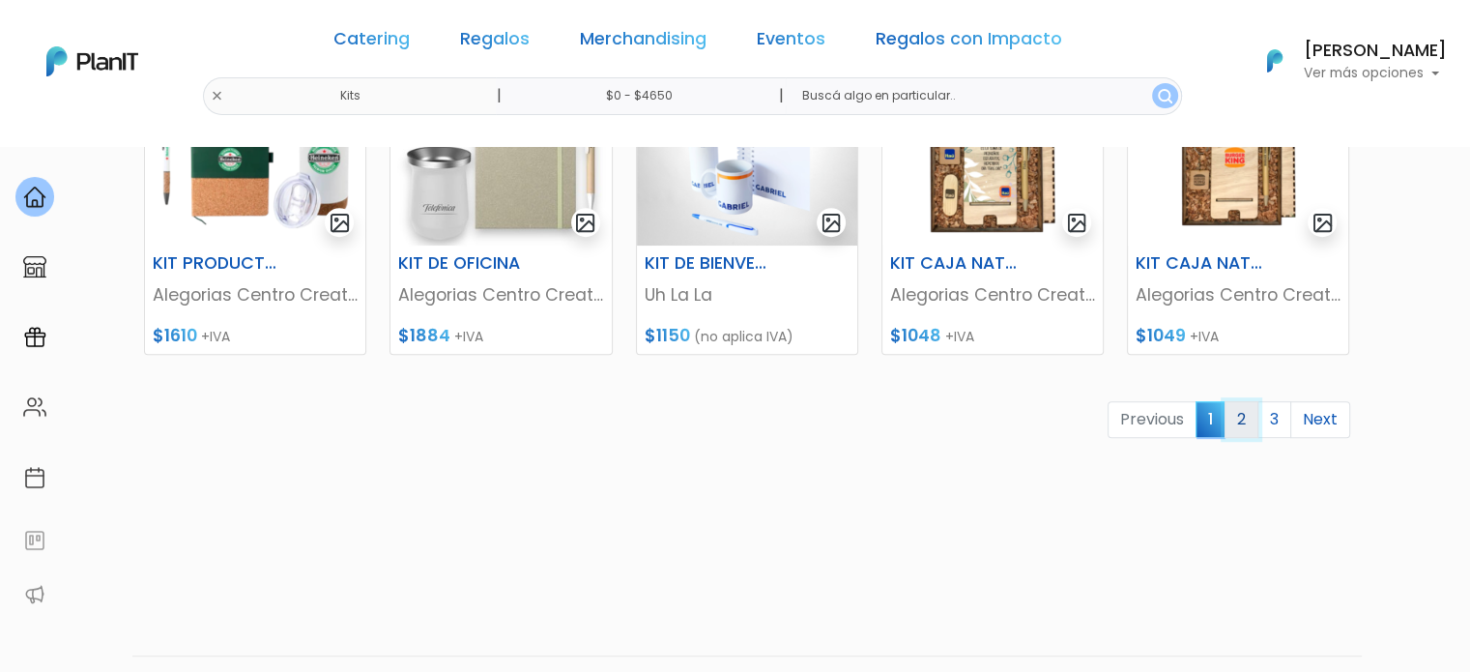
click at [1239, 416] on link "2" at bounding box center [1241, 419] width 34 height 37
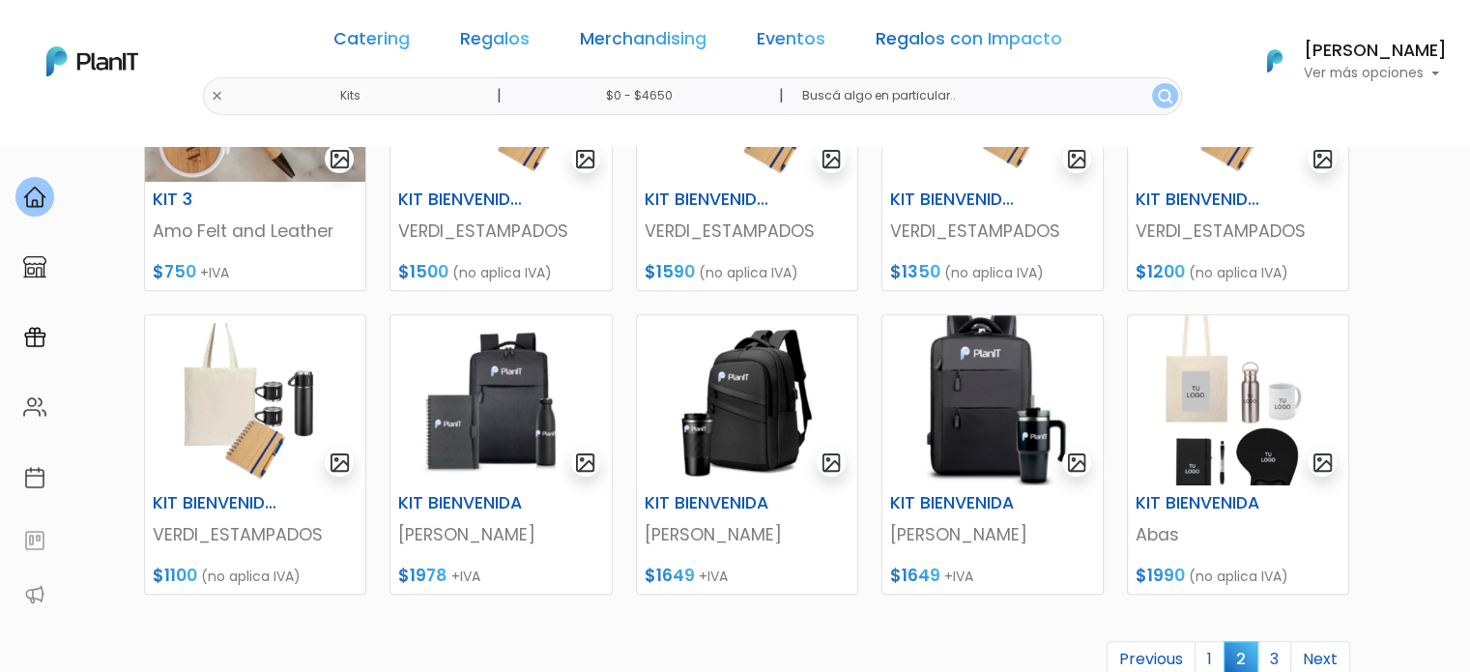
scroll to position [773, 0]
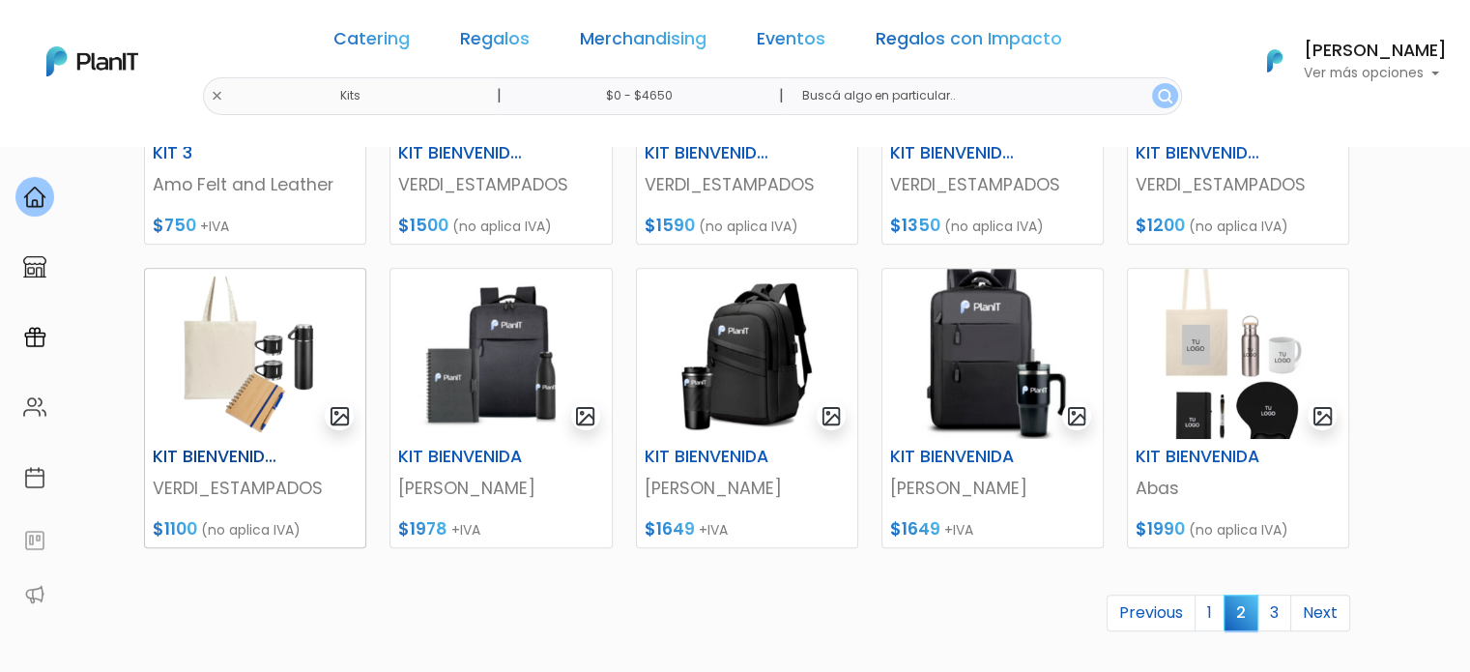
click at [230, 372] on img at bounding box center [255, 354] width 220 height 170
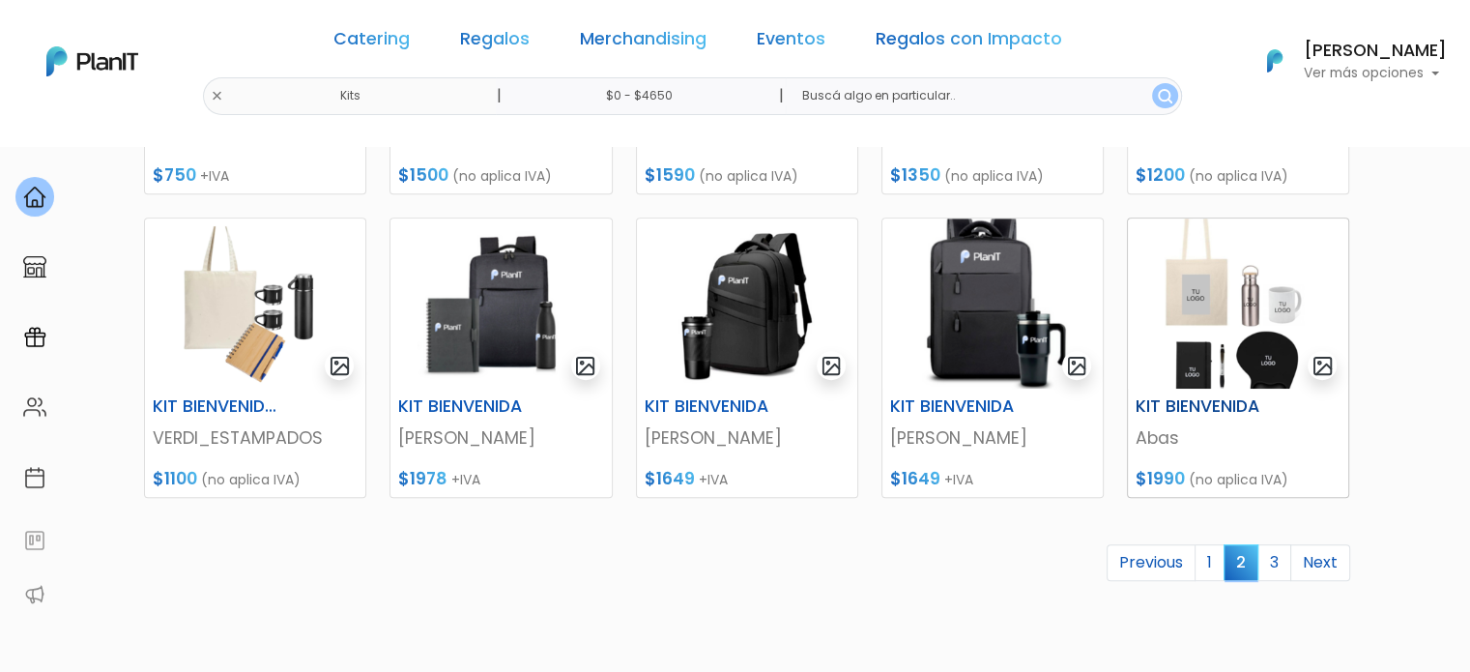
scroll to position [870, 0]
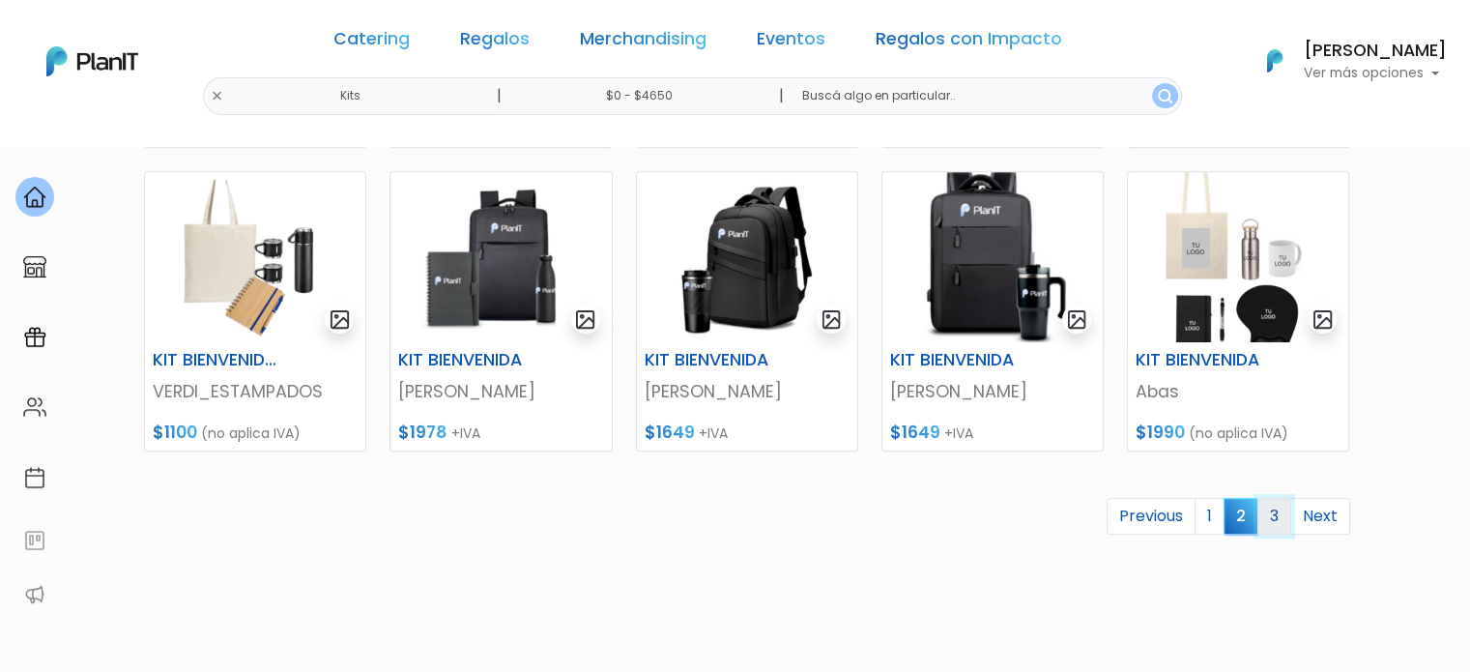
click at [1276, 513] on link "3" at bounding box center [1274, 516] width 34 height 37
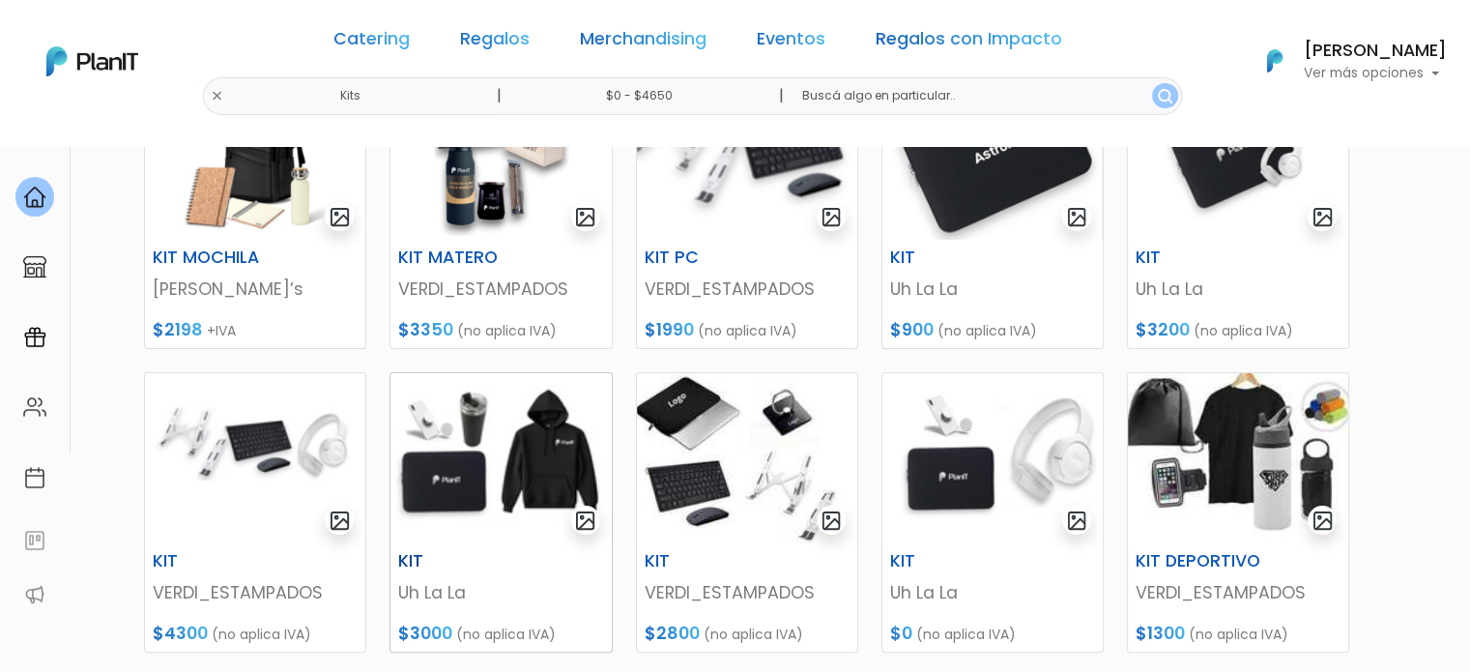
scroll to position [387, 0]
